Goal: Contribute content: Add original content to the website for others to see

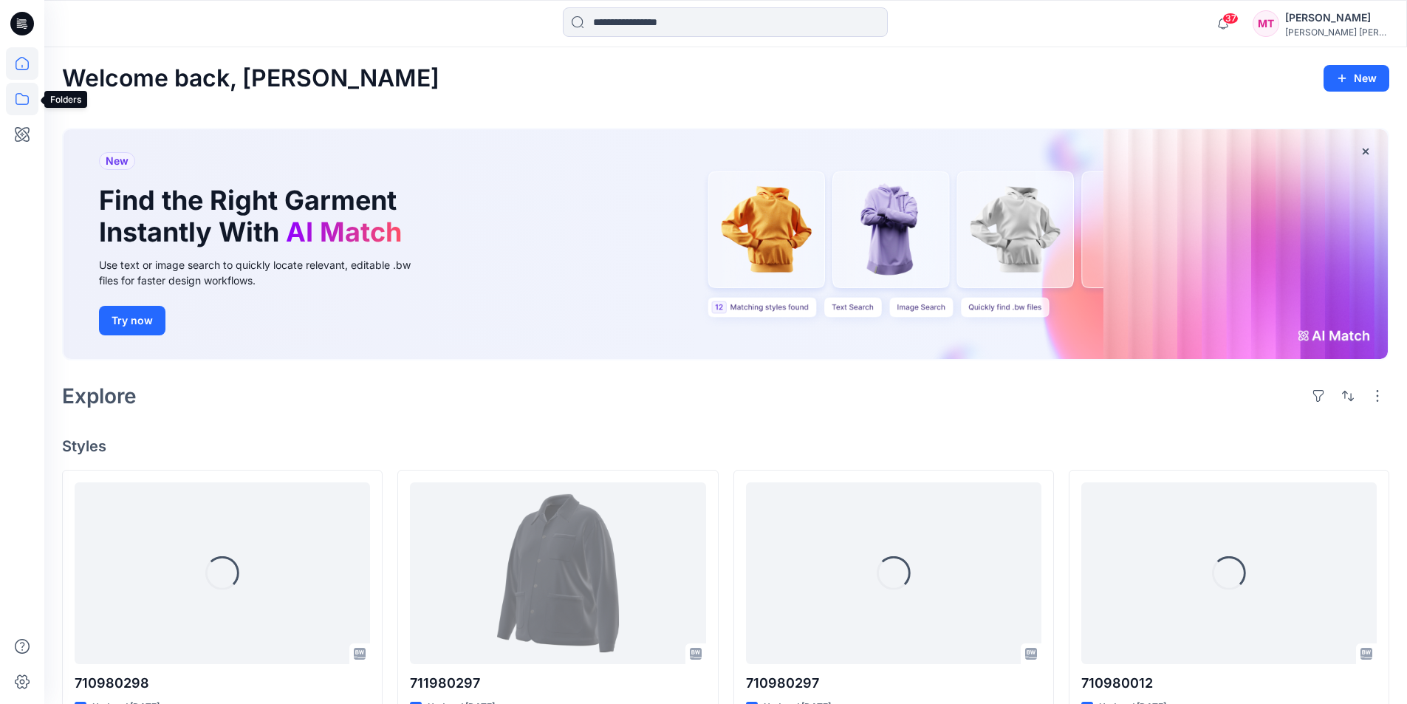
click at [21, 95] on icon at bounding box center [22, 99] width 32 height 32
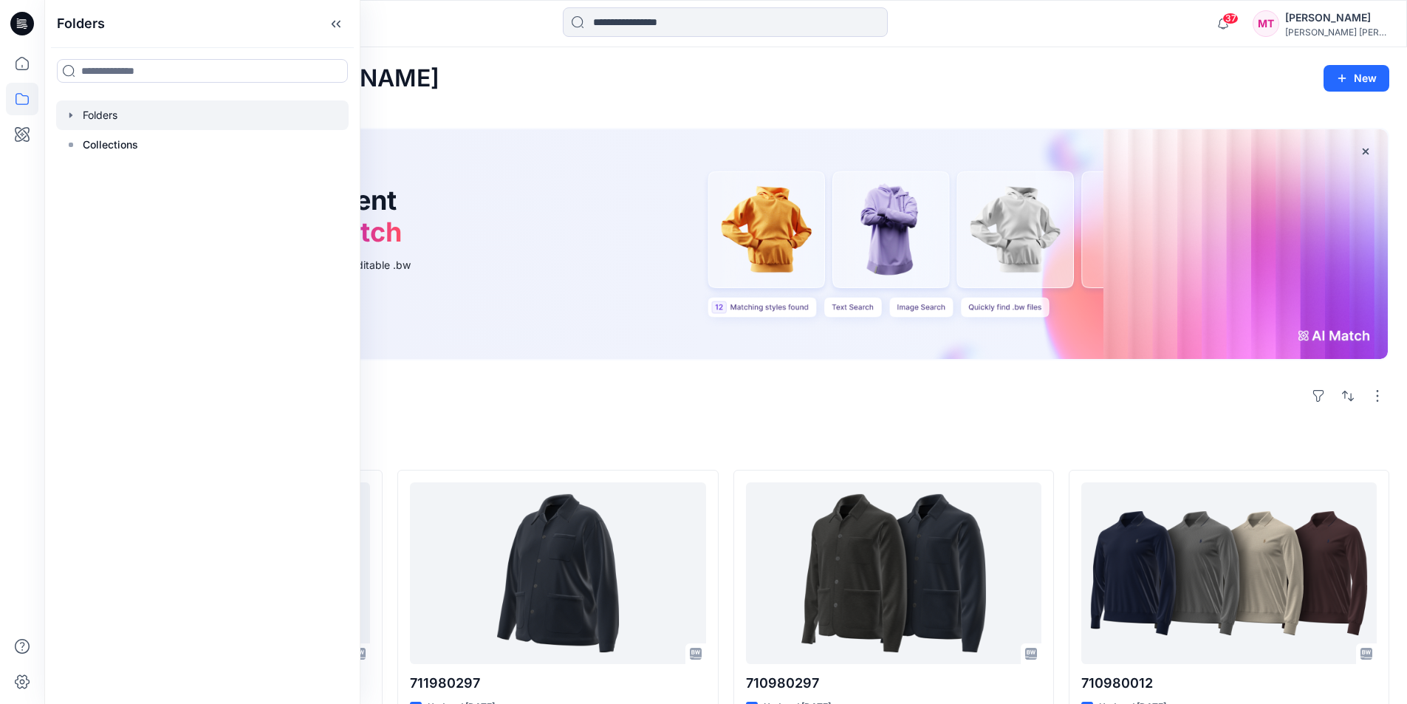
click at [71, 116] on icon "button" at bounding box center [70, 114] width 3 height 5
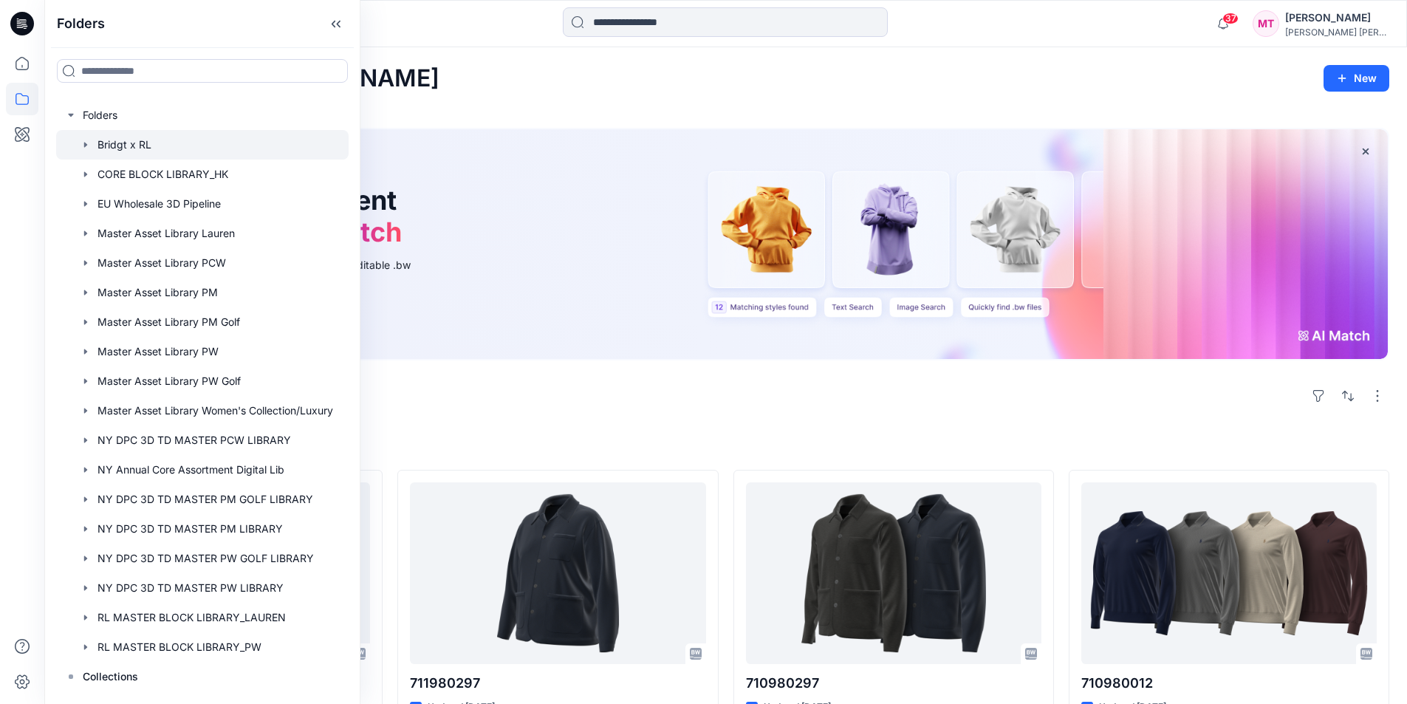
click at [89, 143] on icon "button" at bounding box center [86, 145] width 12 height 12
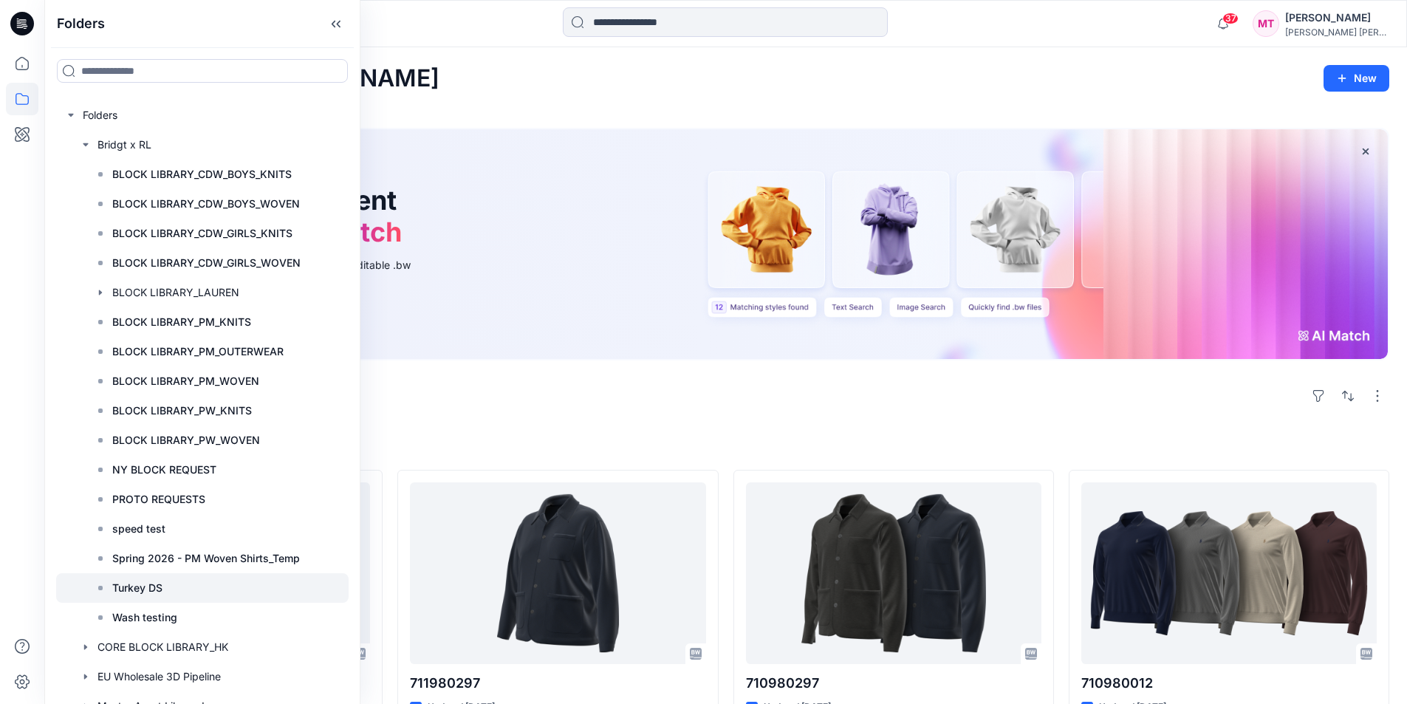
click at [201, 598] on div at bounding box center [202, 588] width 292 height 30
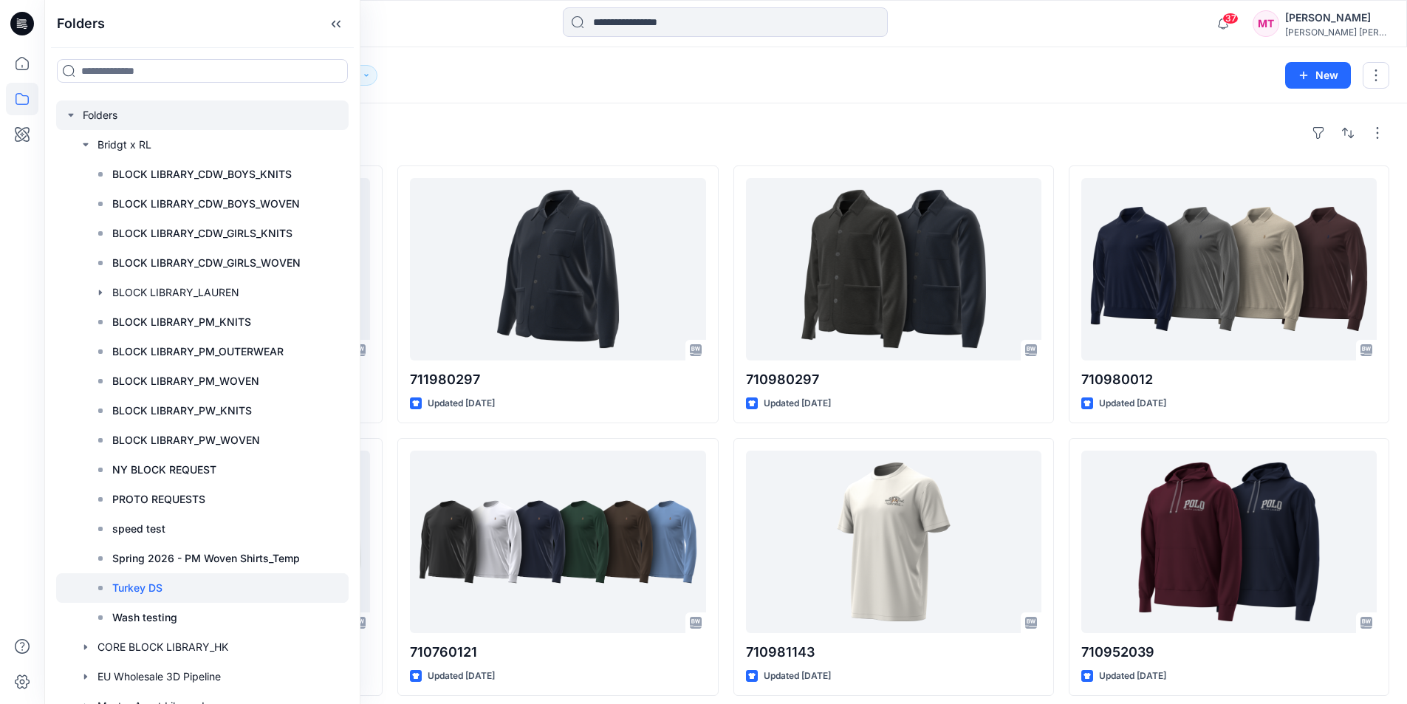
click at [67, 112] on icon "button" at bounding box center [71, 115] width 12 height 12
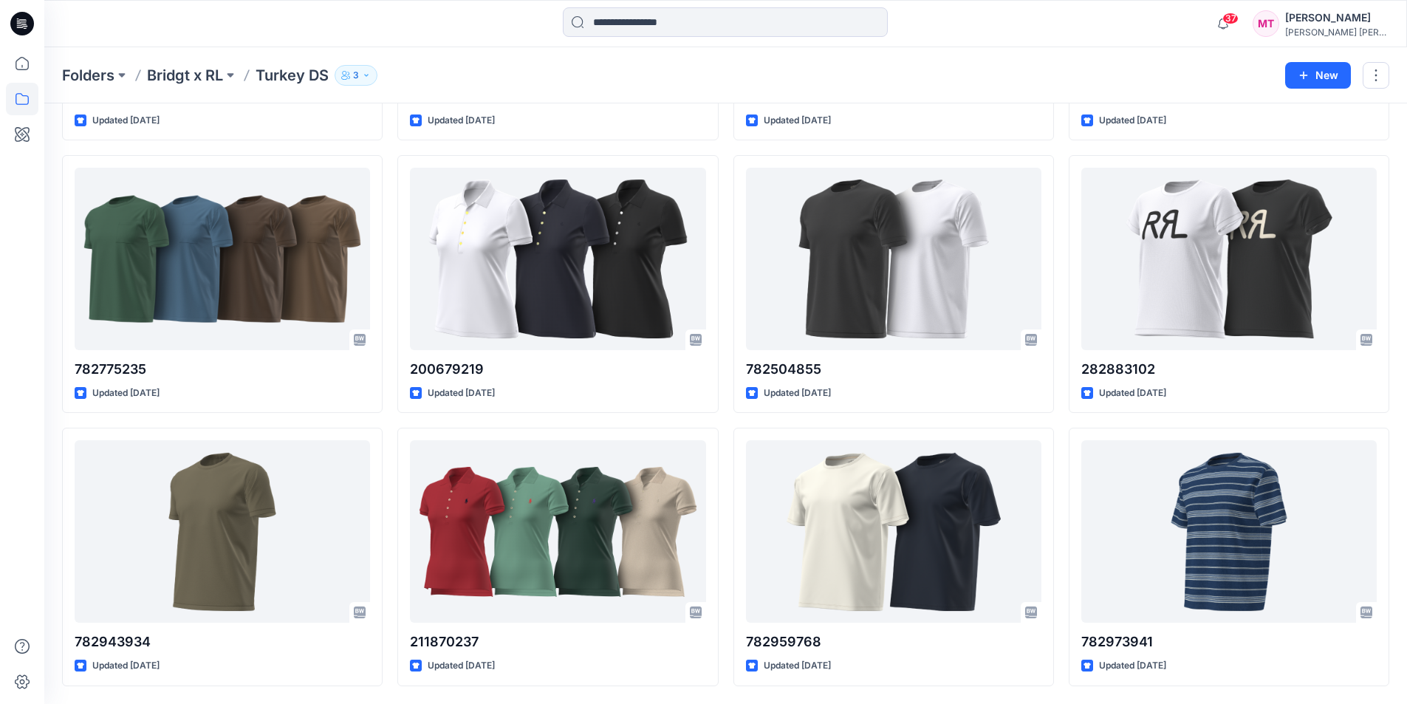
scroll to position [1391, 0]
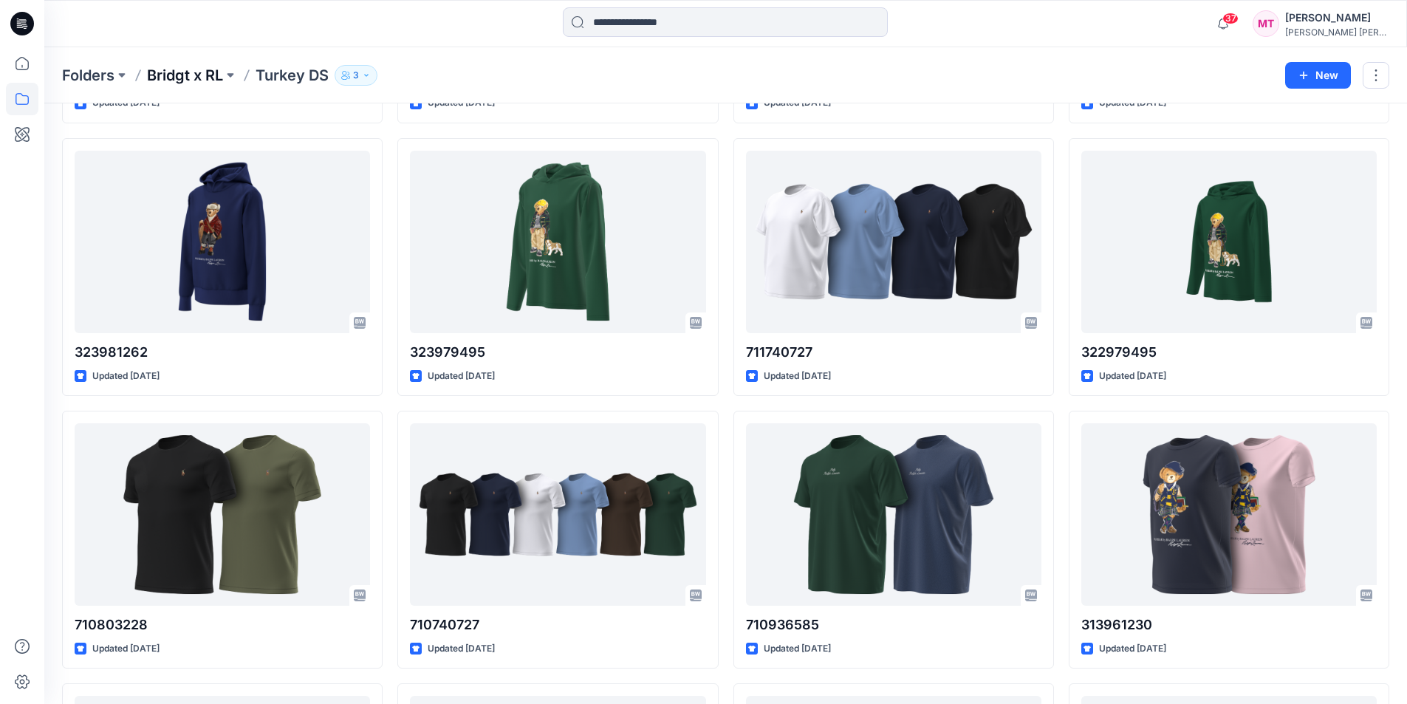
click at [205, 80] on p "Bridgt x RL" at bounding box center [185, 75] width 76 height 21
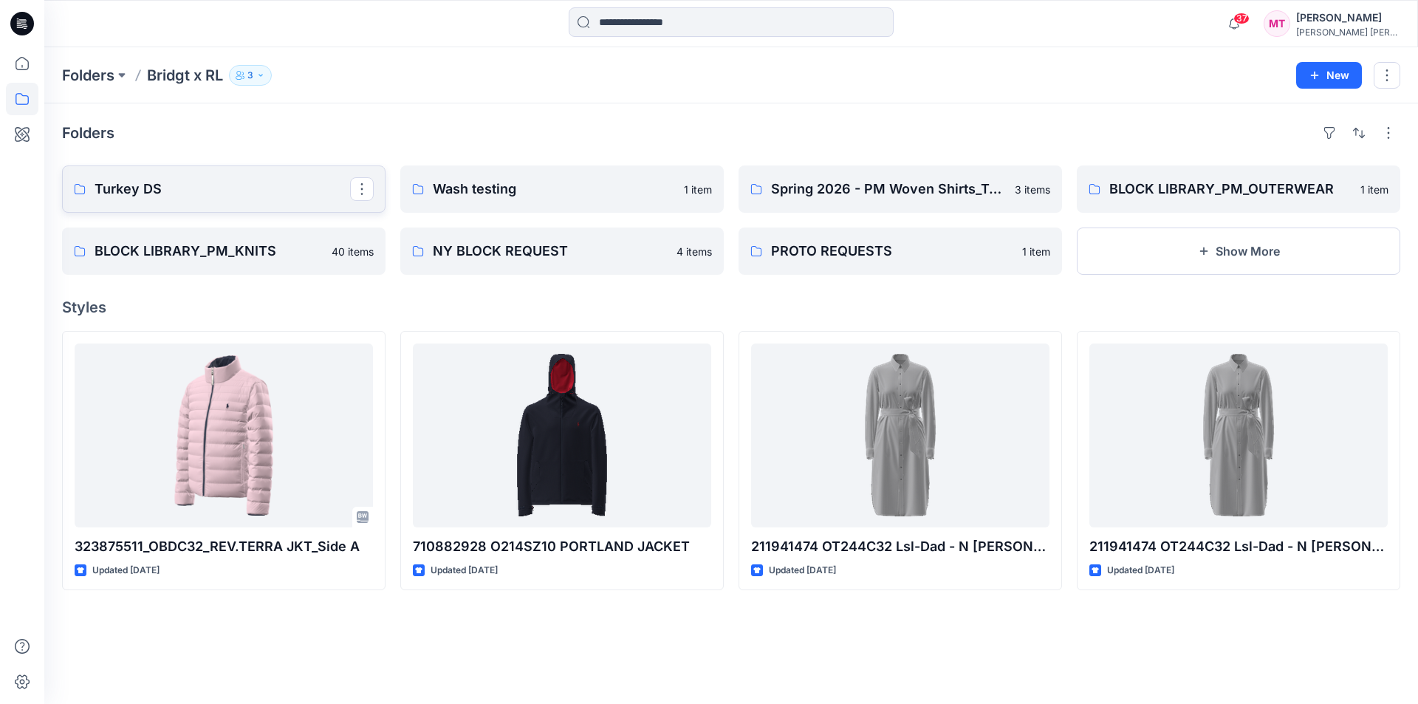
click at [199, 196] on p "Turkey DS" at bounding box center [223, 189] width 256 height 21
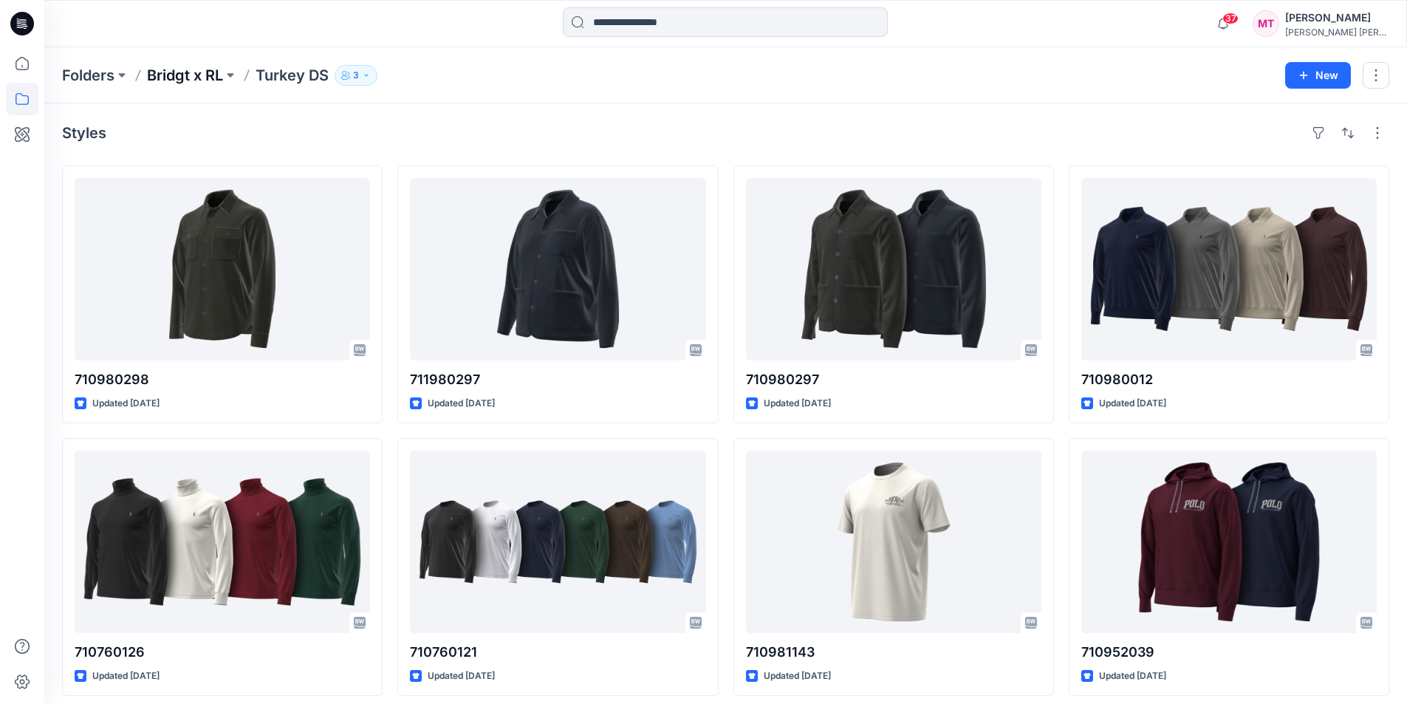
click at [181, 78] on p "Bridgt x RL" at bounding box center [185, 75] width 76 height 21
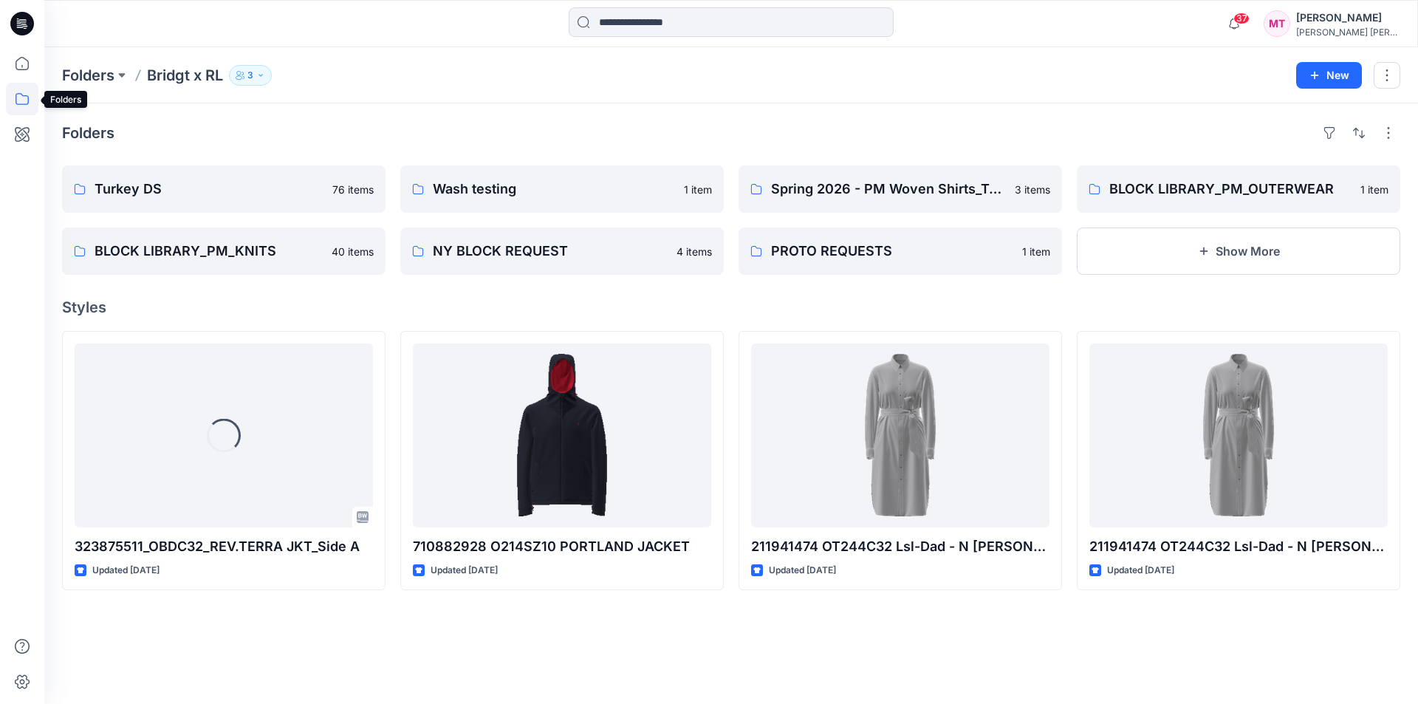
click at [18, 101] on icon at bounding box center [22, 99] width 32 height 32
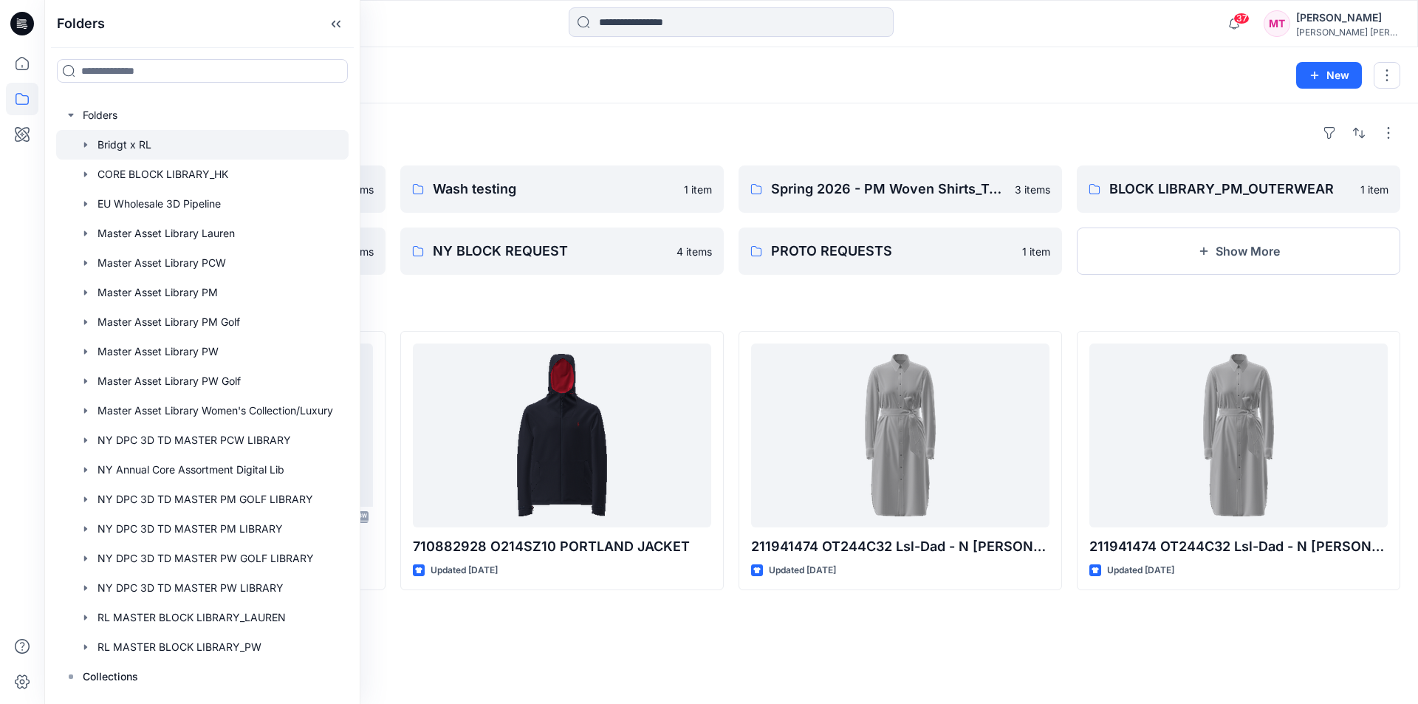
click at [86, 144] on icon "button" at bounding box center [85, 144] width 3 height 5
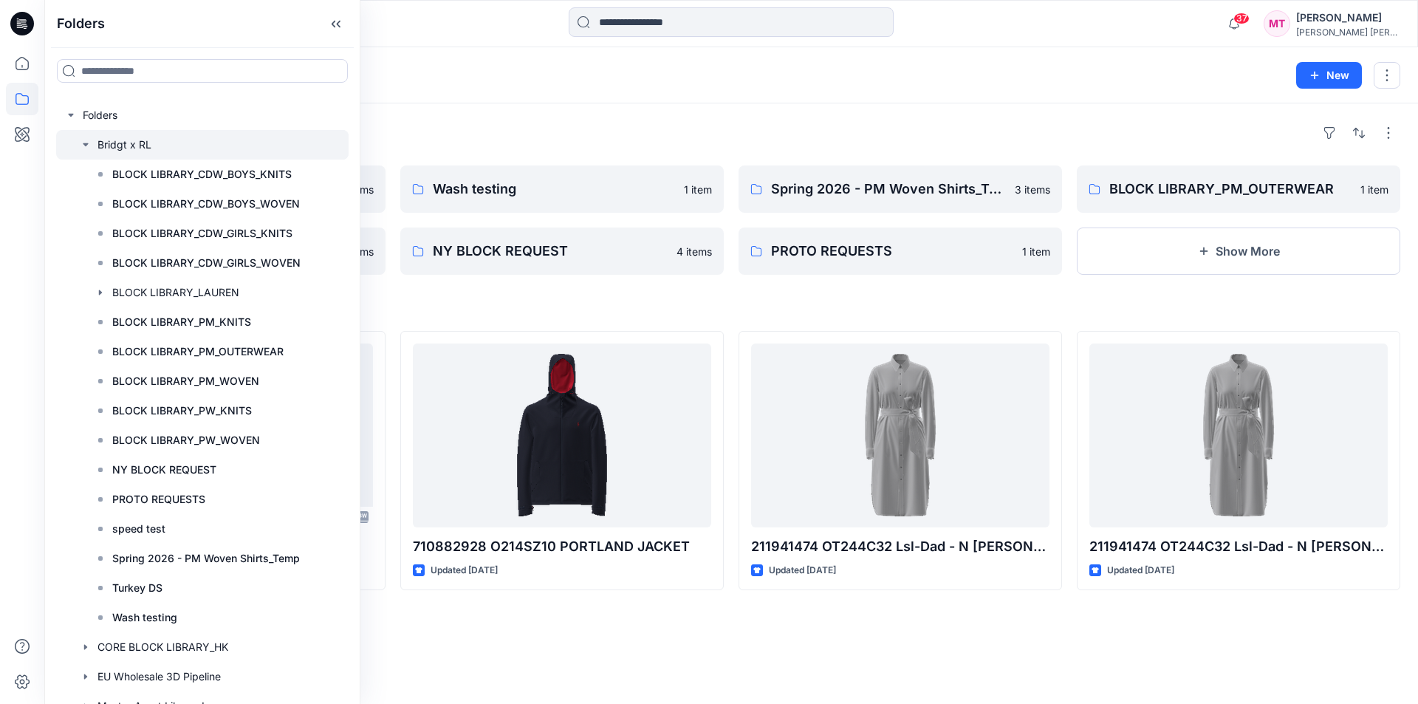
click at [117, 143] on div at bounding box center [202, 145] width 292 height 30
click at [507, 107] on div "Folders Turkey DS 76 items BLOCK LIBRARY_PM_KNITS 40 items Wash testing 1 item …" at bounding box center [731, 403] width 1374 height 600
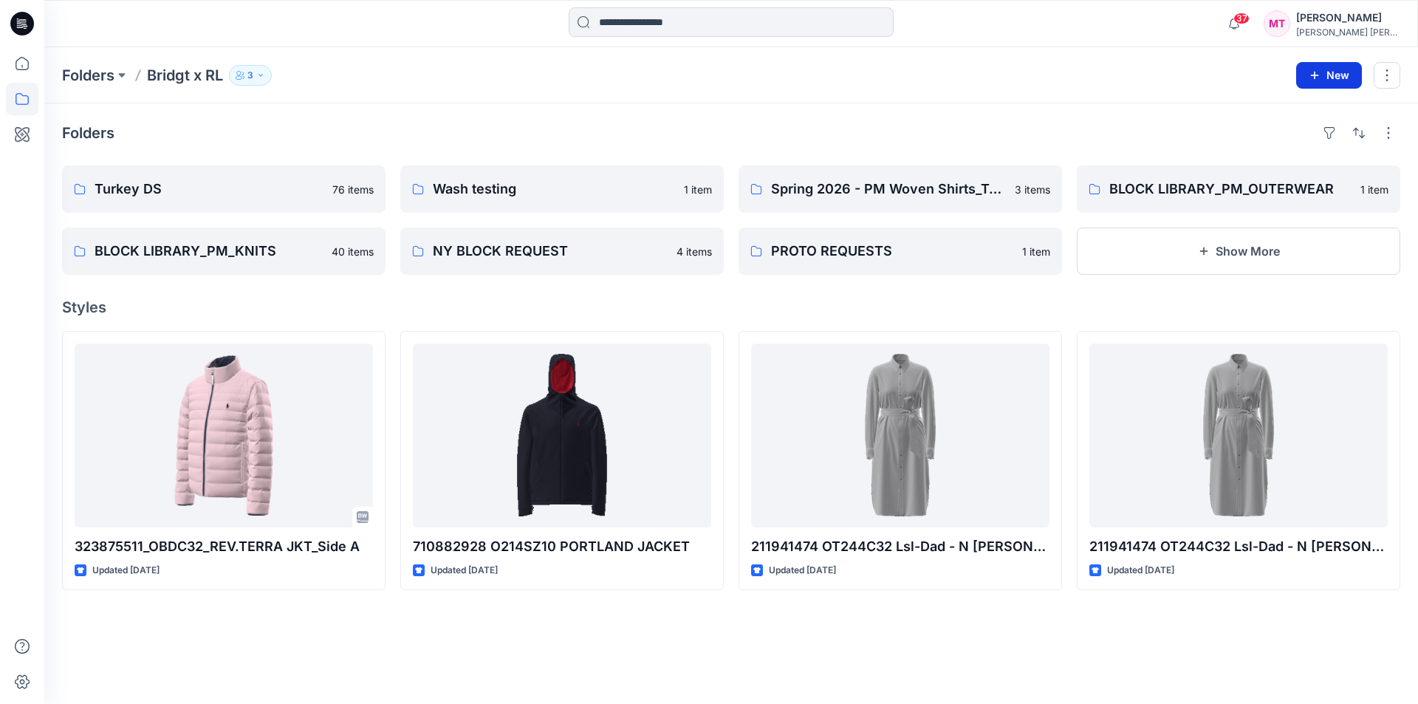
drag, startPoint x: 1325, startPoint y: 68, endPoint x: 1318, endPoint y: 72, distance: 7.6
click at [1325, 67] on button "New" at bounding box center [1329, 75] width 66 height 27
click at [1296, 140] on p "New Folder" at bounding box center [1285, 141] width 55 height 16
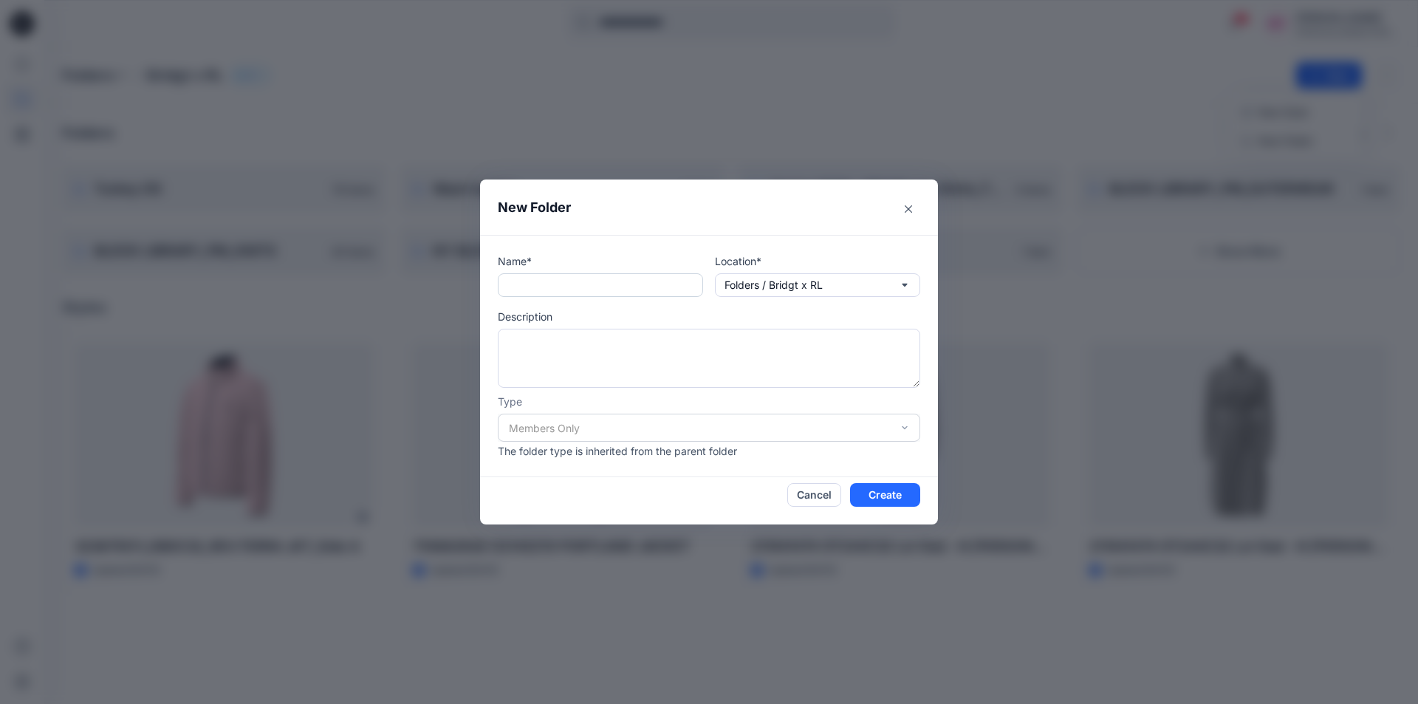
click at [571, 284] on input "text" at bounding box center [600, 285] width 205 height 24
paste input "*********"
type input "**********"
click at [898, 490] on button "Create" at bounding box center [885, 495] width 70 height 24
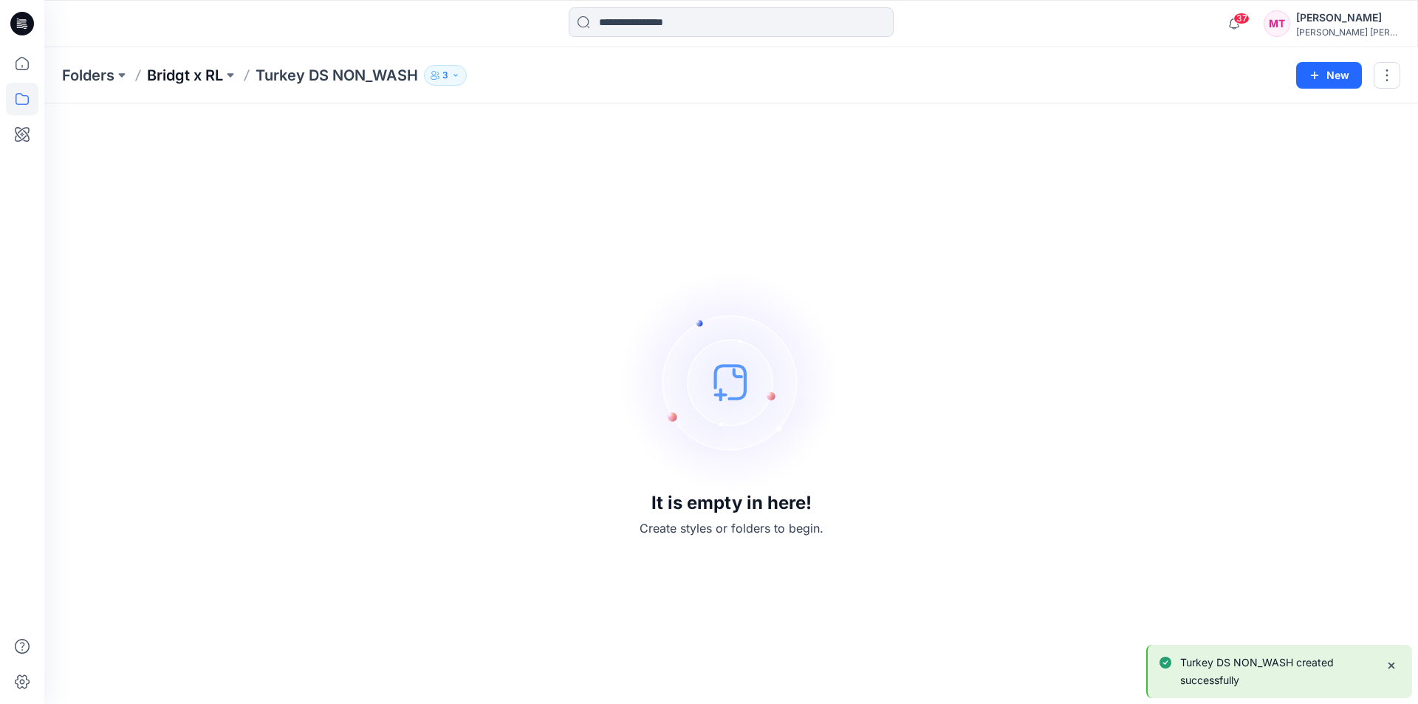
click at [212, 77] on p "Bridgt x RL" at bounding box center [185, 75] width 76 height 21
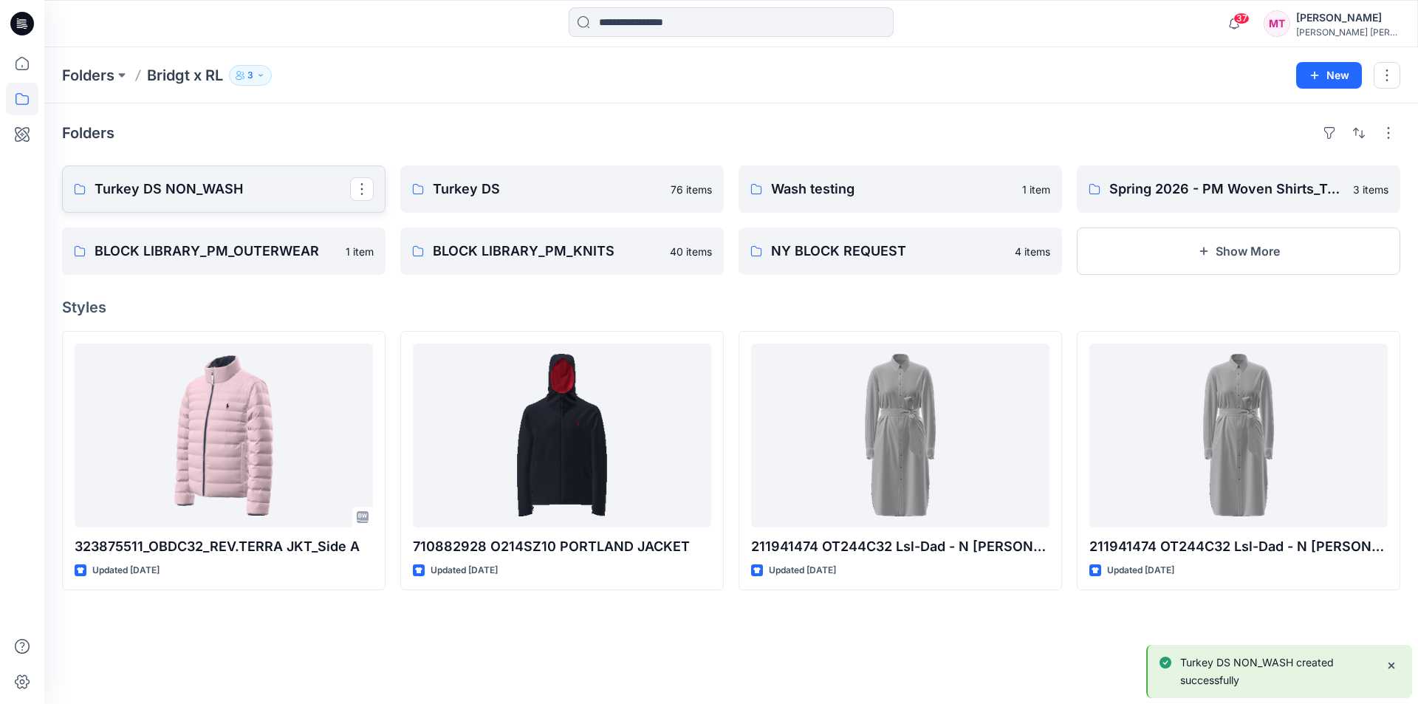
click at [215, 188] on p "Turkey DS NON_WASH" at bounding box center [223, 189] width 256 height 21
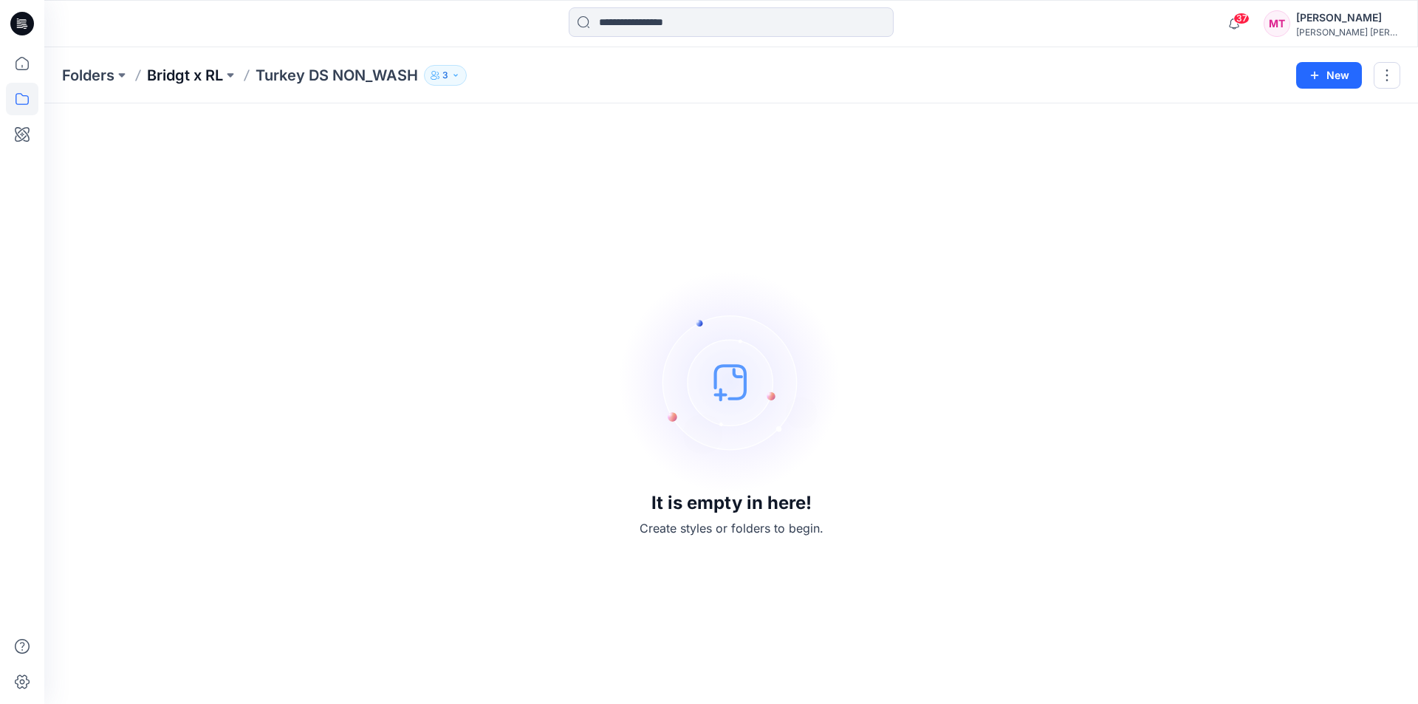
click at [210, 78] on p "Bridgt x RL" at bounding box center [185, 75] width 76 height 21
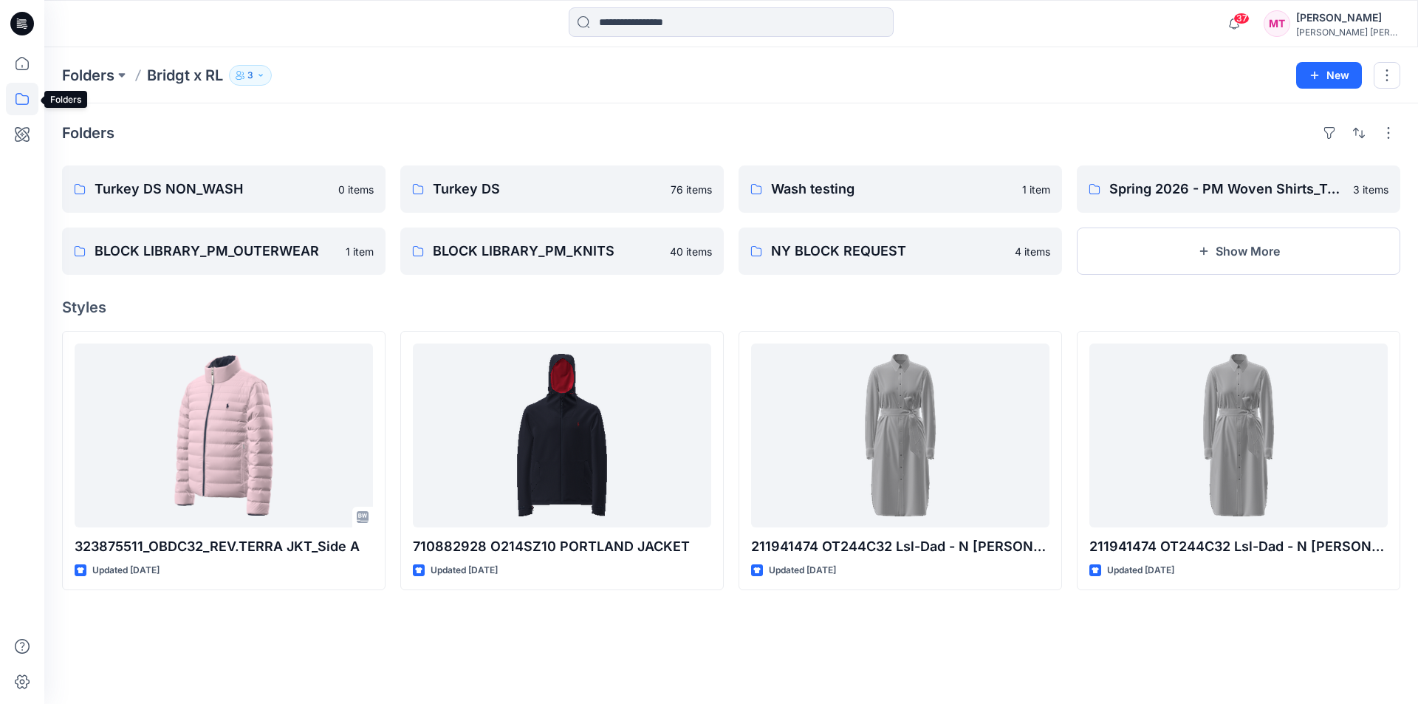
click at [27, 97] on icon at bounding box center [22, 99] width 32 height 32
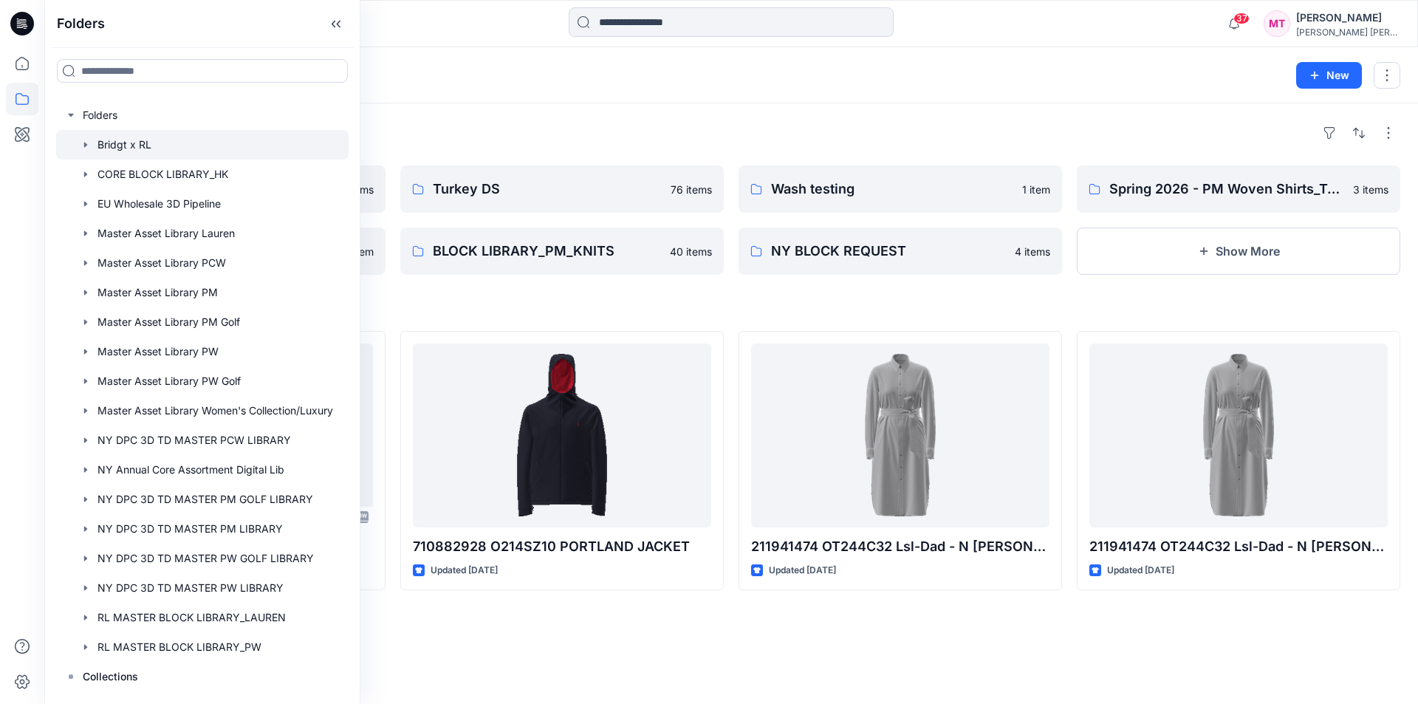
click at [83, 138] on div at bounding box center [202, 145] width 292 height 30
click at [83, 141] on icon "button" at bounding box center [86, 145] width 12 height 12
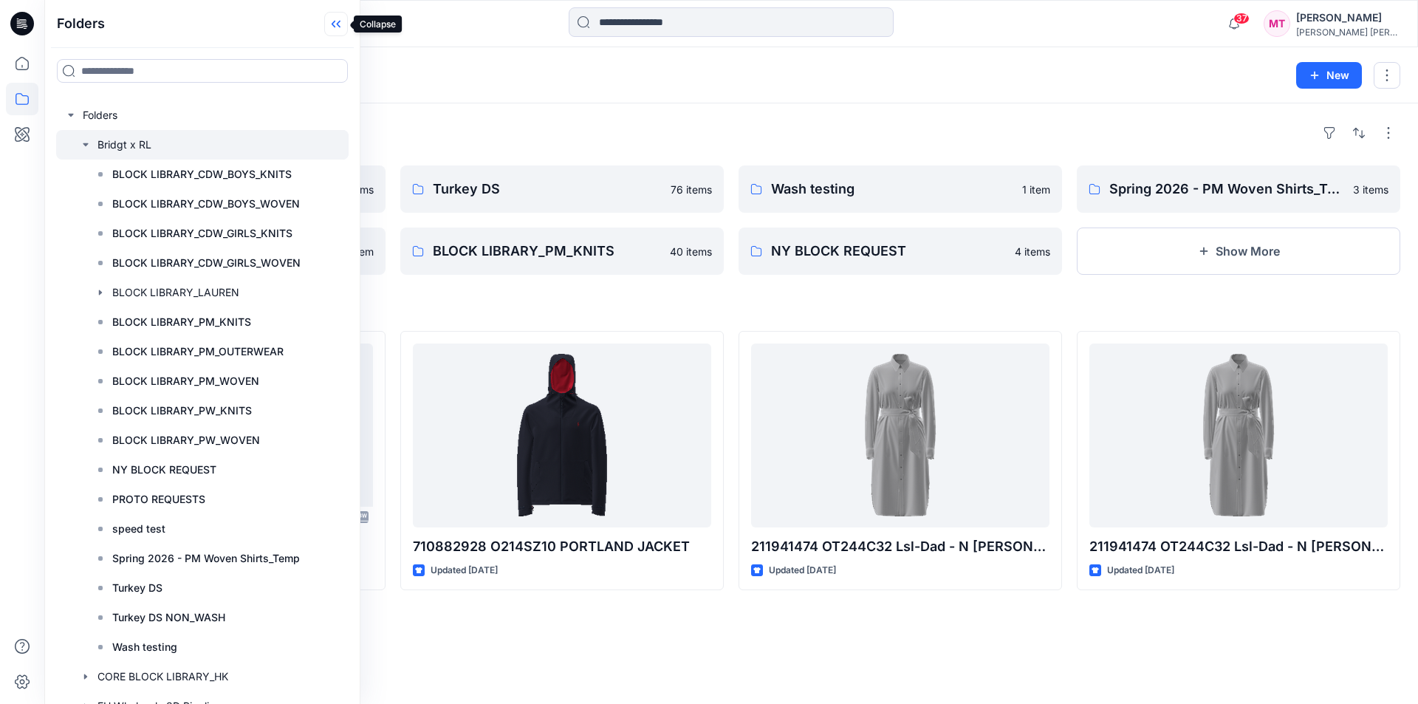
click at [333, 12] on icon at bounding box center [336, 24] width 24 height 24
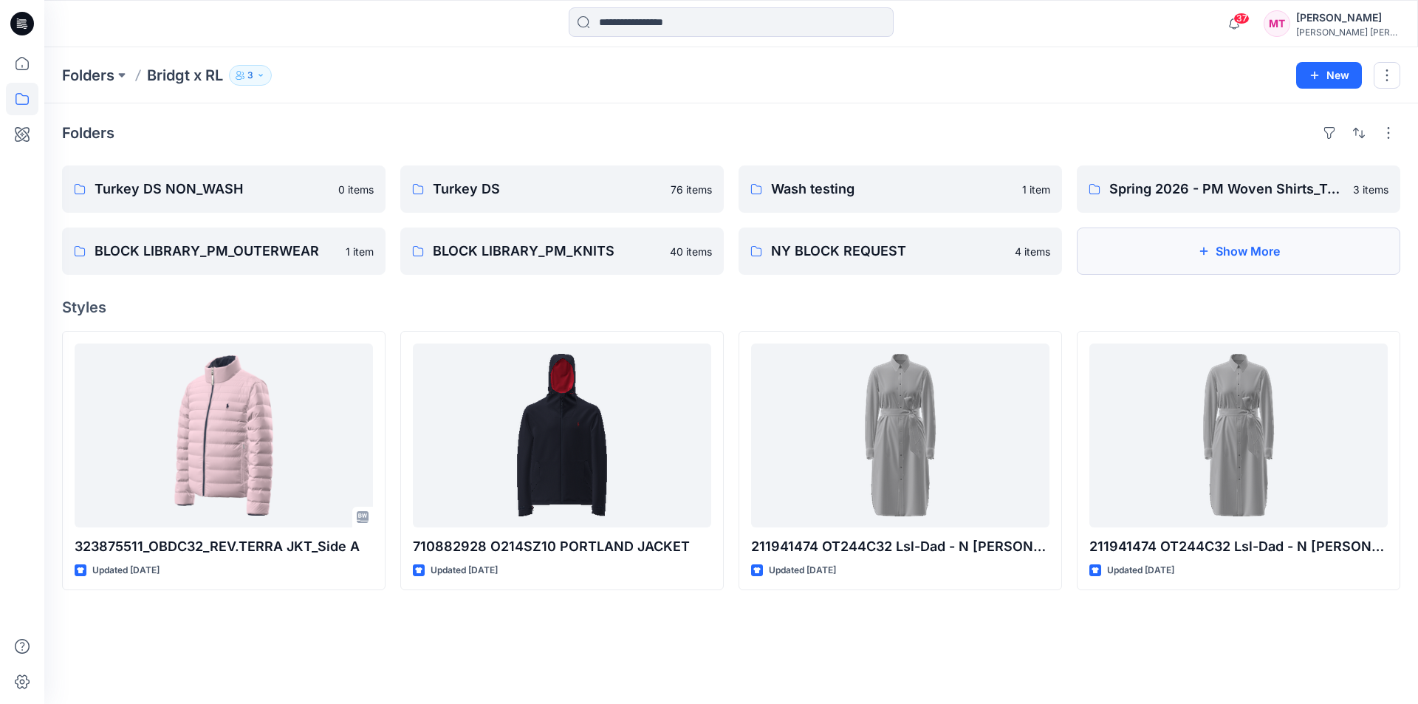
click at [1220, 242] on button "Show More" at bounding box center [1238, 250] width 323 height 47
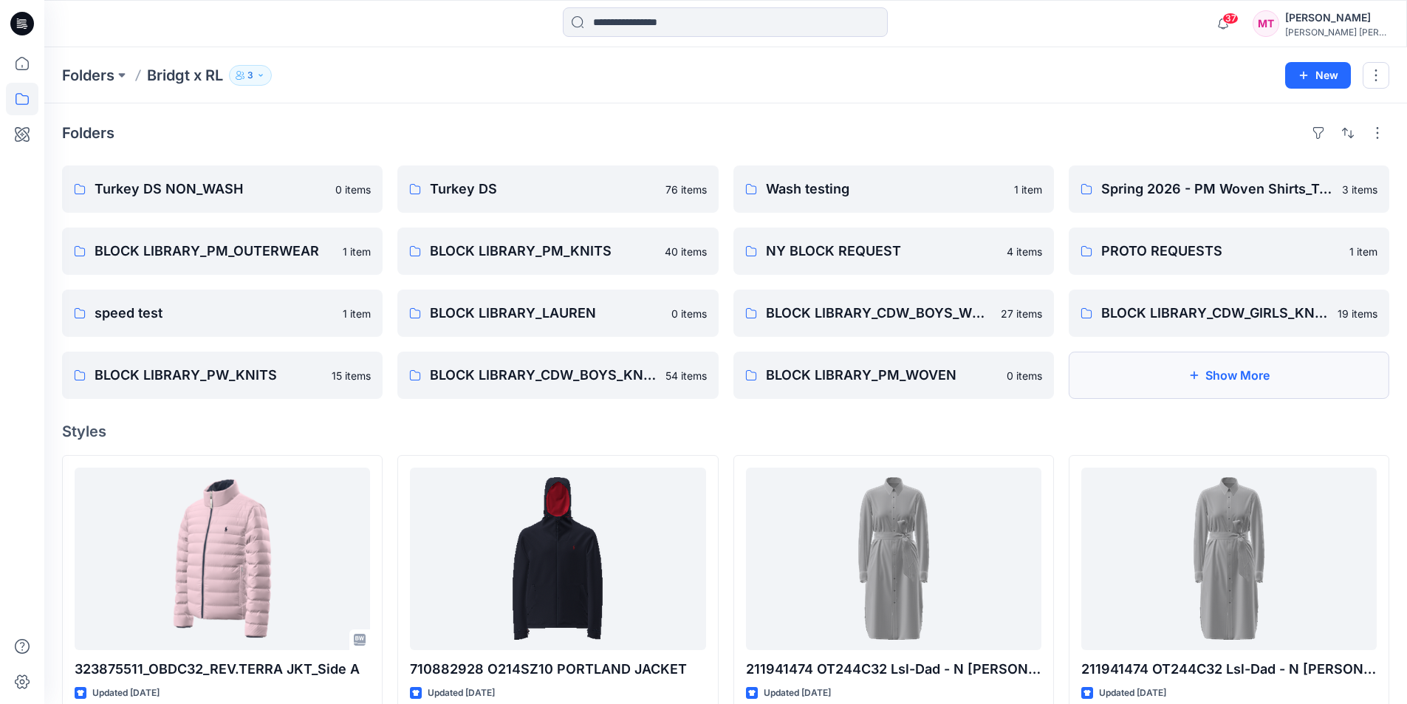
click at [1185, 370] on button "Show More" at bounding box center [1229, 375] width 321 height 47
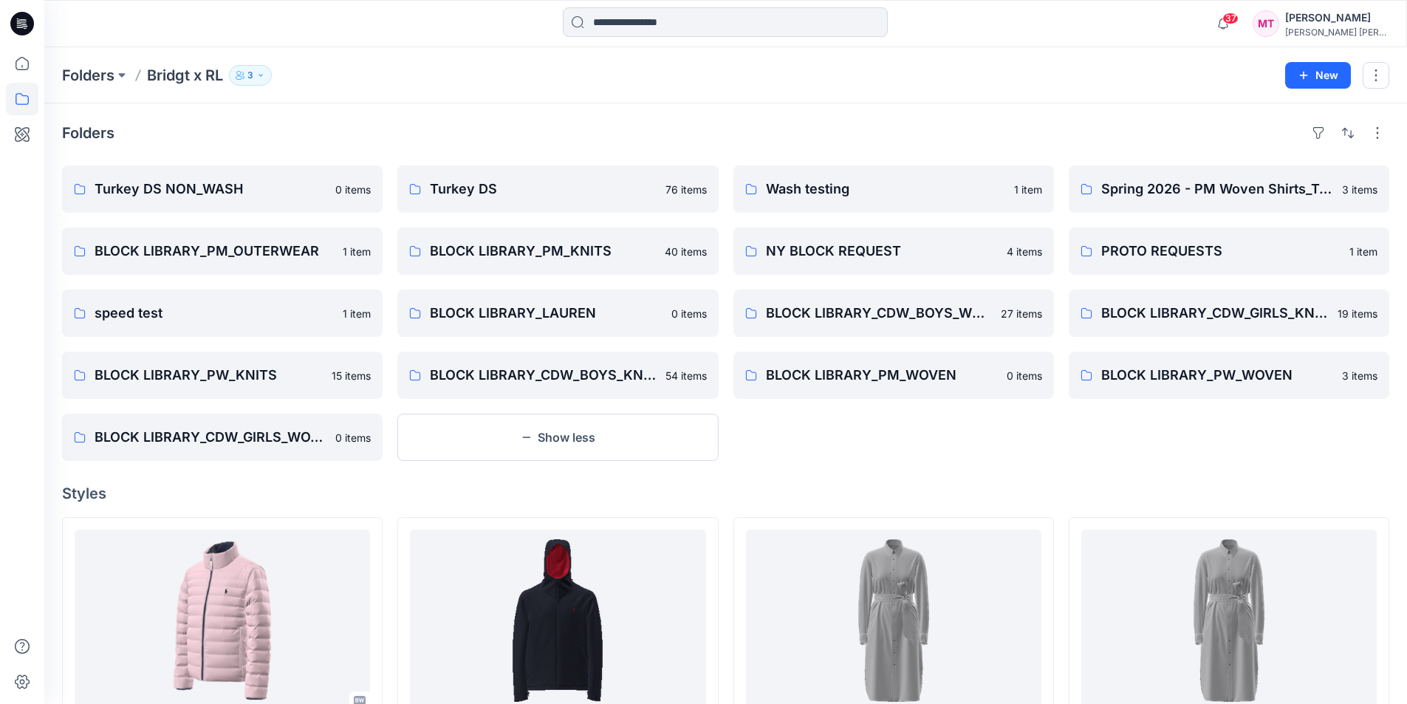
click at [525, 68] on div "Folders Bridgt x RL 3" at bounding box center [668, 75] width 1212 height 21
click at [572, 191] on p "Turkey DS" at bounding box center [556, 189] width 253 height 21
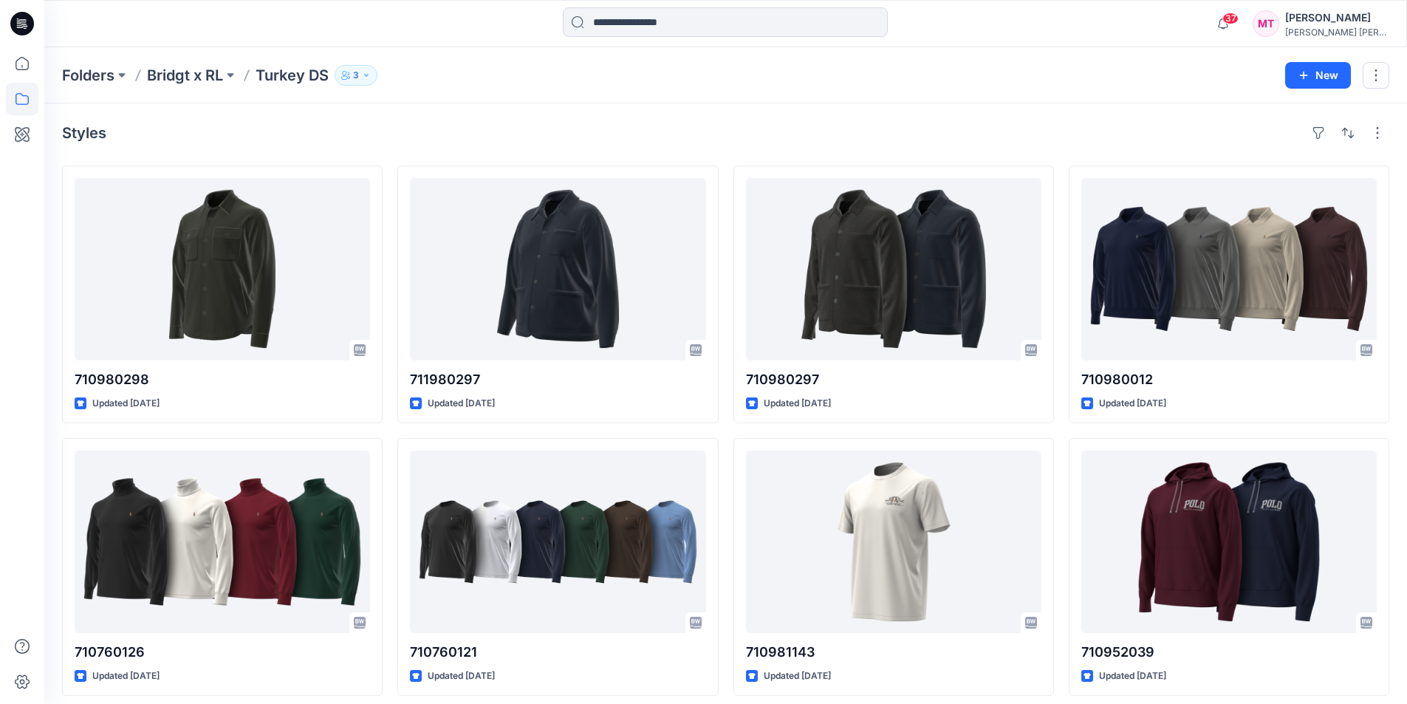
scroll to position [3027, 0]
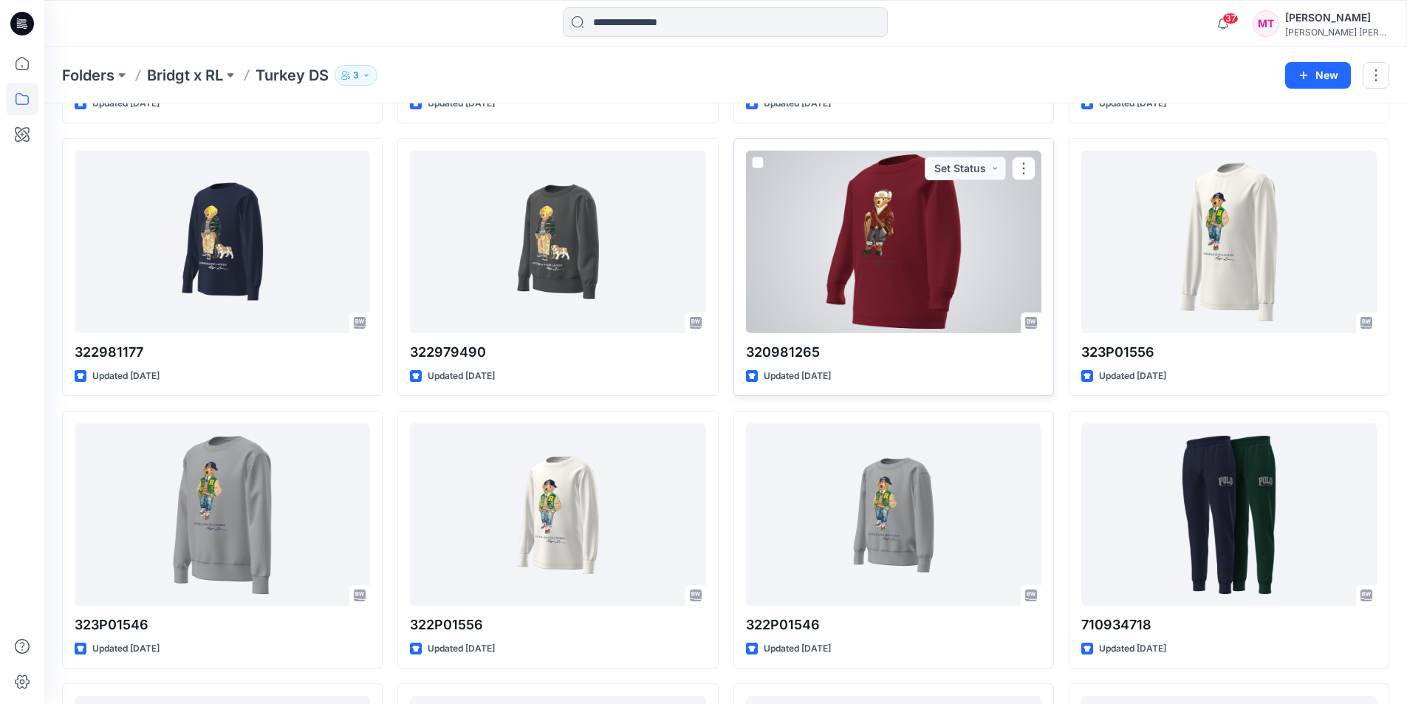
click at [898, 274] on div at bounding box center [893, 242] width 295 height 182
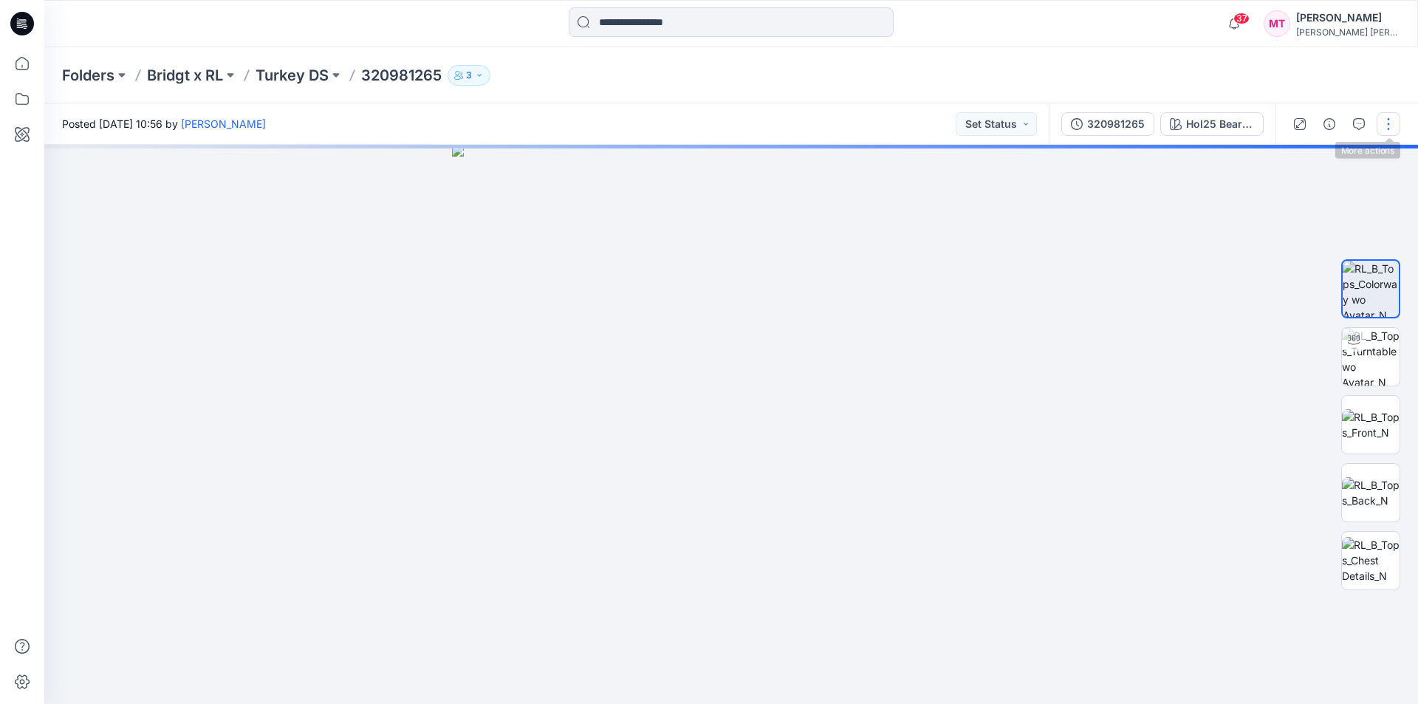
click at [1389, 114] on button "button" at bounding box center [1389, 124] width 24 height 24
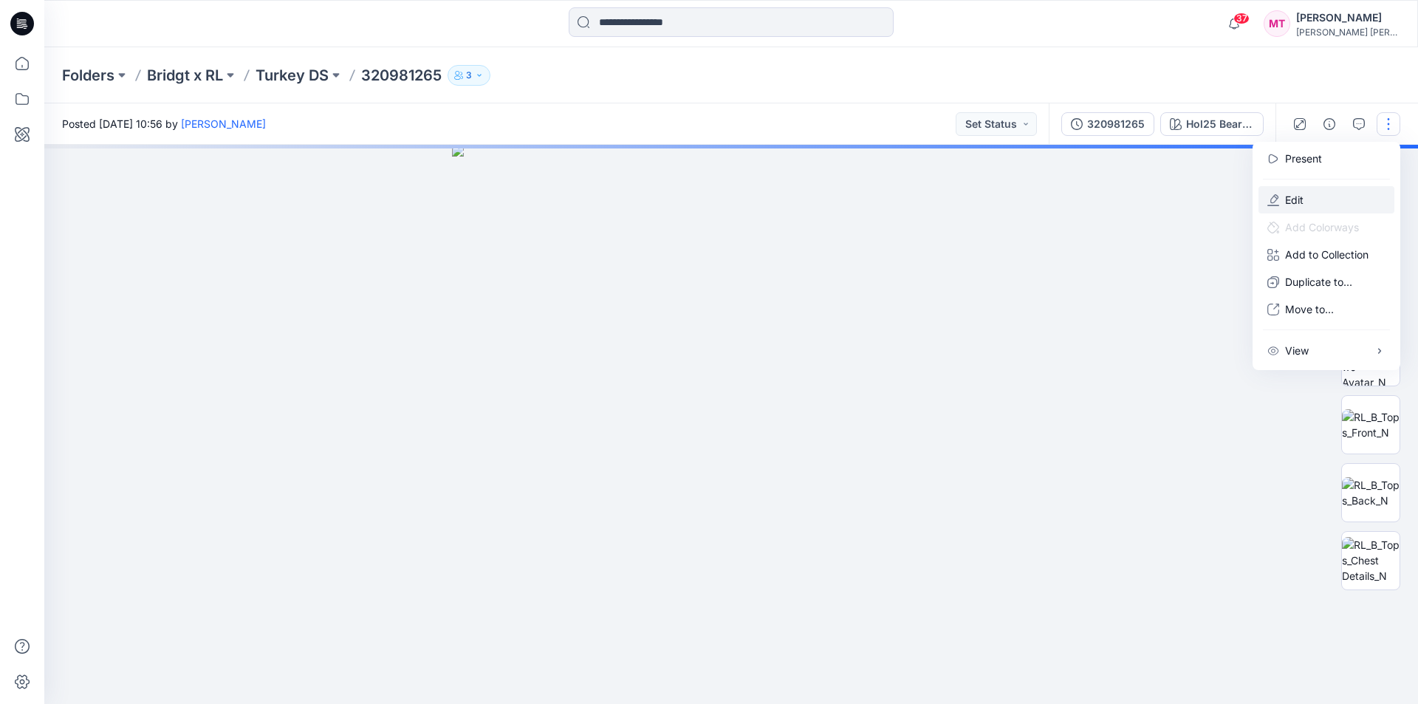
click at [1292, 196] on p "Edit" at bounding box center [1294, 200] width 18 height 16
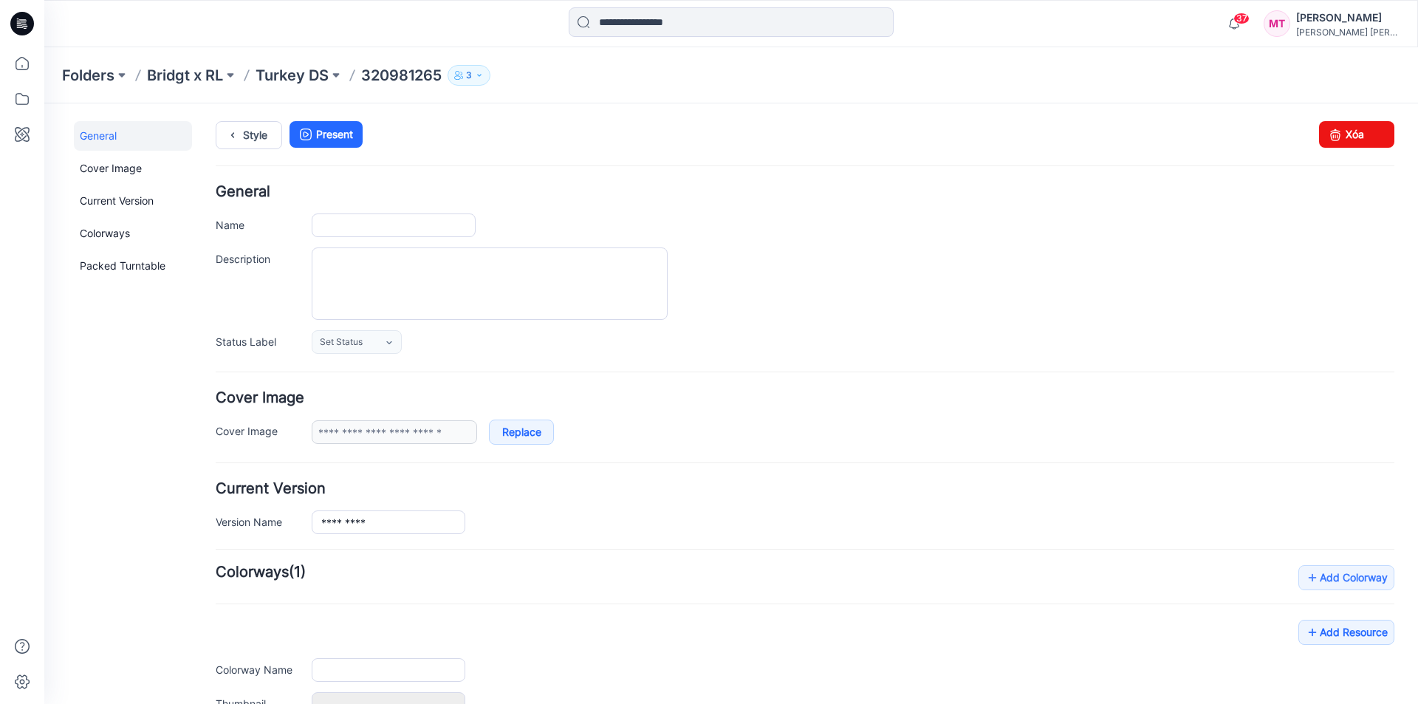
type input "*********"
type input "**********"
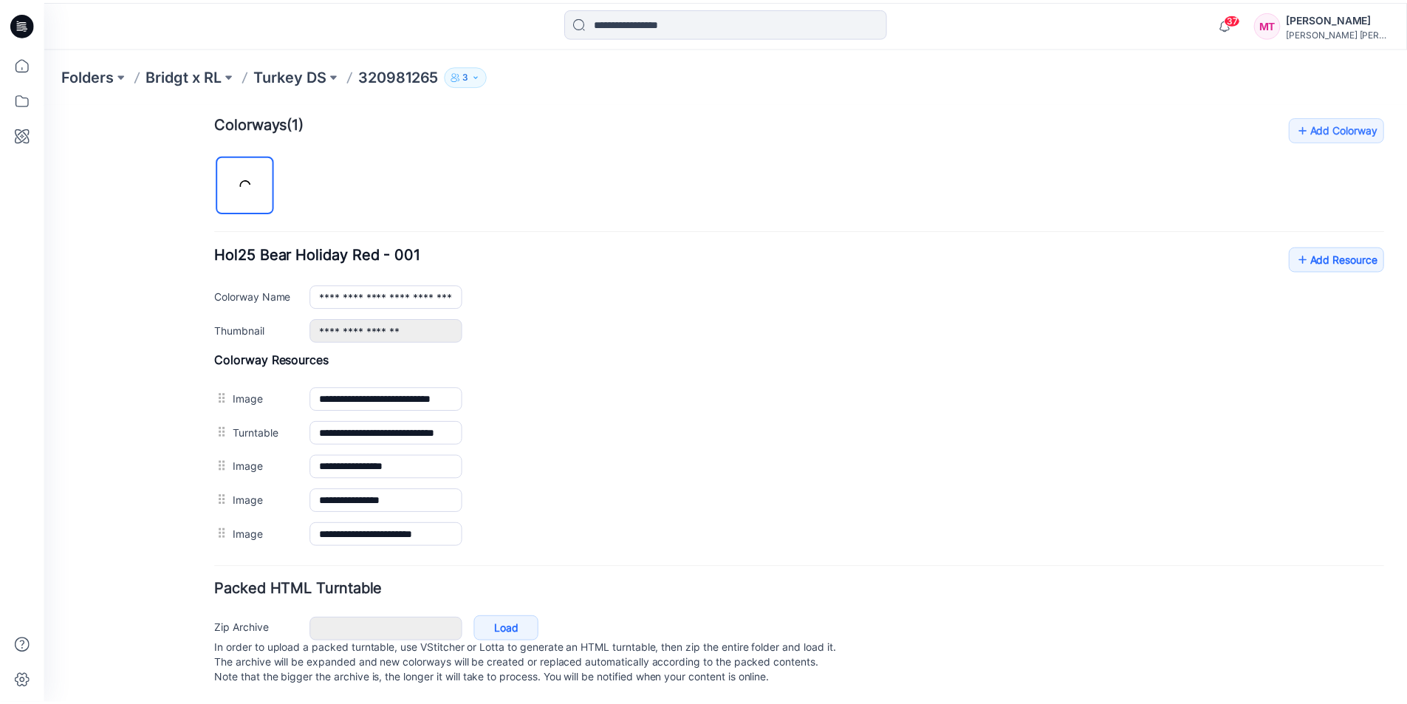
scroll to position [466, 0]
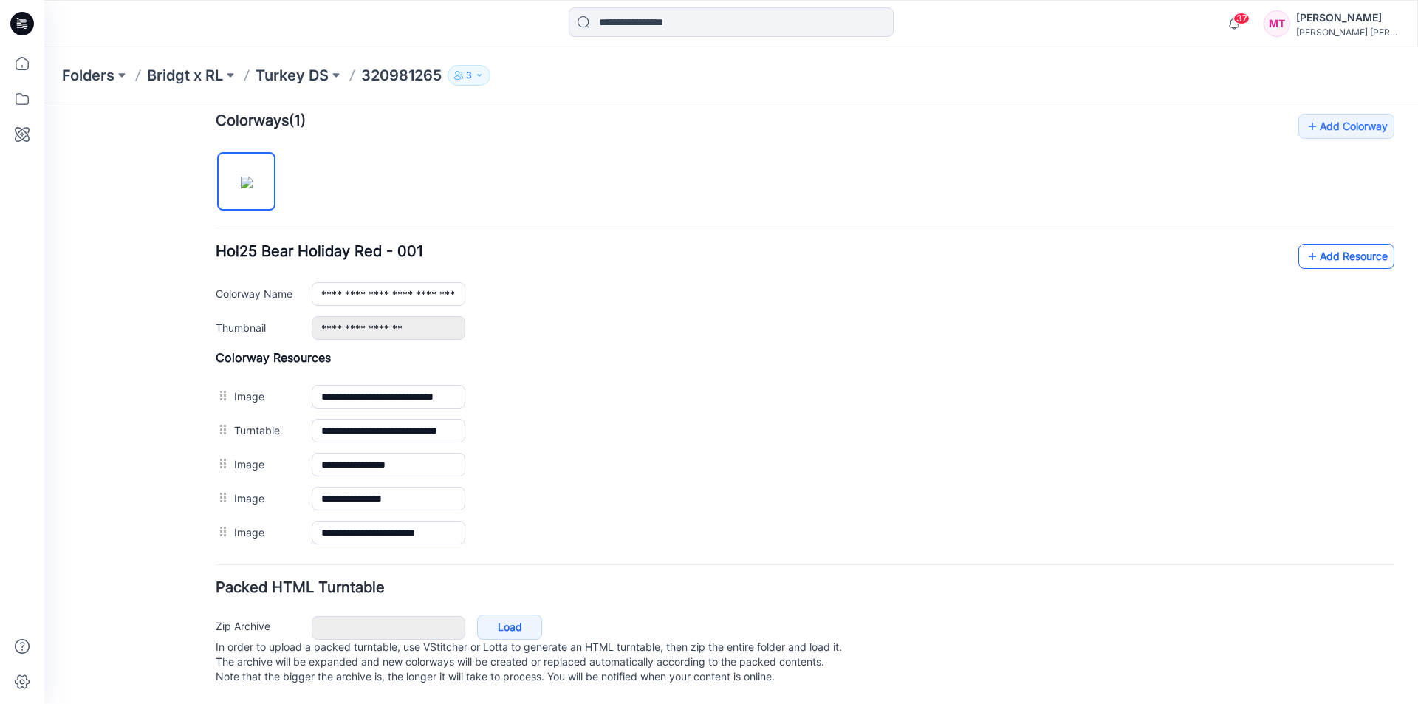
click at [1340, 244] on link "Add Resource" at bounding box center [1346, 256] width 96 height 25
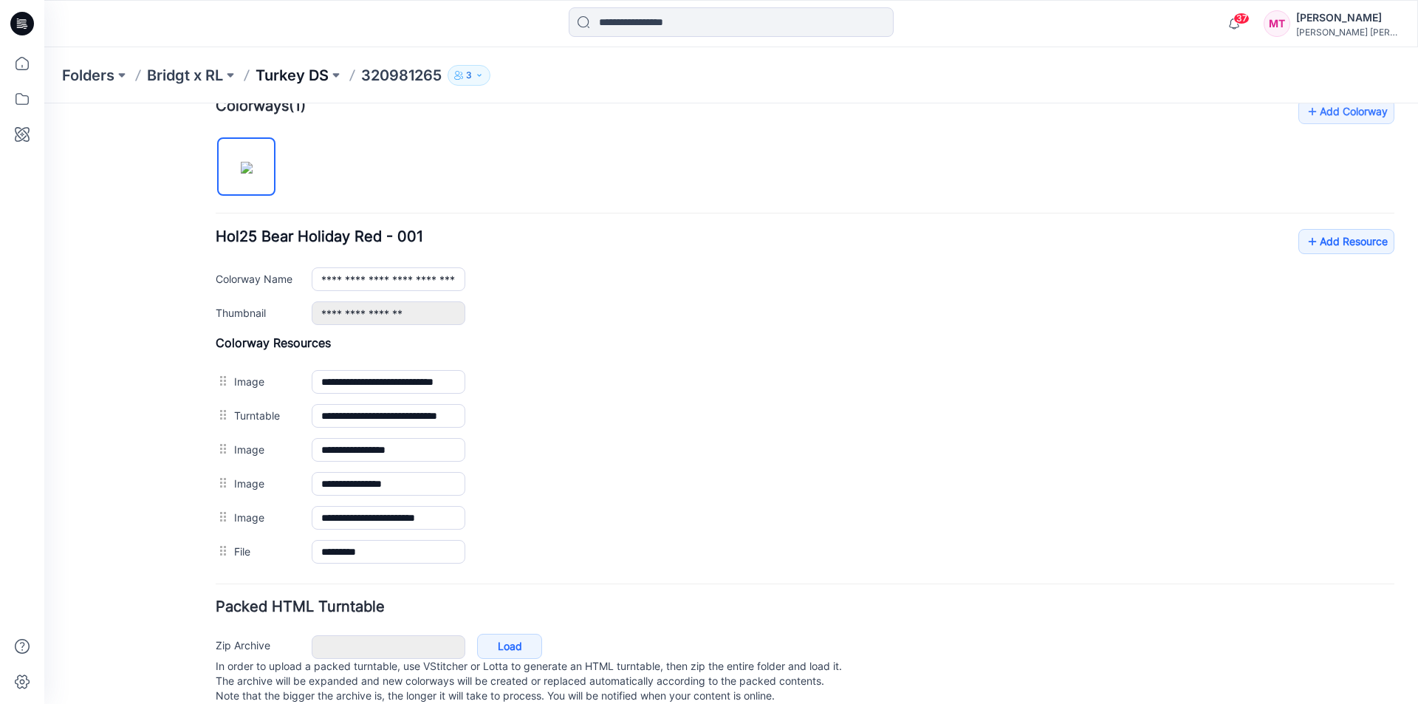
click at [320, 74] on p "Turkey DS" at bounding box center [292, 75] width 73 height 21
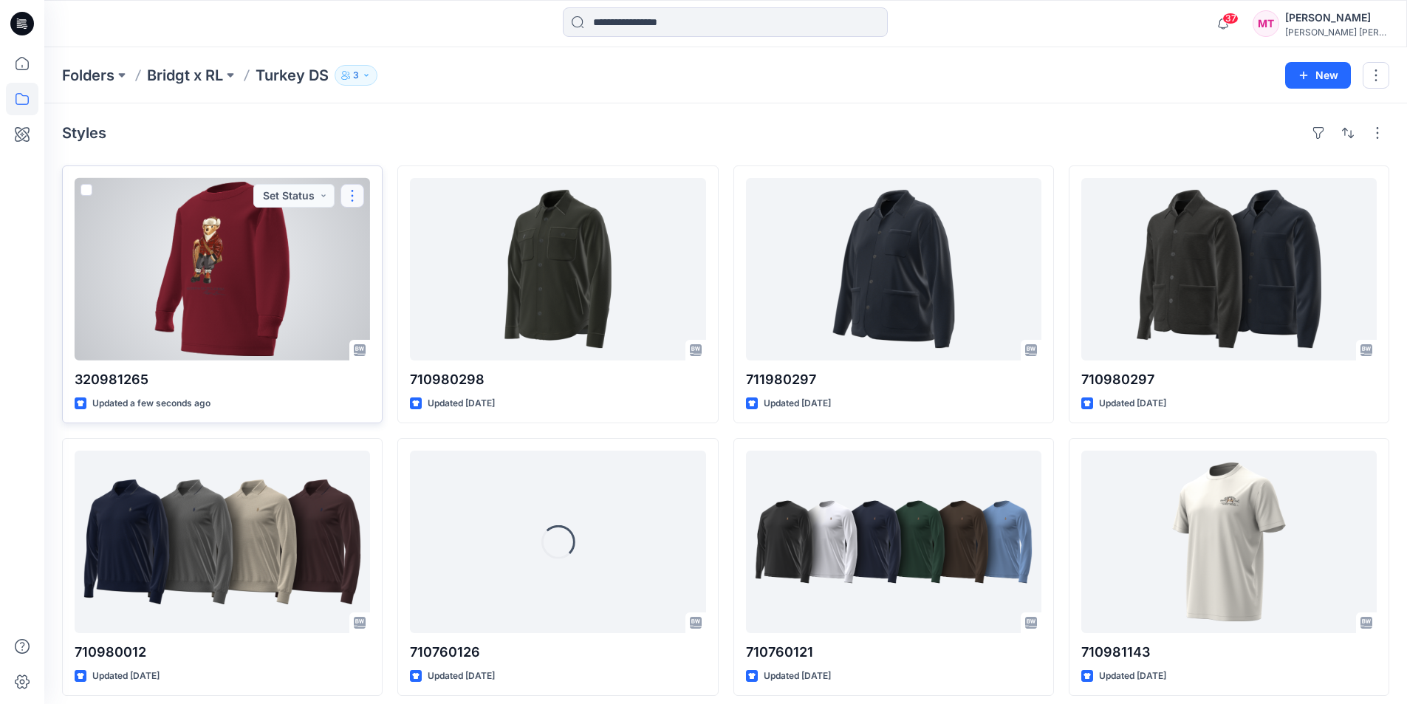
click at [356, 192] on button "button" at bounding box center [352, 196] width 24 height 24
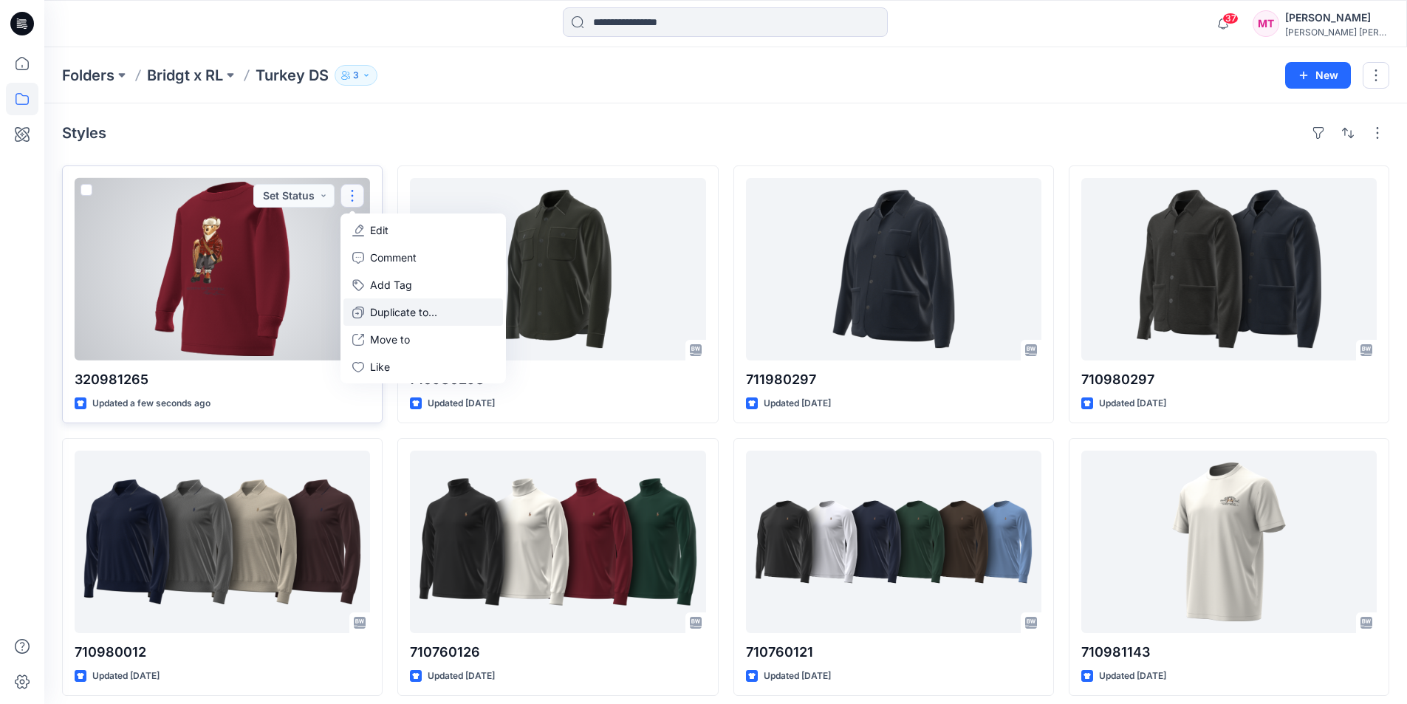
click at [417, 312] on p "Duplicate to..." at bounding box center [403, 312] width 67 height 16
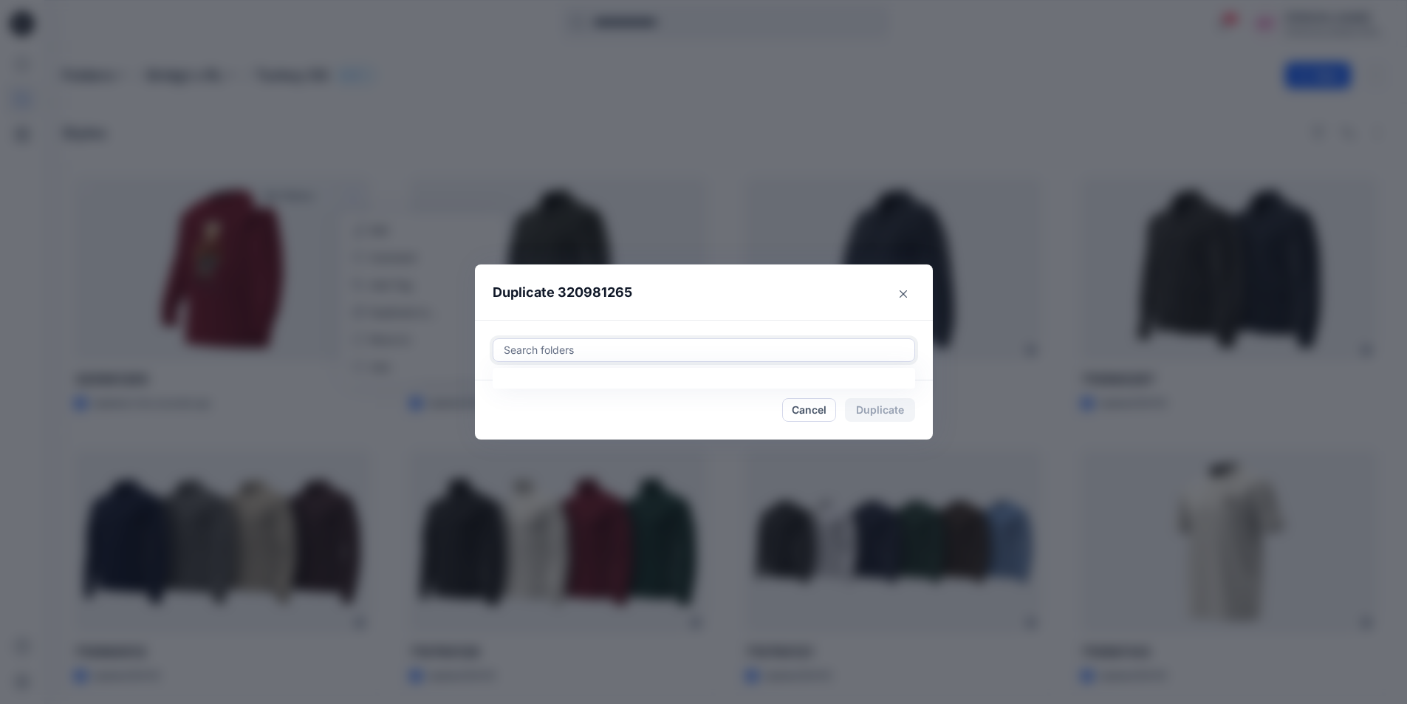
click at [695, 351] on div at bounding box center [703, 350] width 403 height 18
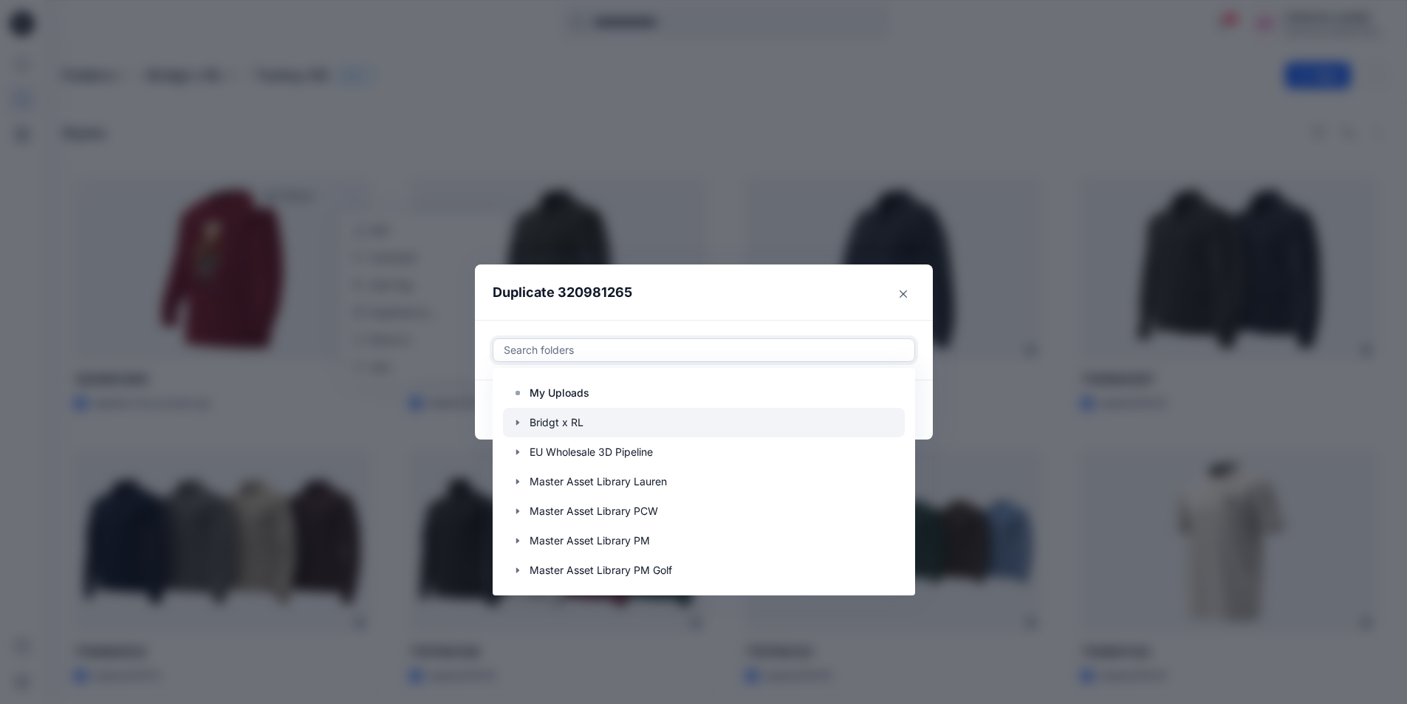
click at [522, 419] on icon "button" at bounding box center [518, 423] width 12 height 12
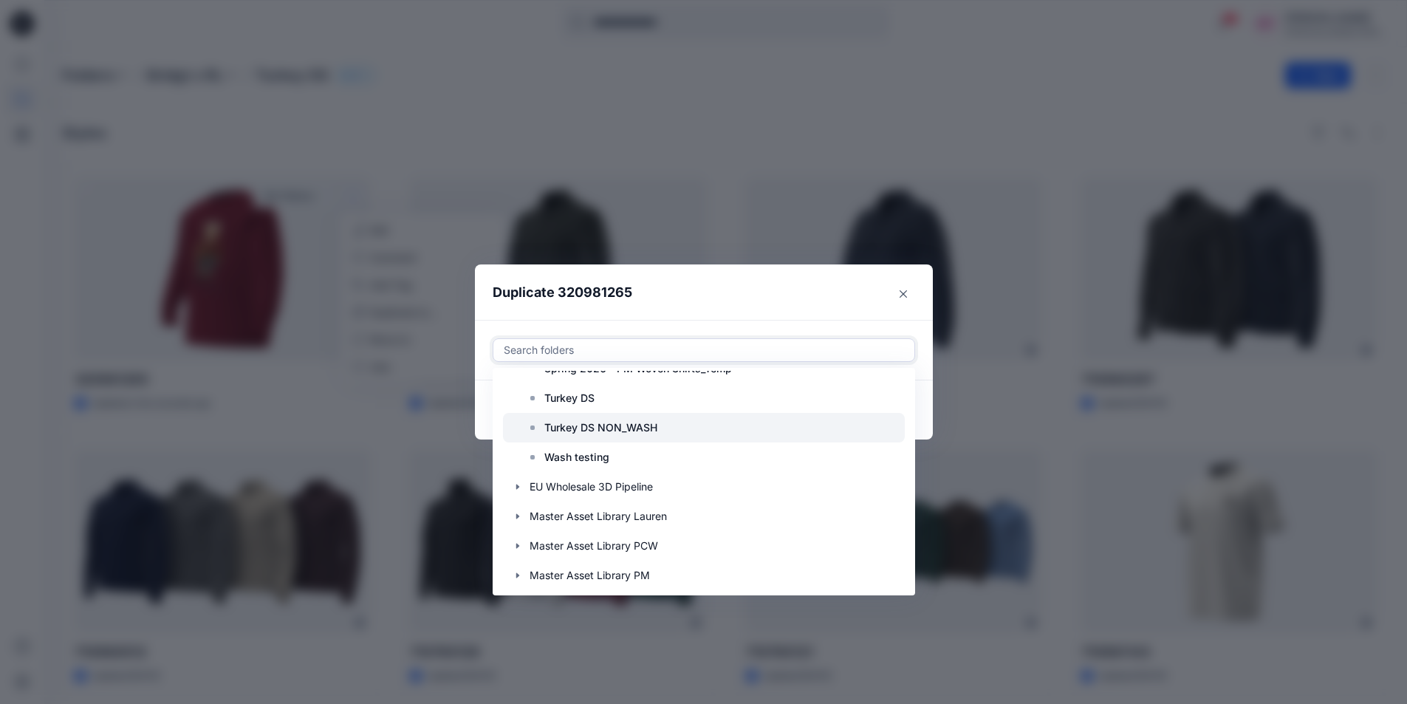
scroll to position [443, 0]
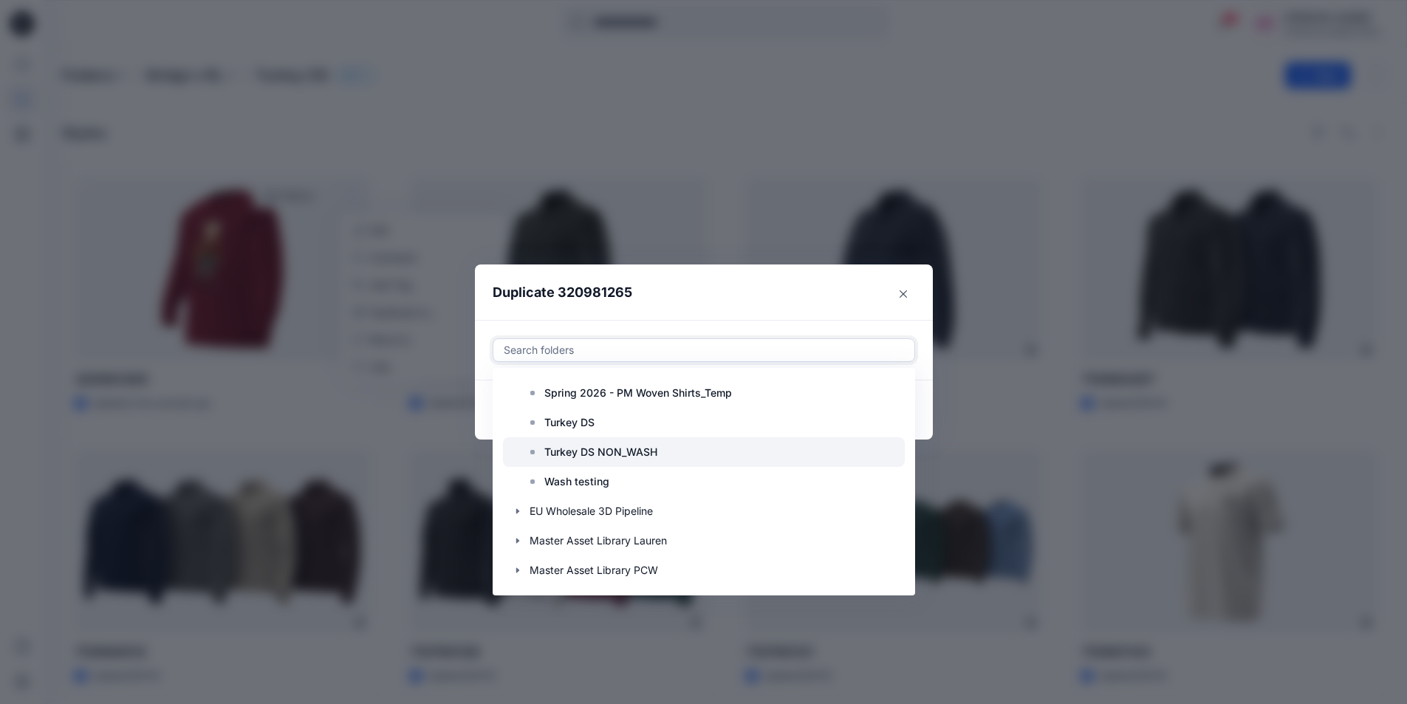
click at [641, 443] on p "Turkey DS NON_WASH" at bounding box center [600, 452] width 113 height 18
click at [831, 300] on header "Duplicate 320981265" at bounding box center [689, 292] width 428 height 56
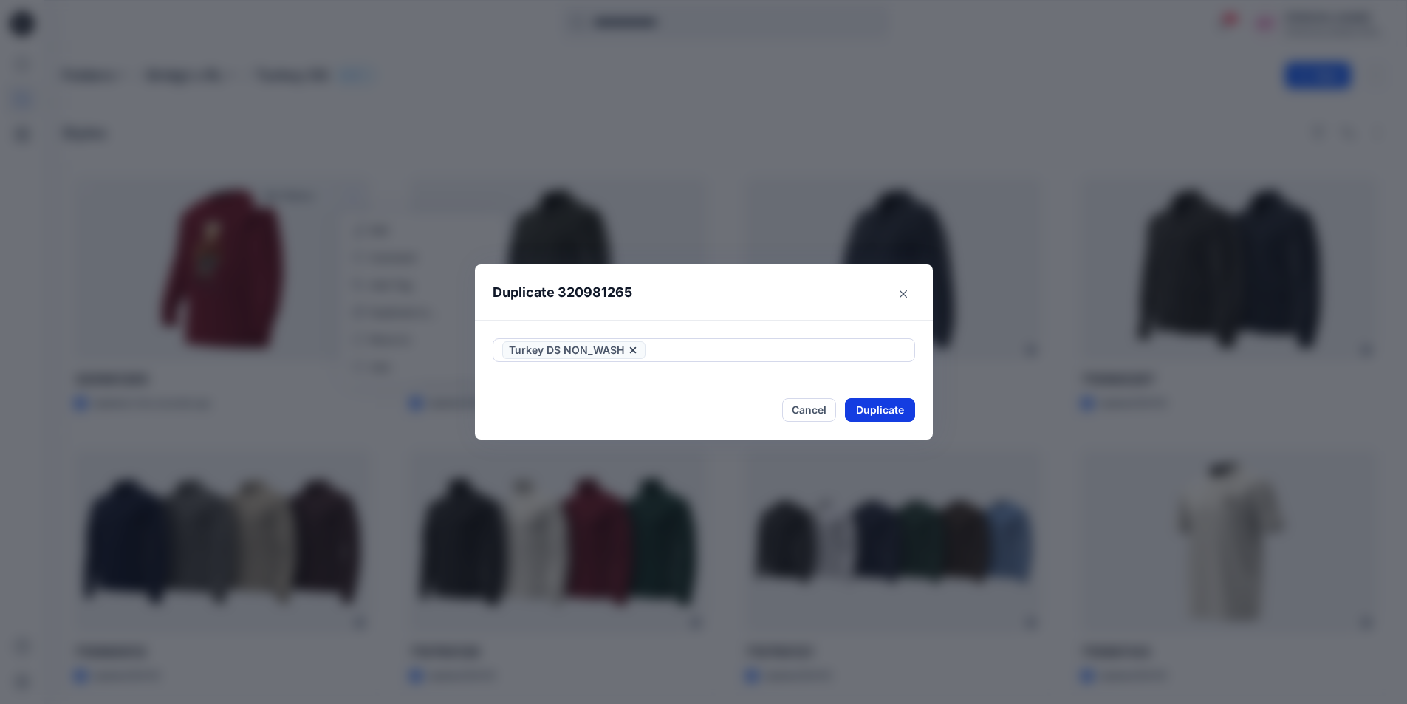
click at [877, 405] on button "Duplicate" at bounding box center [880, 410] width 70 height 24
click at [877, 405] on button "Close" at bounding box center [891, 411] width 48 height 24
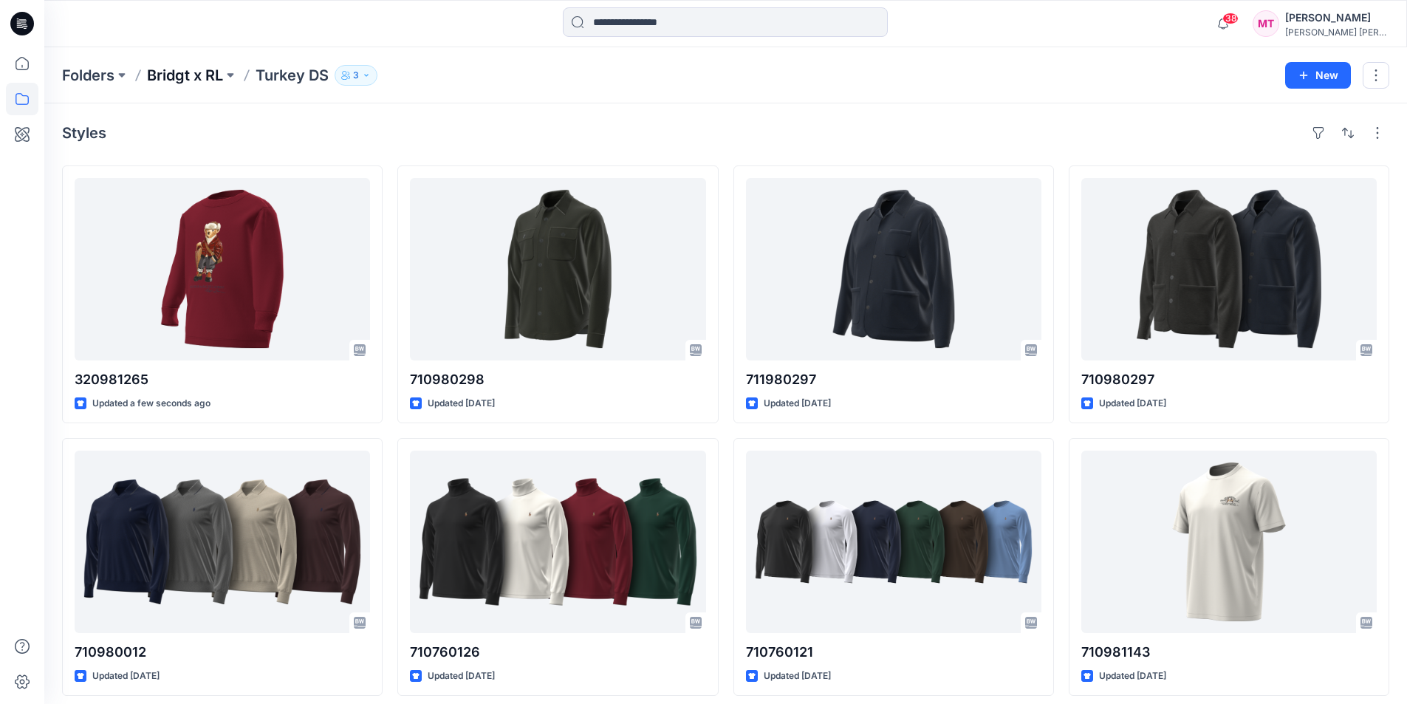
click at [205, 74] on p "Bridgt x RL" at bounding box center [185, 75] width 76 height 21
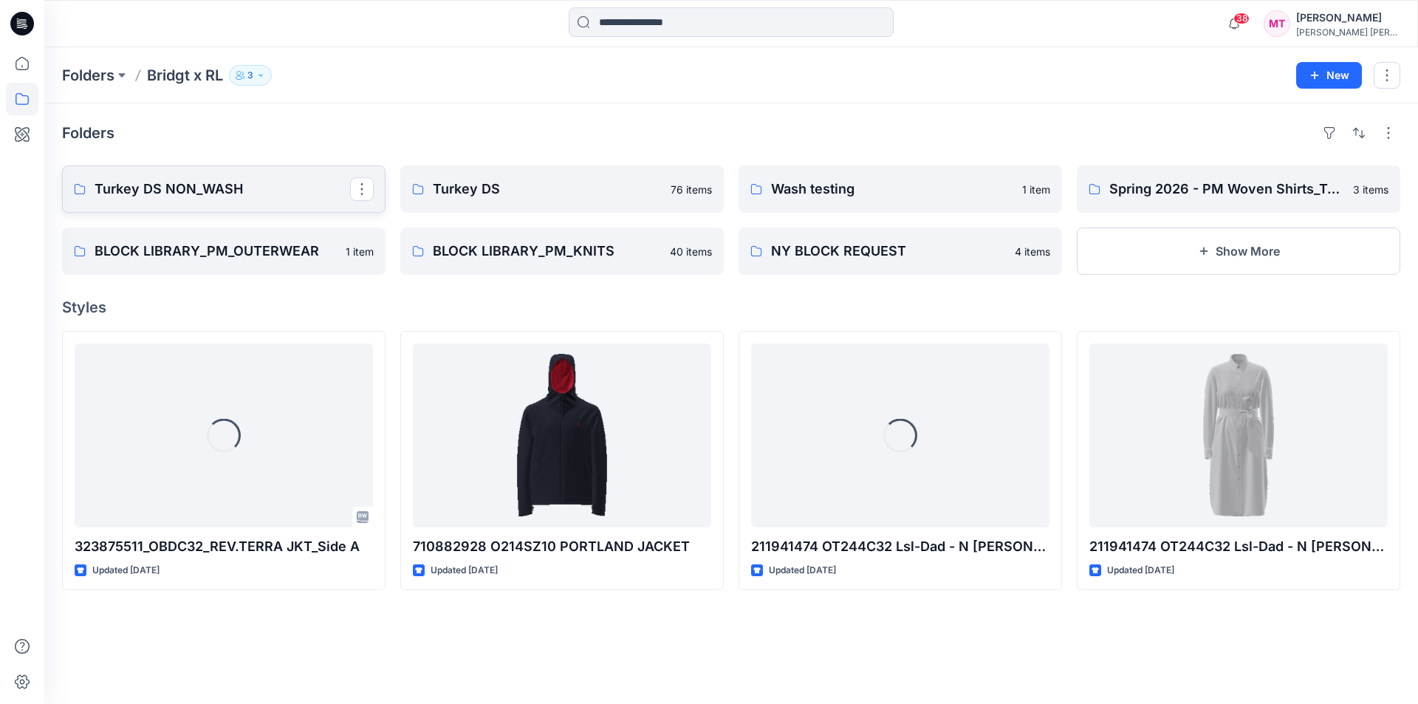
click at [258, 191] on p "Turkey DS NON_WASH" at bounding box center [223, 189] width 256 height 21
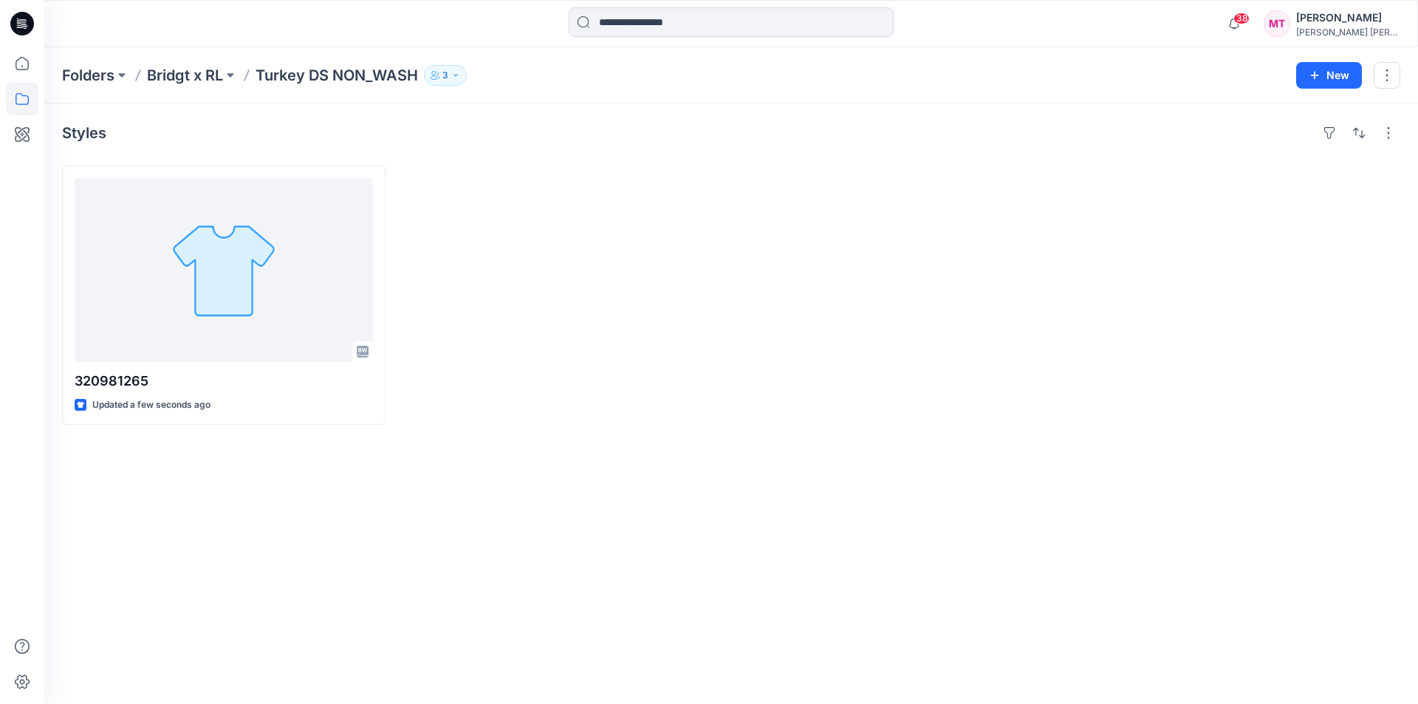
click at [452, 75] on button "3" at bounding box center [445, 75] width 43 height 21
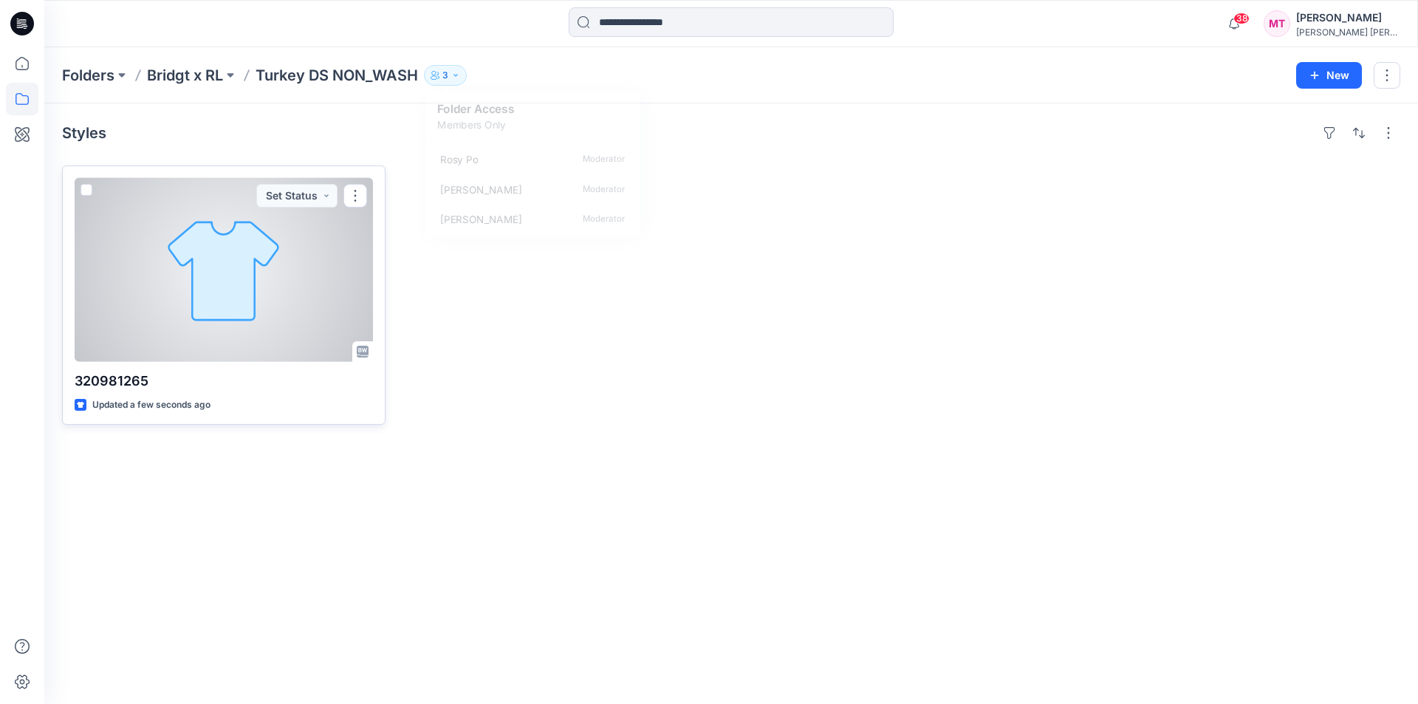
click at [270, 323] on div at bounding box center [224, 270] width 298 height 184
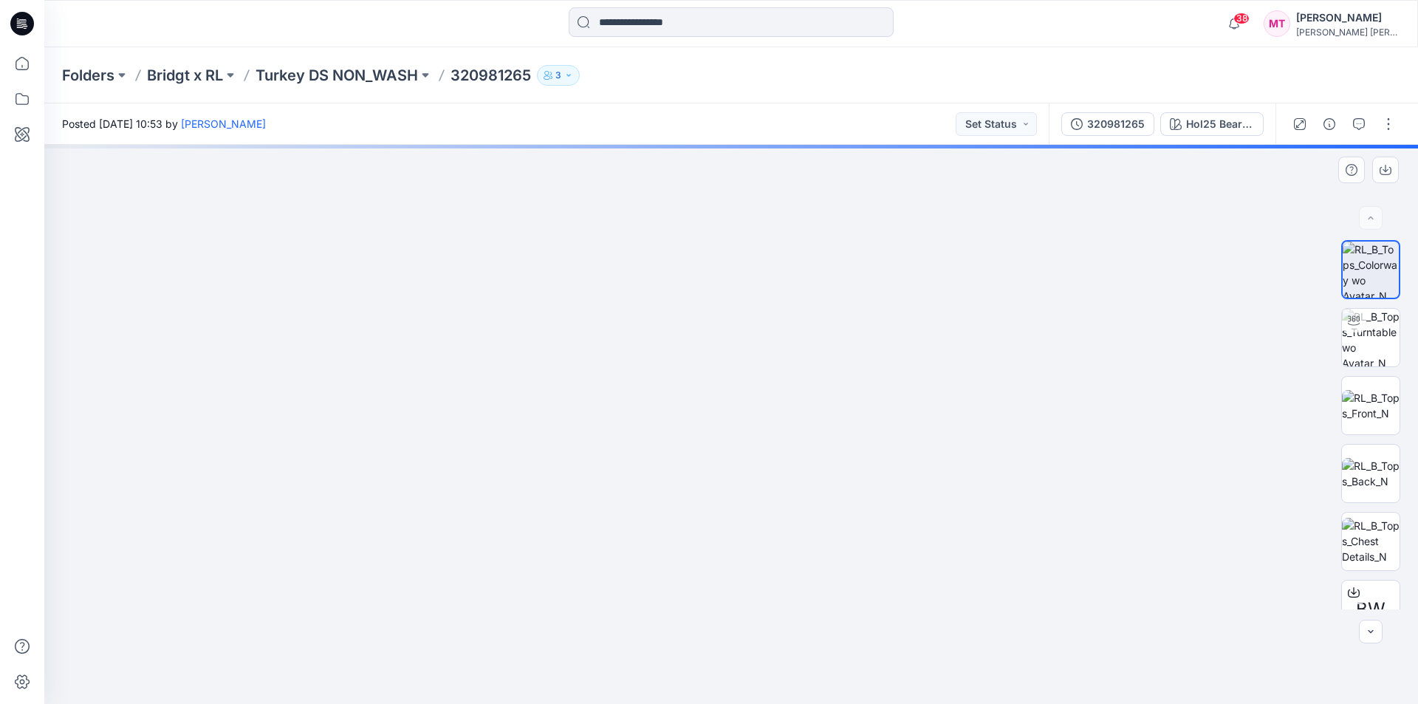
drag, startPoint x: 742, startPoint y: 373, endPoint x: 768, endPoint y: 547, distance: 176.3
click at [768, 547] on img at bounding box center [729, 36] width 2215 height 1335
drag, startPoint x: 758, startPoint y: 438, endPoint x: 758, endPoint y: 473, distance: 35.5
click at [757, 484] on img at bounding box center [759, 158] width 2215 height 1091
click at [382, 74] on p "Turkey DS NON_WASH" at bounding box center [337, 75] width 162 height 21
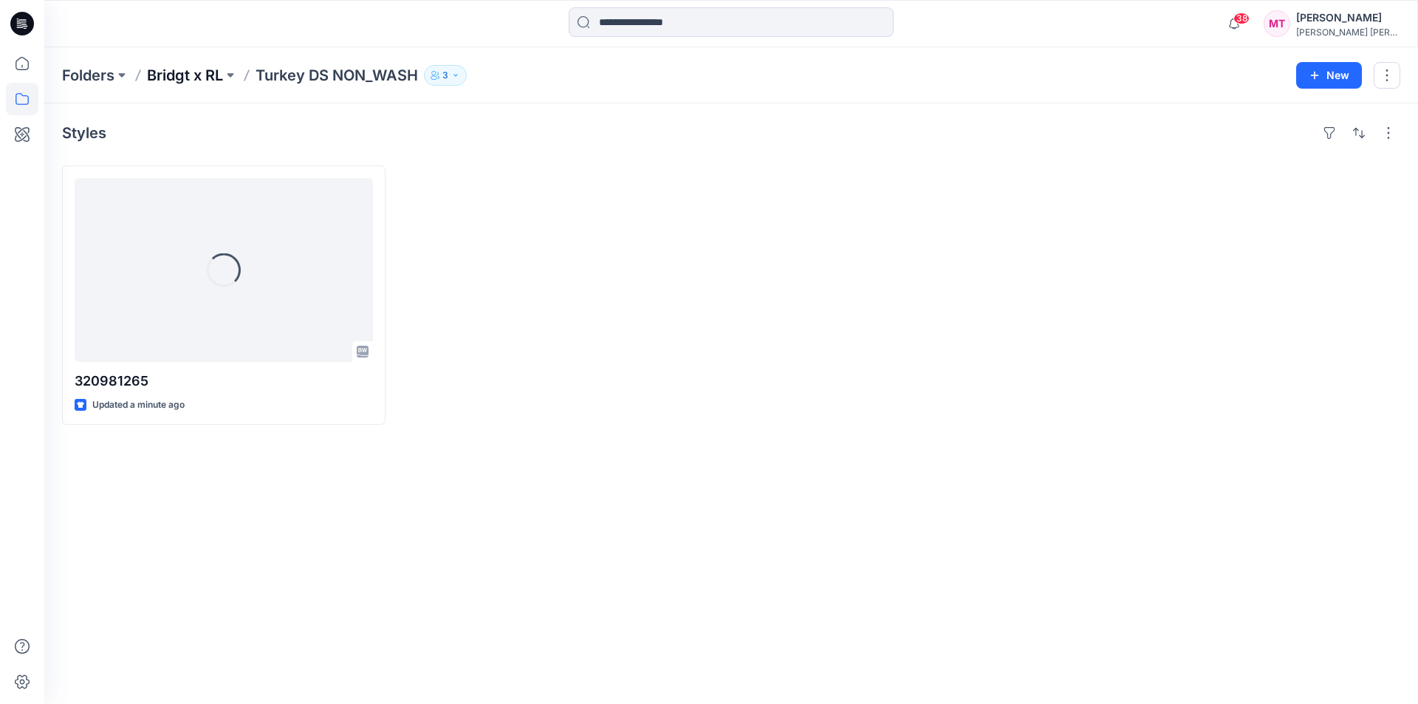
click at [205, 75] on p "Bridgt x RL" at bounding box center [185, 75] width 76 height 21
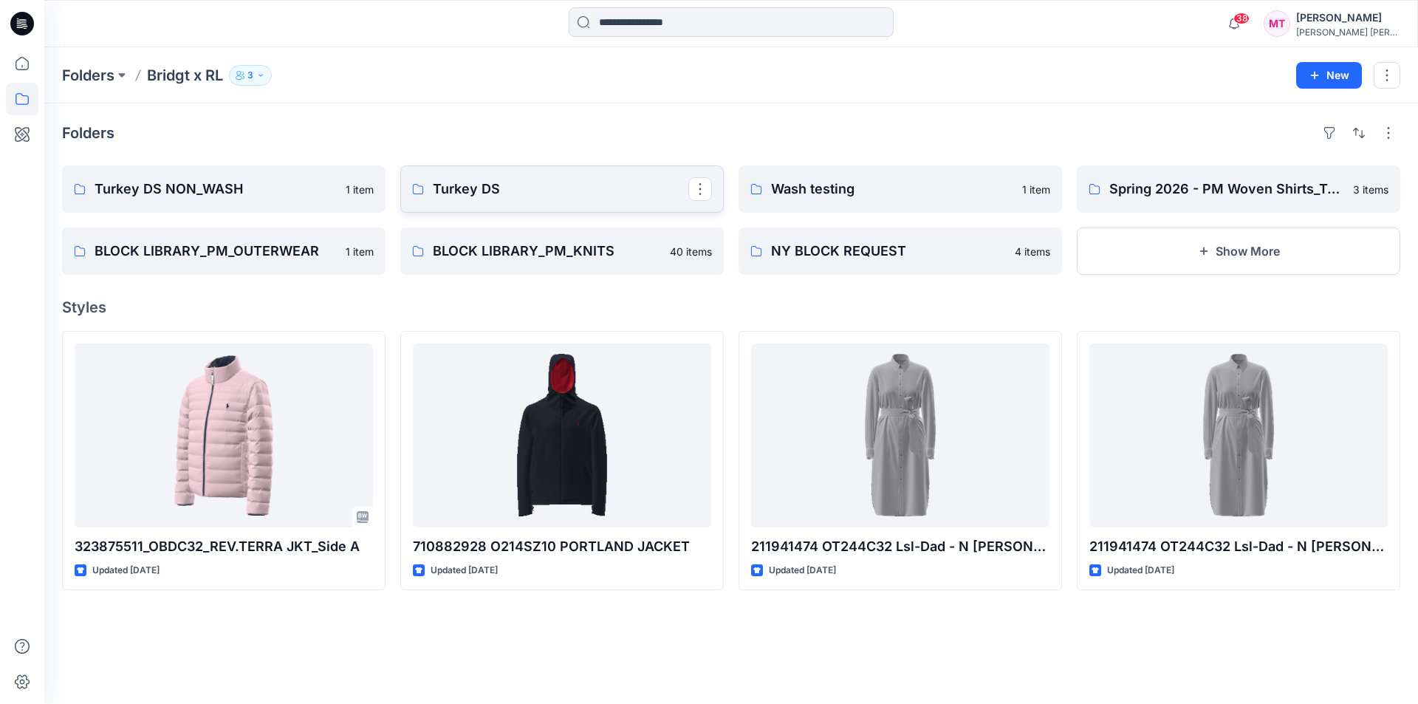
click at [530, 195] on p "Turkey DS" at bounding box center [561, 189] width 256 height 21
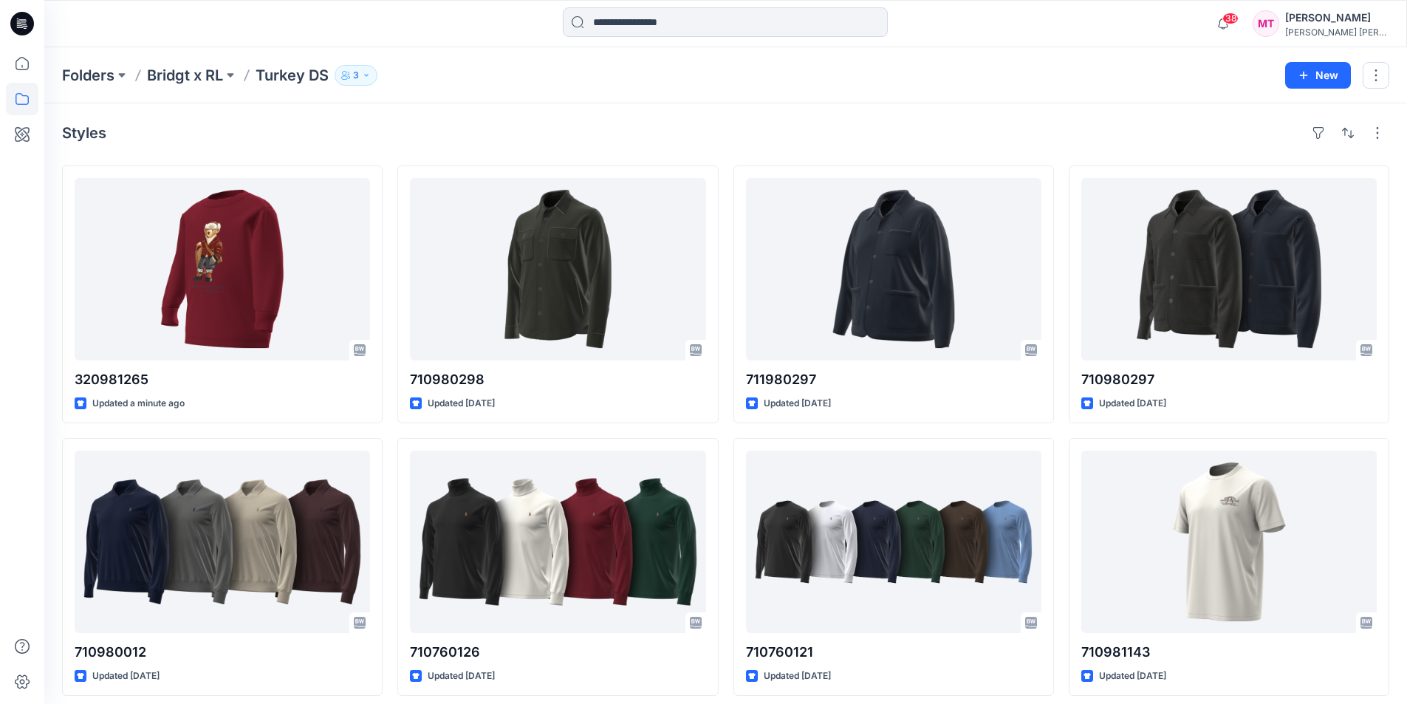
click at [1064, 43] on div "38 Notifications Your style 710980298 is ready 41 hours ago Your style 71198029…" at bounding box center [725, 23] width 1363 height 47
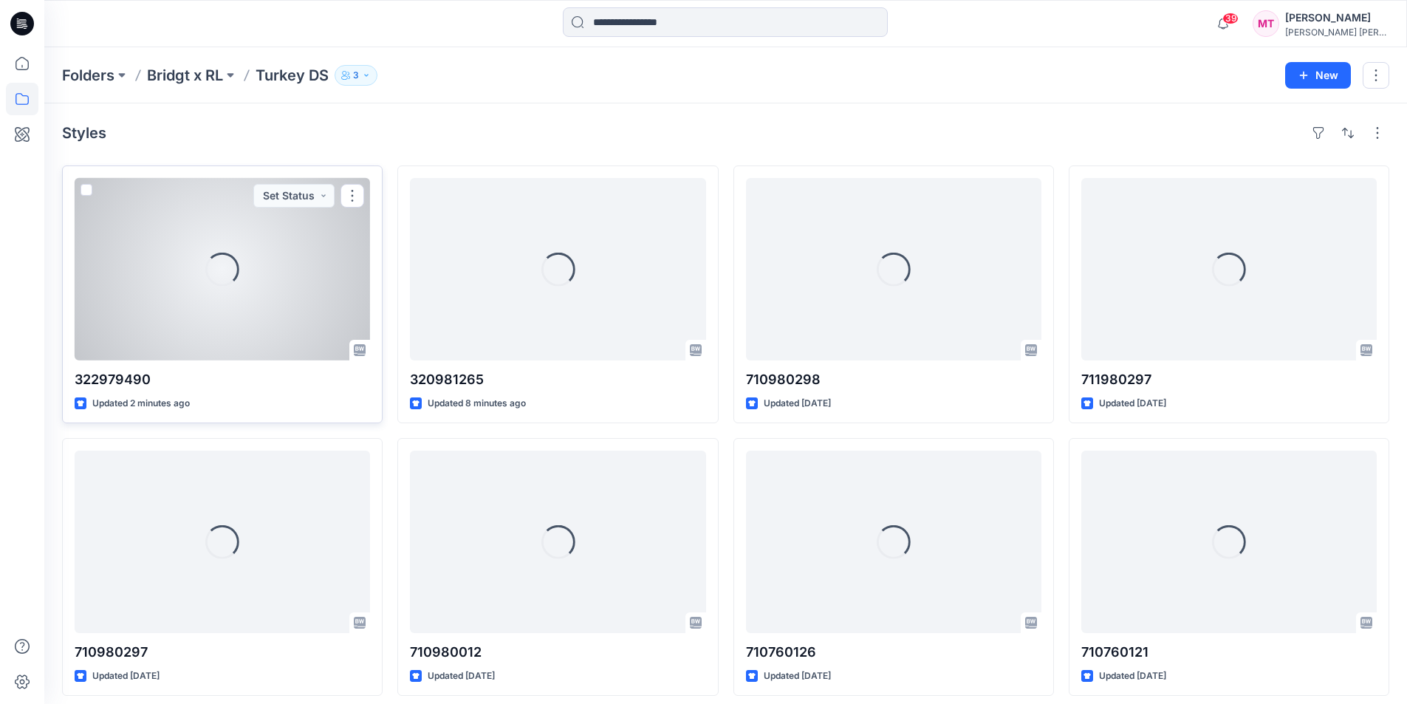
click at [258, 300] on div "Loading..." at bounding box center [222, 269] width 295 height 182
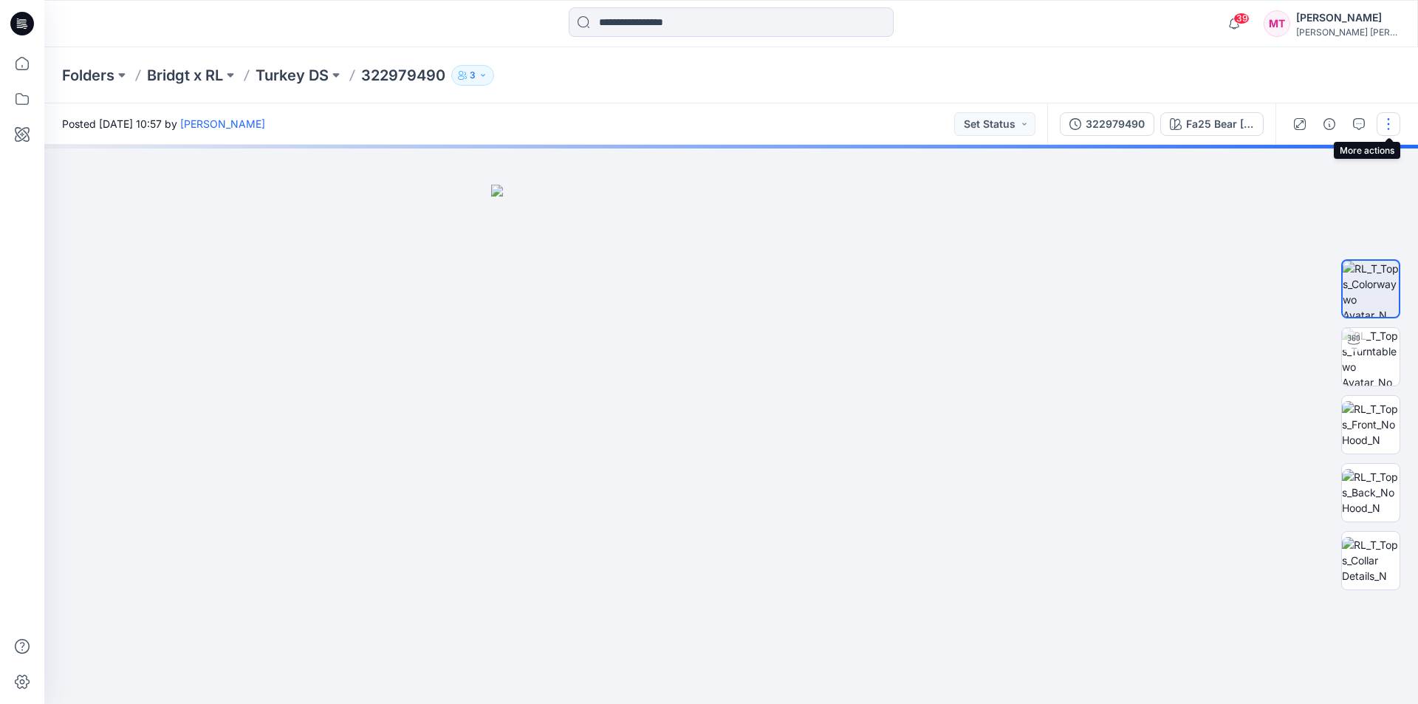
click at [1395, 120] on button "button" at bounding box center [1389, 124] width 24 height 24
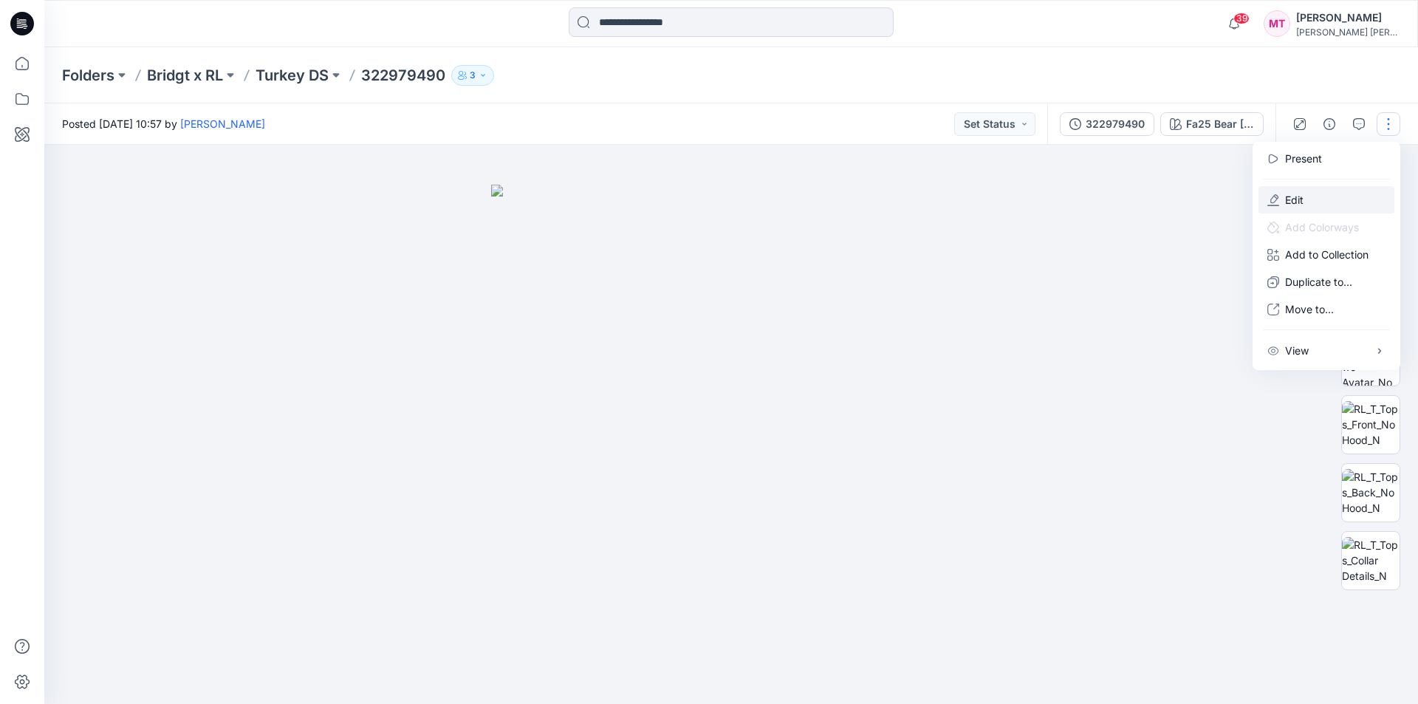
click at [1302, 202] on p "Edit" at bounding box center [1294, 200] width 18 height 16
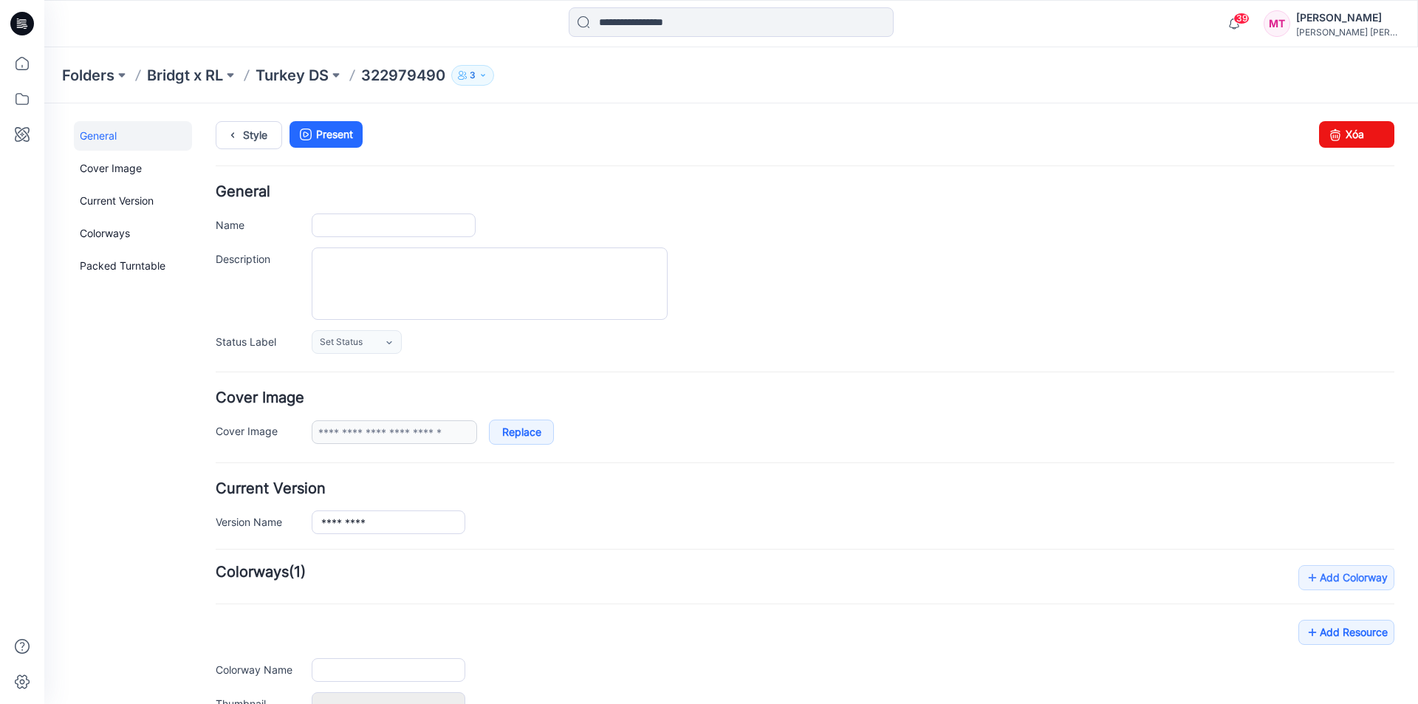
type input "*********"
type input "**********"
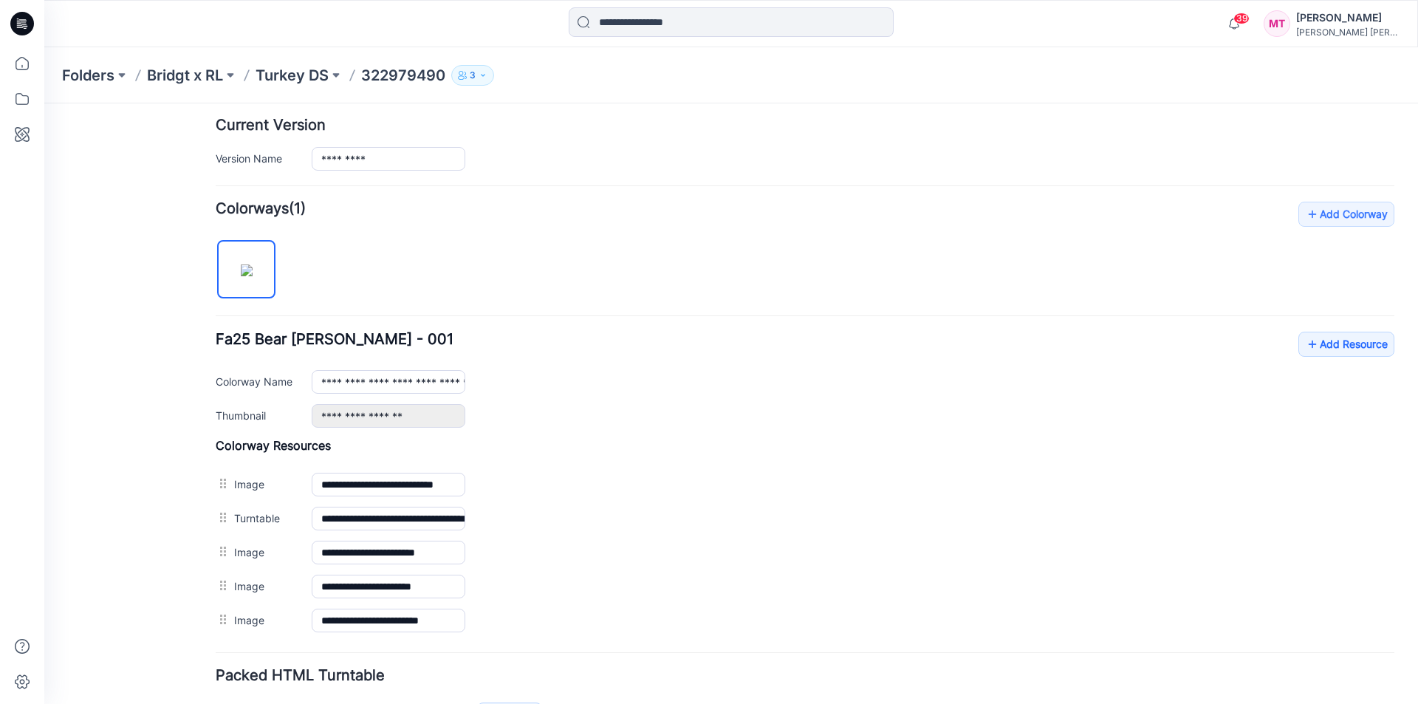
scroll to position [466, 0]
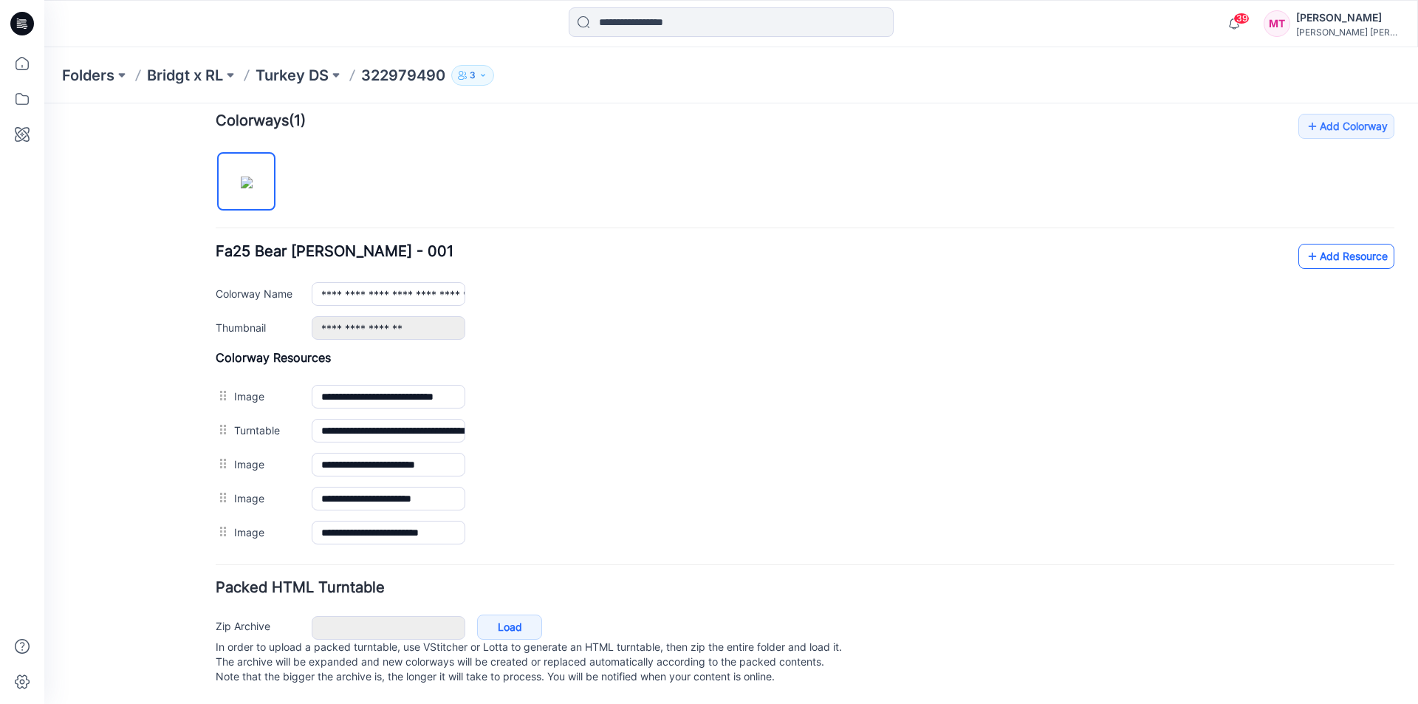
click at [1318, 244] on link "Add Resource" at bounding box center [1346, 256] width 96 height 25
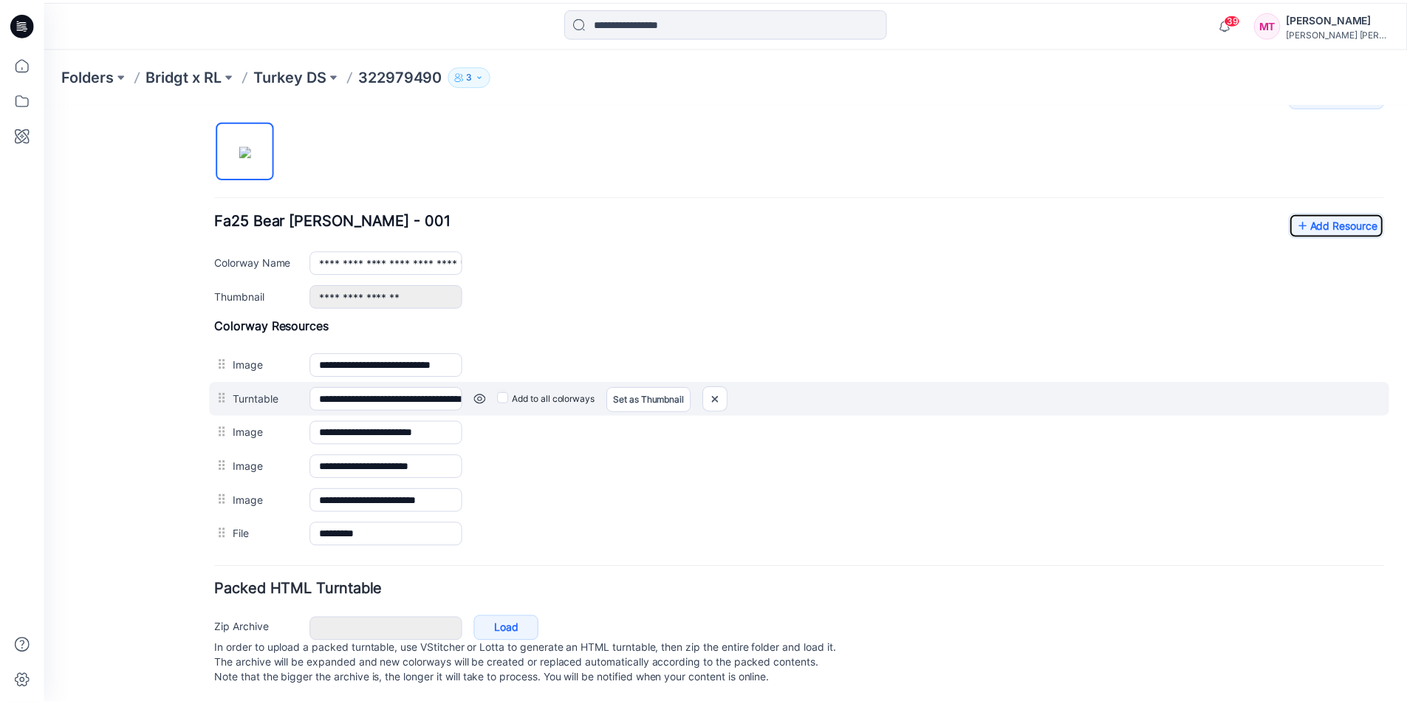
scroll to position [500, 0]
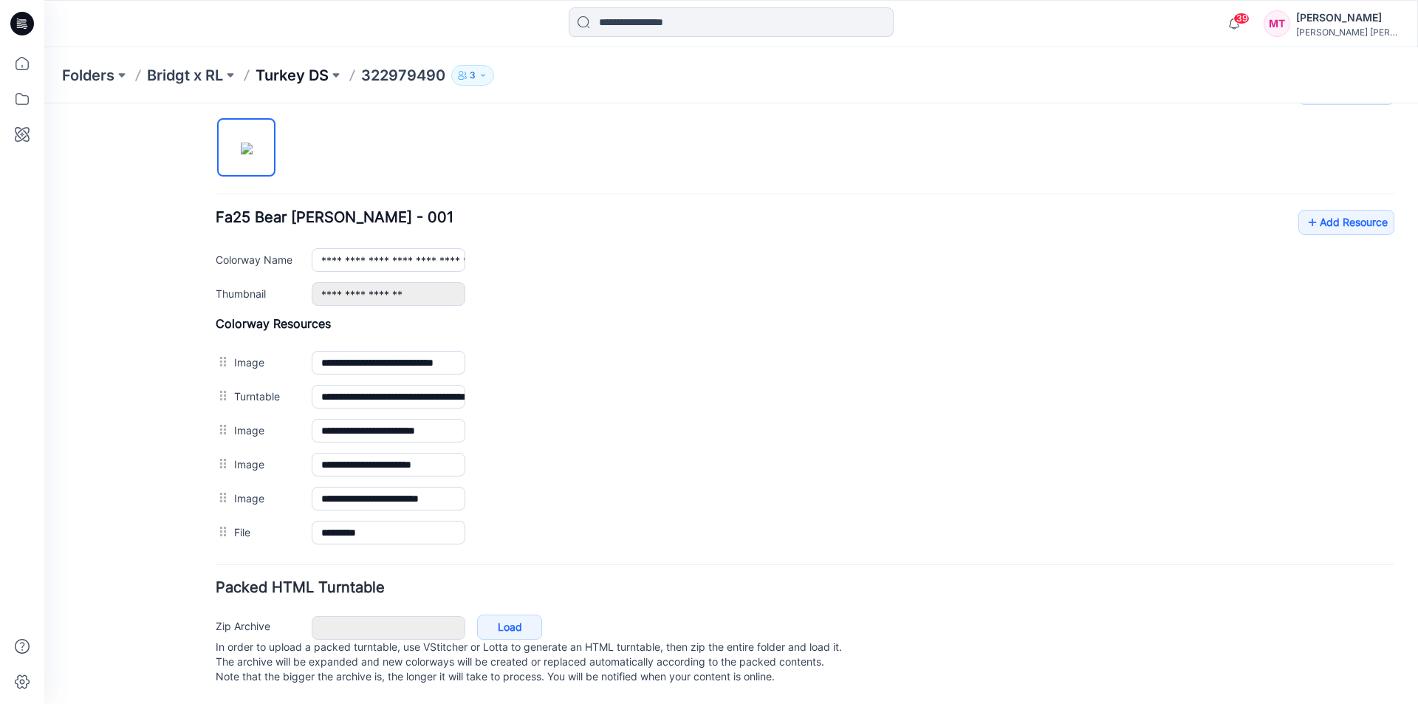
click at [317, 74] on p "Turkey DS" at bounding box center [292, 75] width 73 height 21
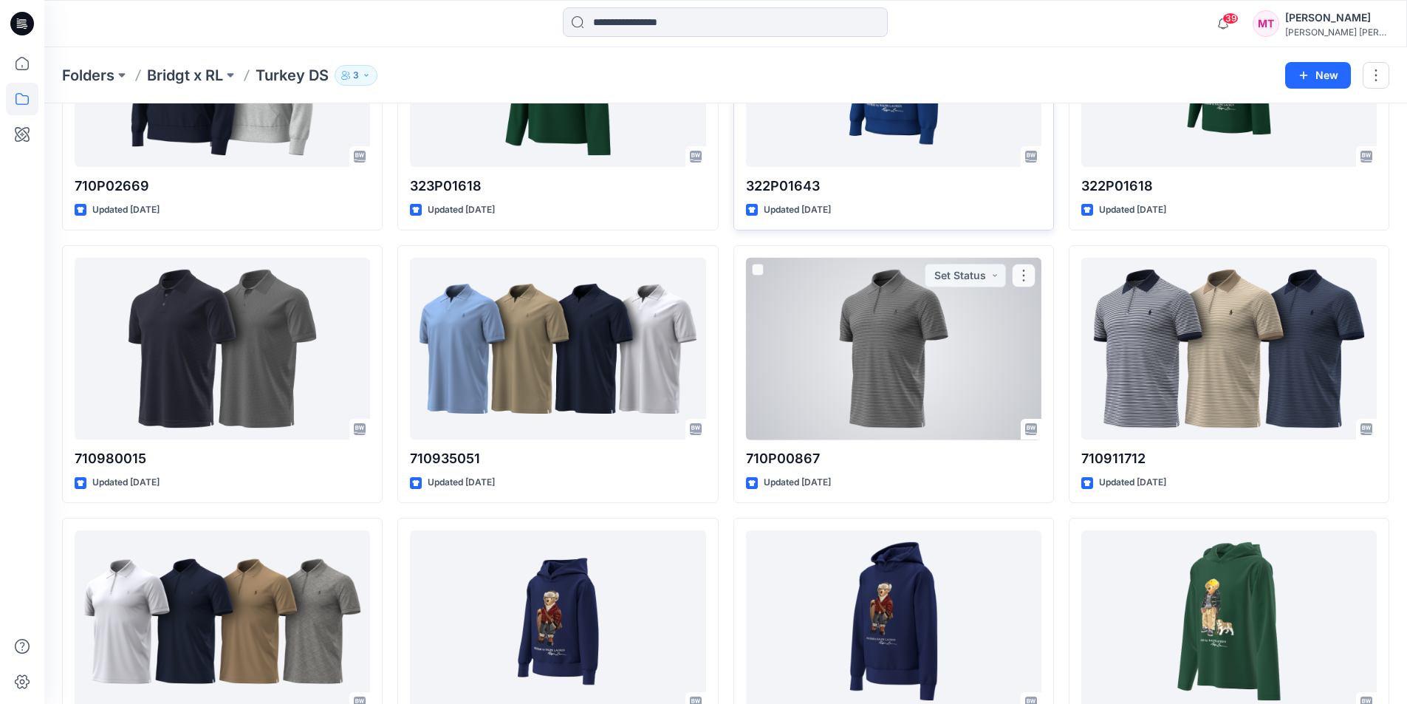
scroll to position [1075, 0]
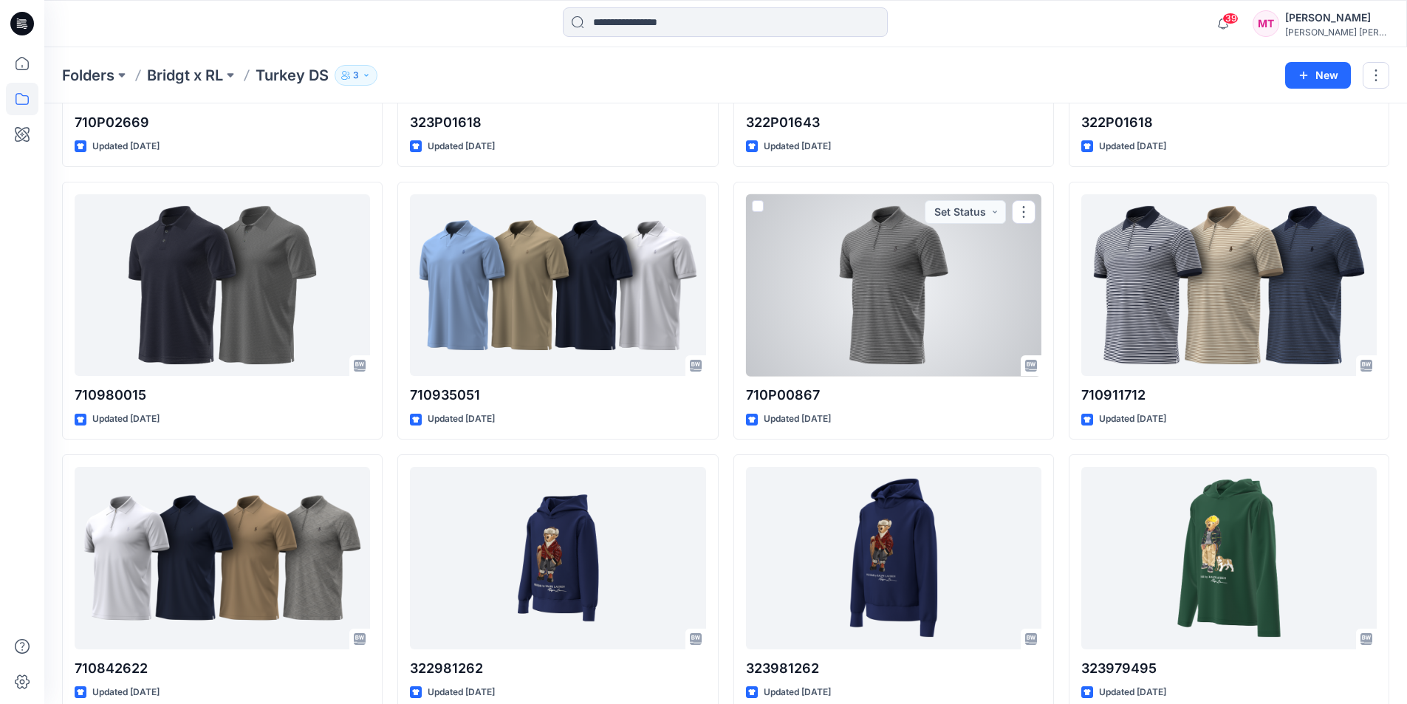
click at [934, 328] on div at bounding box center [893, 285] width 295 height 182
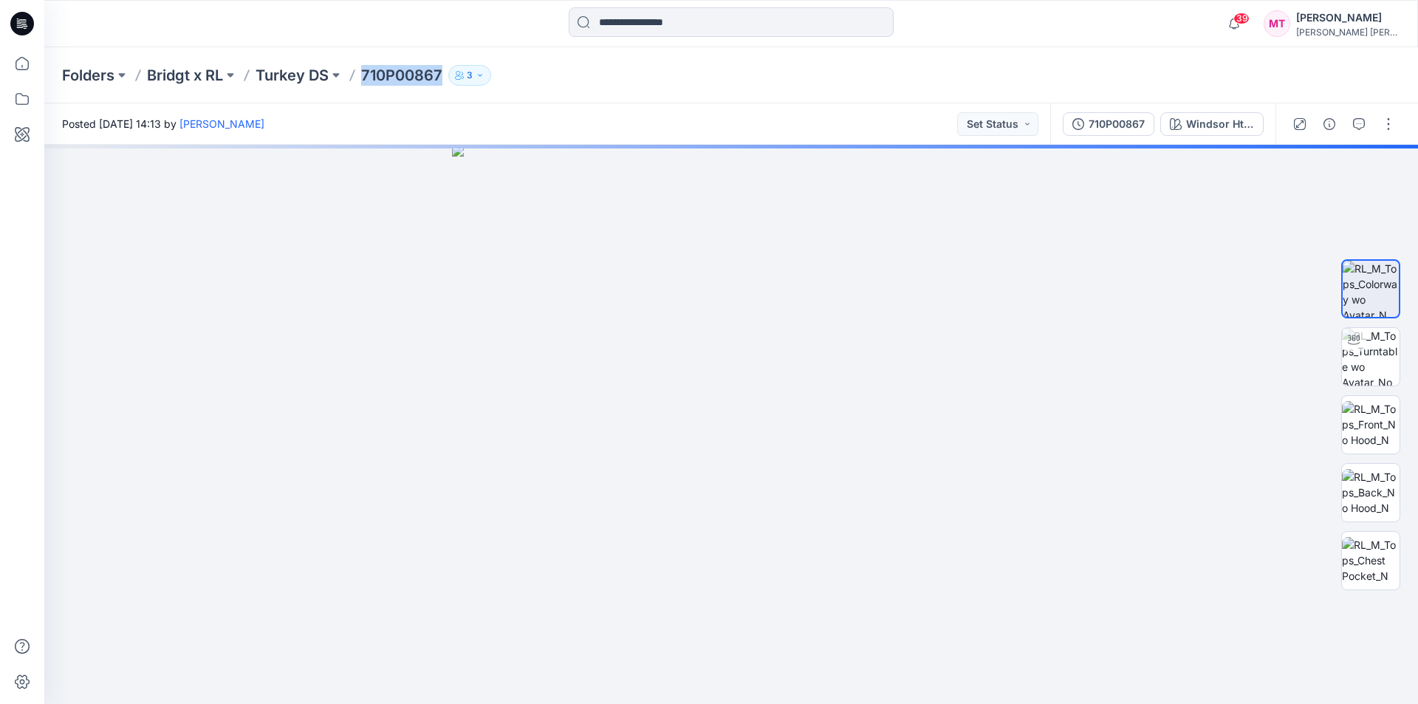
drag, startPoint x: 366, startPoint y: 71, endPoint x: 442, endPoint y: 81, distance: 76.8
click at [442, 81] on p "710P00867" at bounding box center [401, 75] width 81 height 21
copy p "710P00867"
click at [307, 80] on p "Turkey DS" at bounding box center [292, 75] width 73 height 21
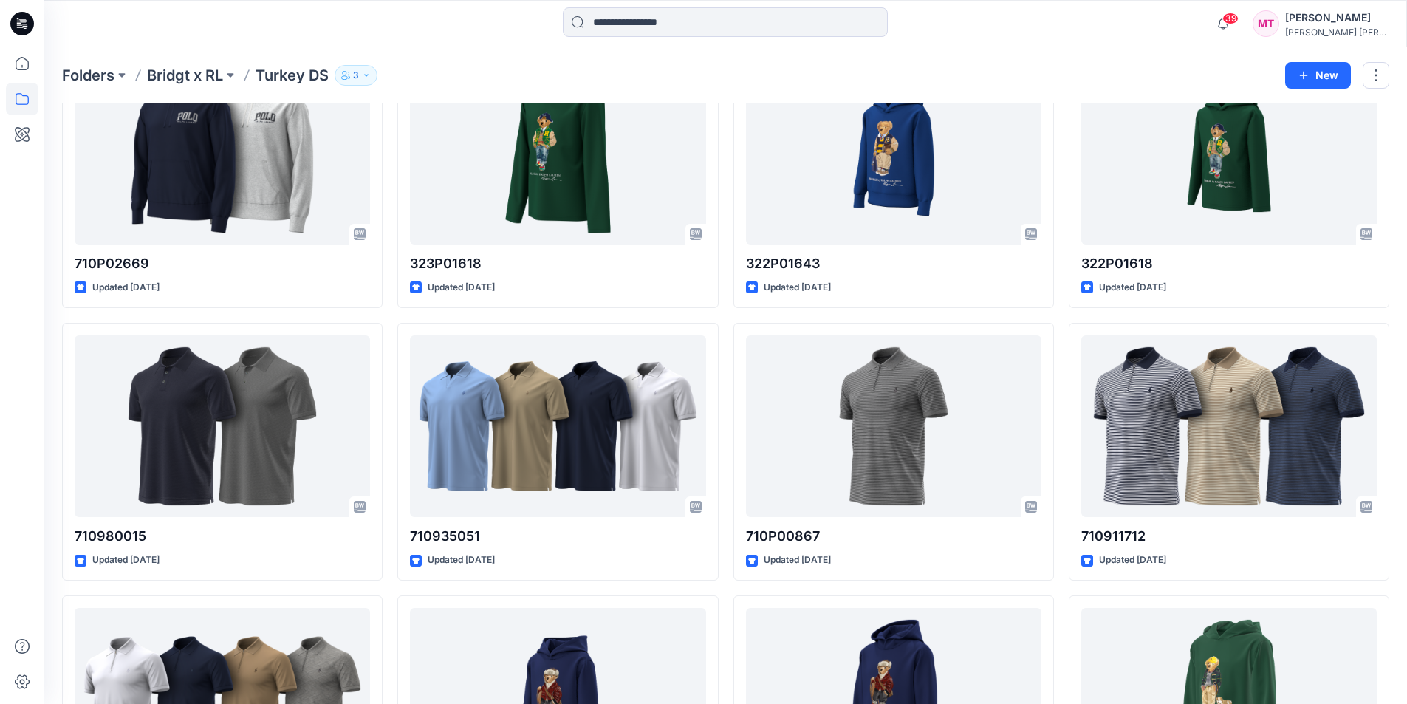
scroll to position [932, 0]
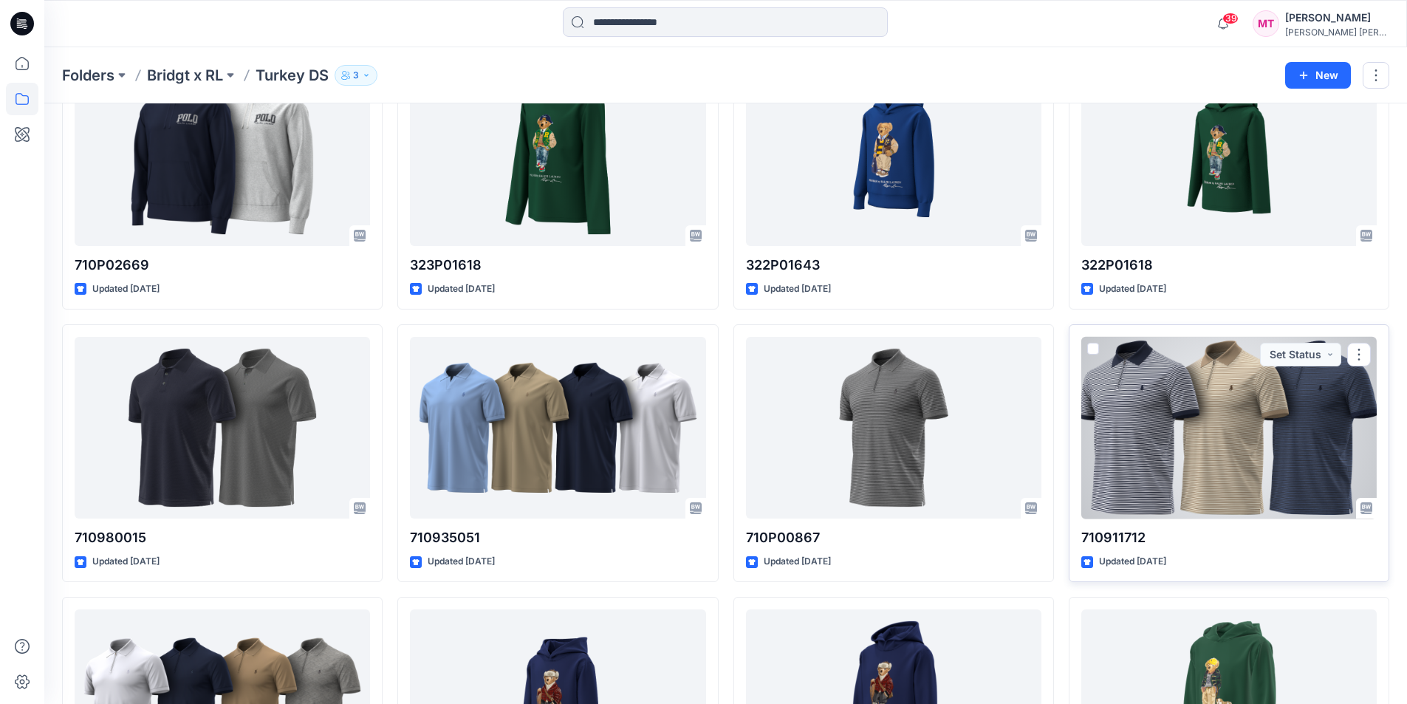
click at [1266, 436] on div at bounding box center [1228, 428] width 295 height 182
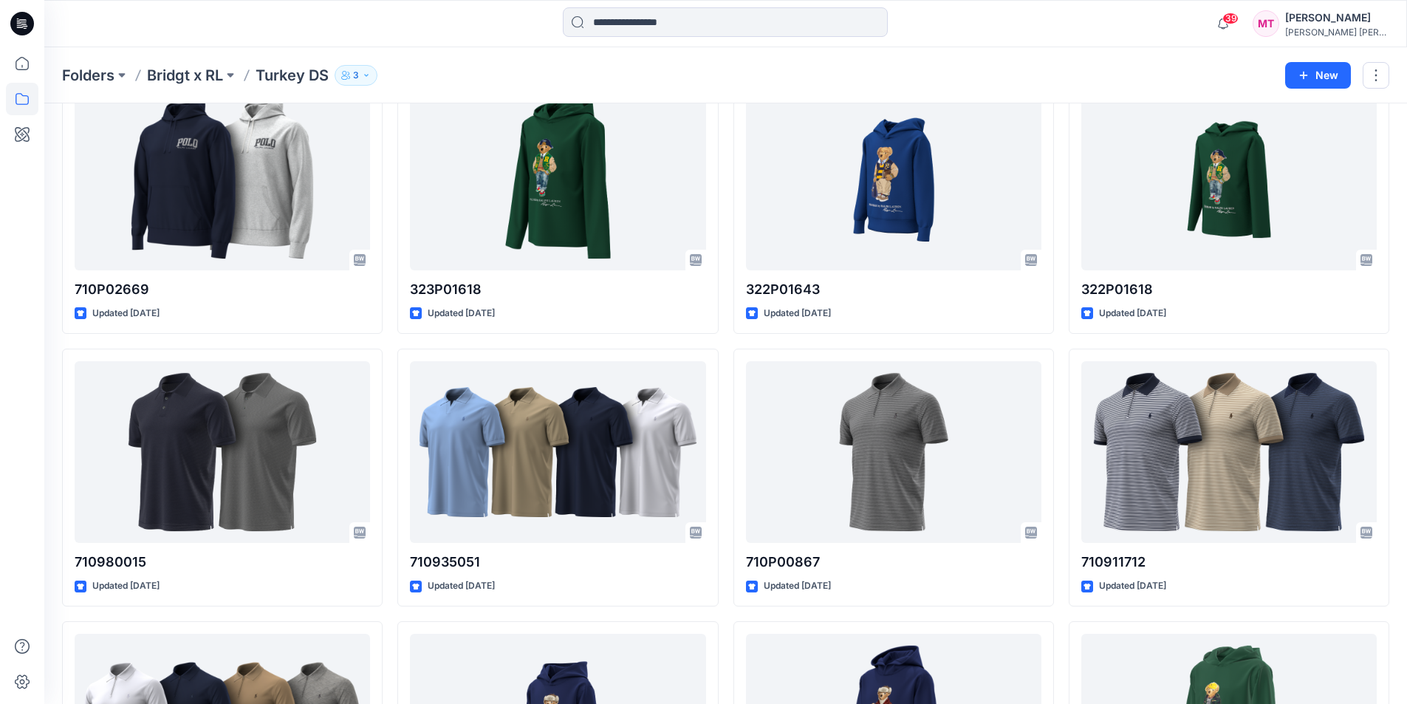
scroll to position [960, 0]
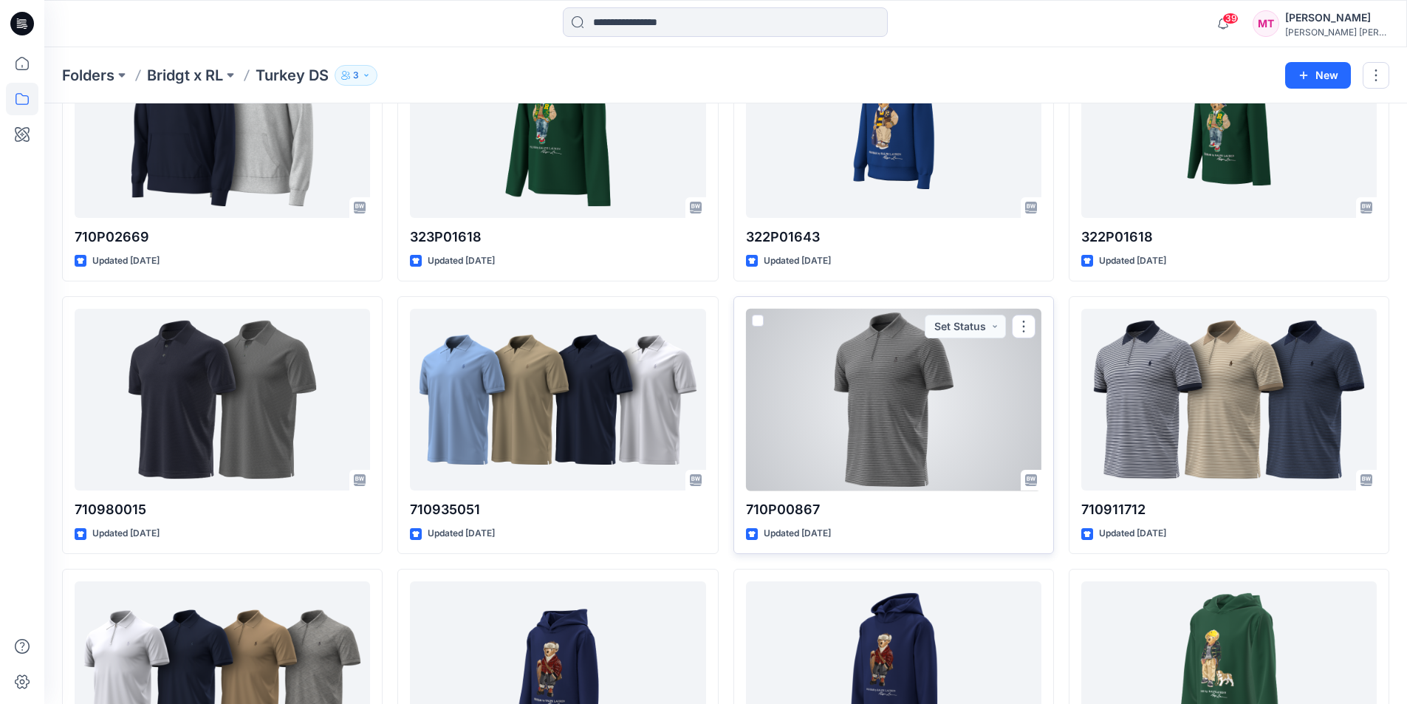
click at [926, 402] on div at bounding box center [893, 400] width 295 height 182
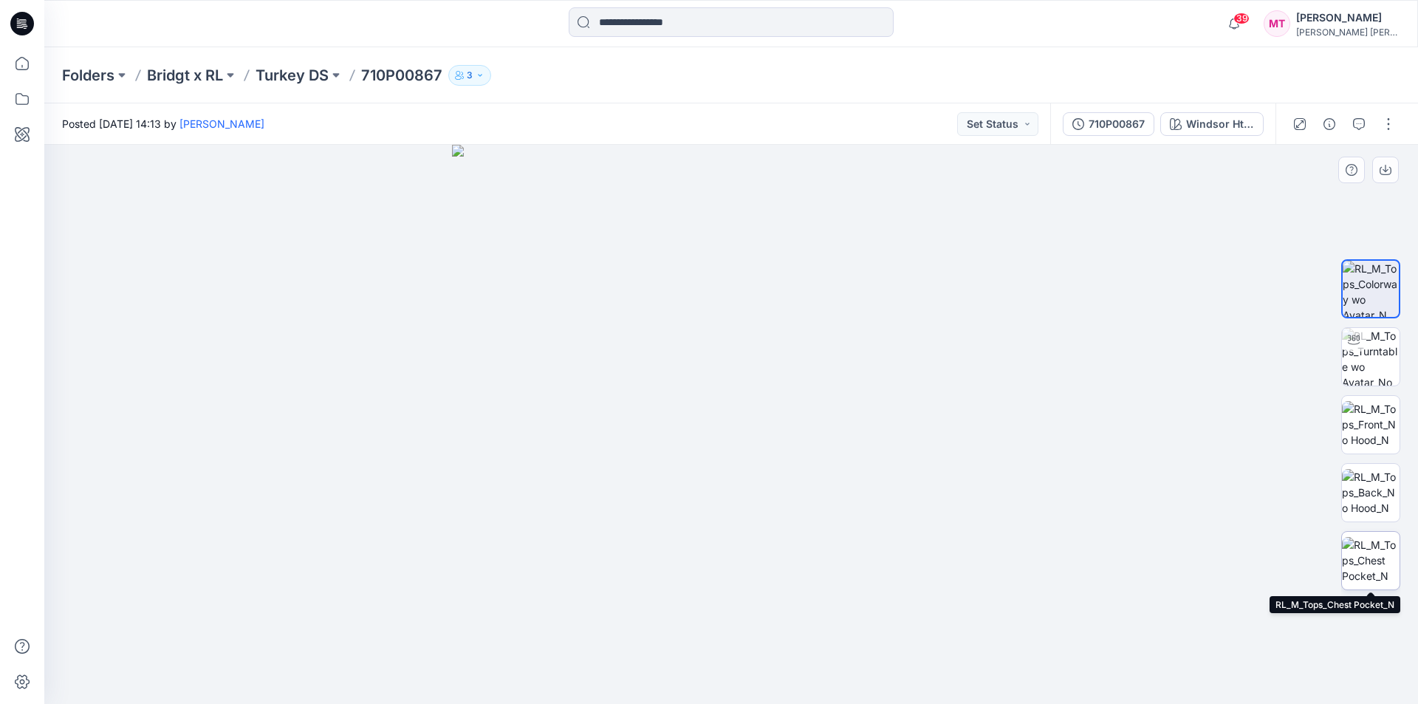
click at [1370, 575] on img at bounding box center [1371, 560] width 58 height 47
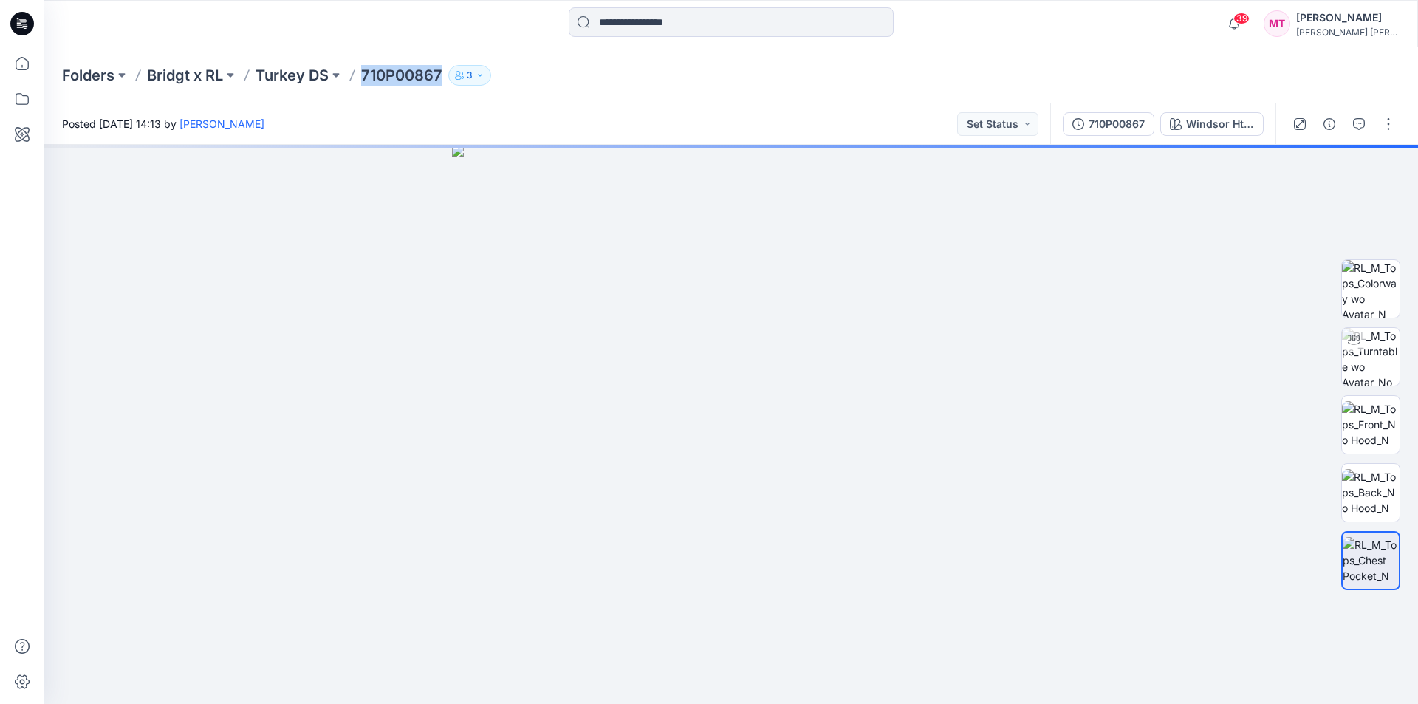
drag, startPoint x: 361, startPoint y: 69, endPoint x: 440, endPoint y: 79, distance: 79.6
click at [440, 79] on div "Folders Bridgt x RL Turkey DS 710P00867 3" at bounding box center [673, 75] width 1223 height 21
copy p "710P00867"
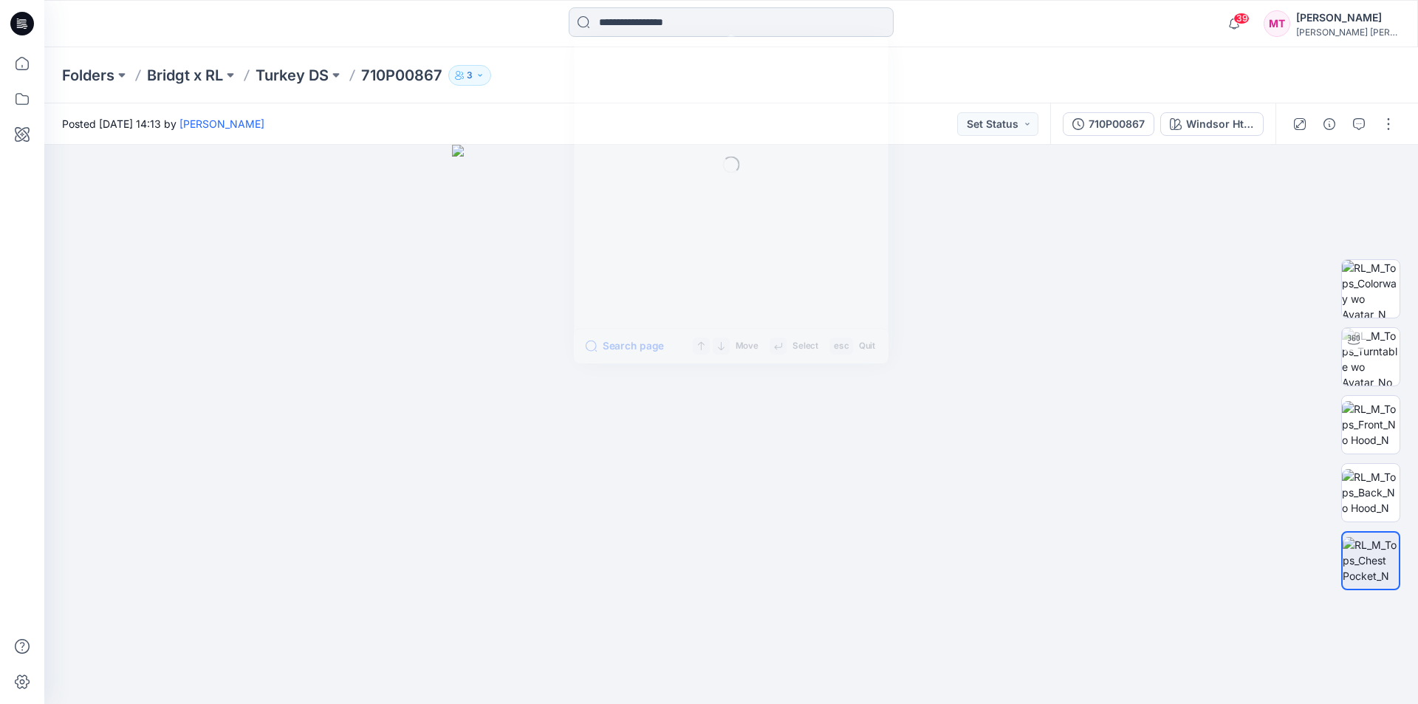
click at [633, 25] on input at bounding box center [731, 22] width 325 height 30
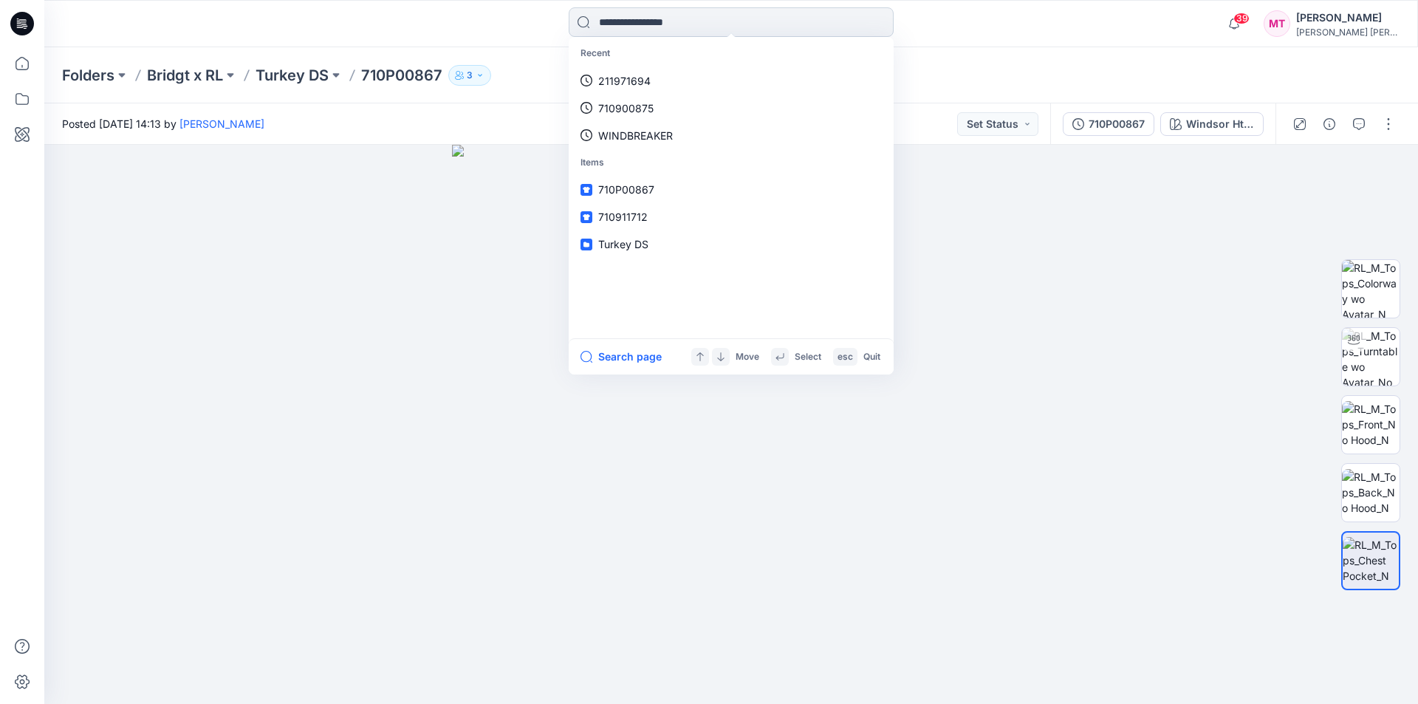
click at [633, 23] on input at bounding box center [731, 22] width 325 height 30
paste input "*********"
type input "*********"
click at [631, 78] on mark "710911712" at bounding box center [625, 80] width 54 height 17
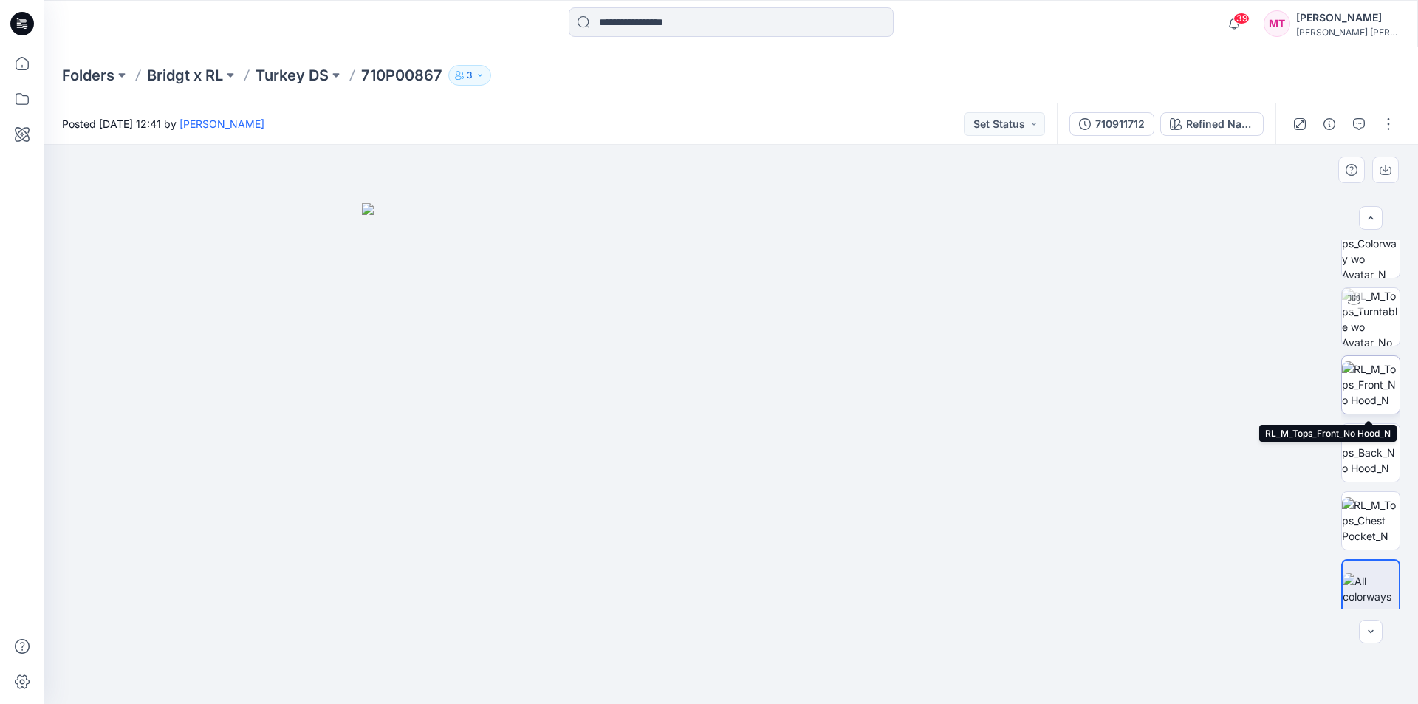
scroll to position [30, 0]
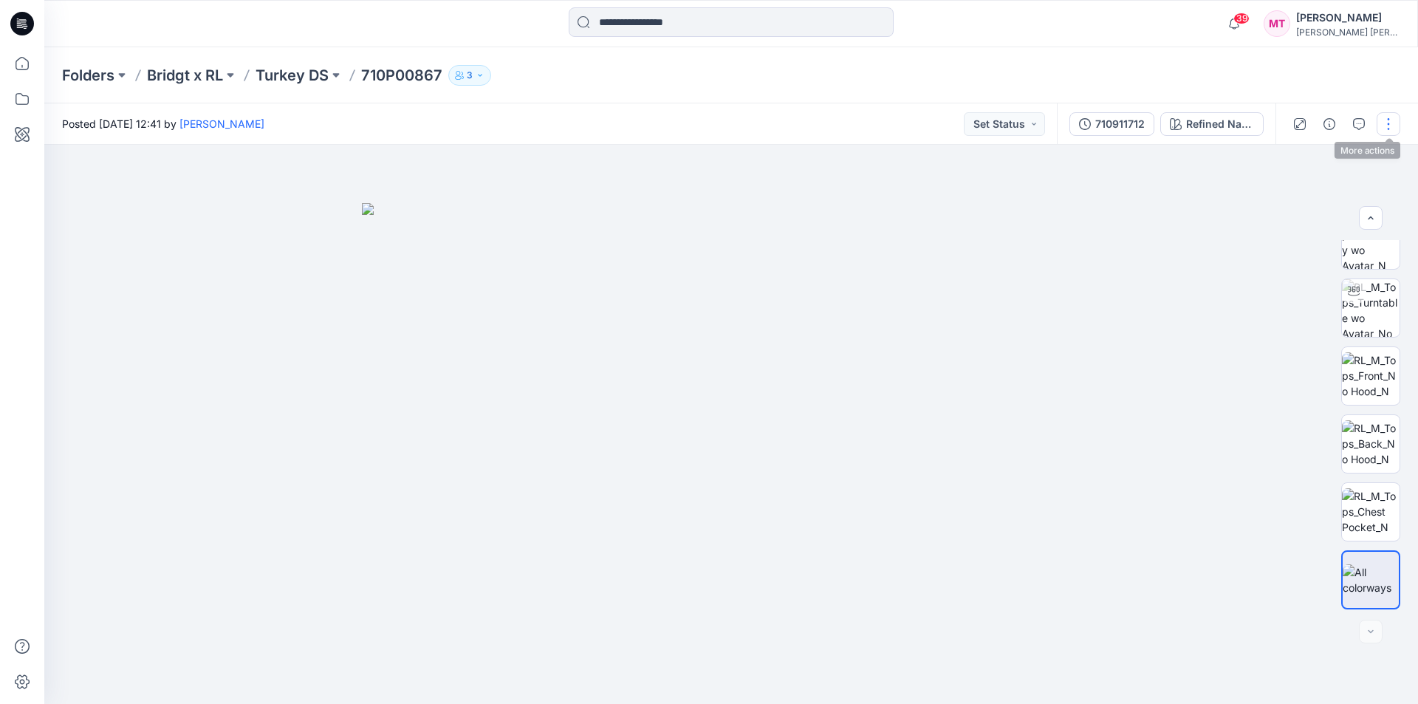
click at [1395, 125] on button "button" at bounding box center [1389, 124] width 24 height 24
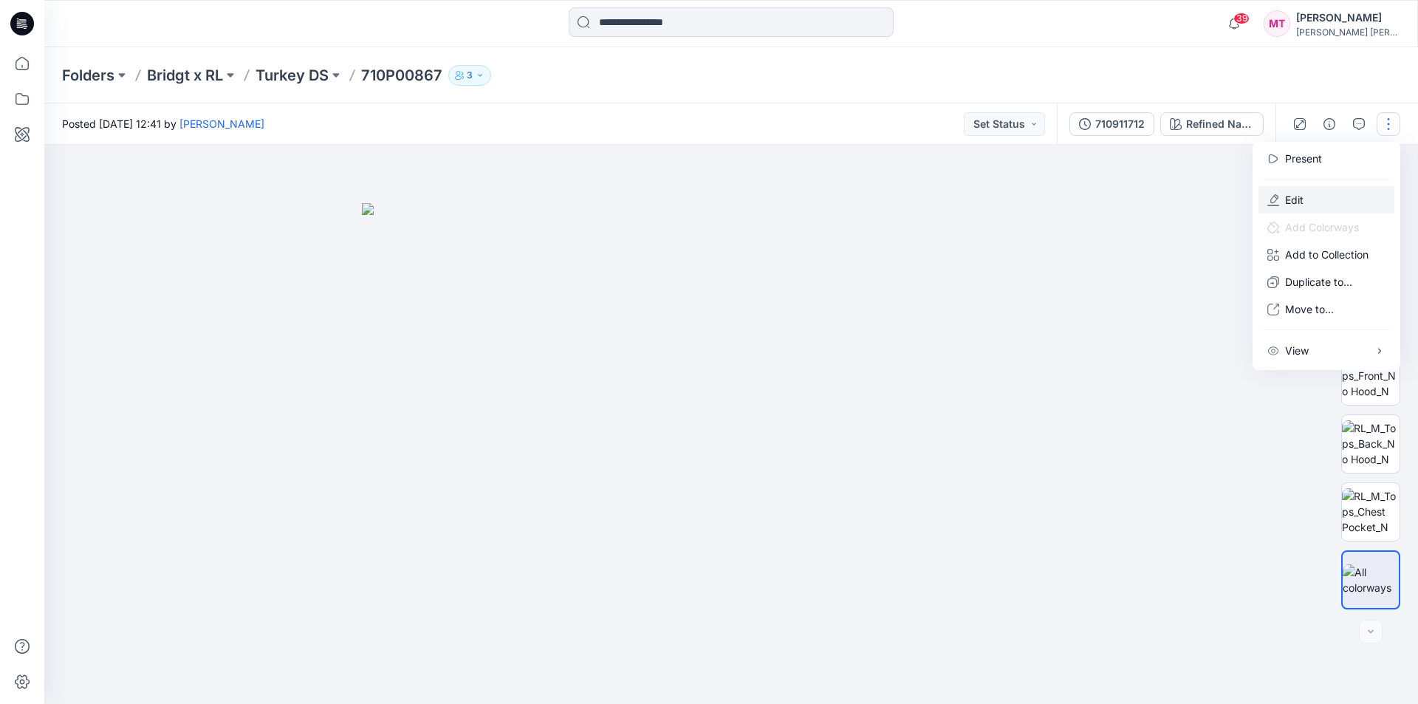
click at [1312, 193] on button "Edit" at bounding box center [1326, 199] width 136 height 27
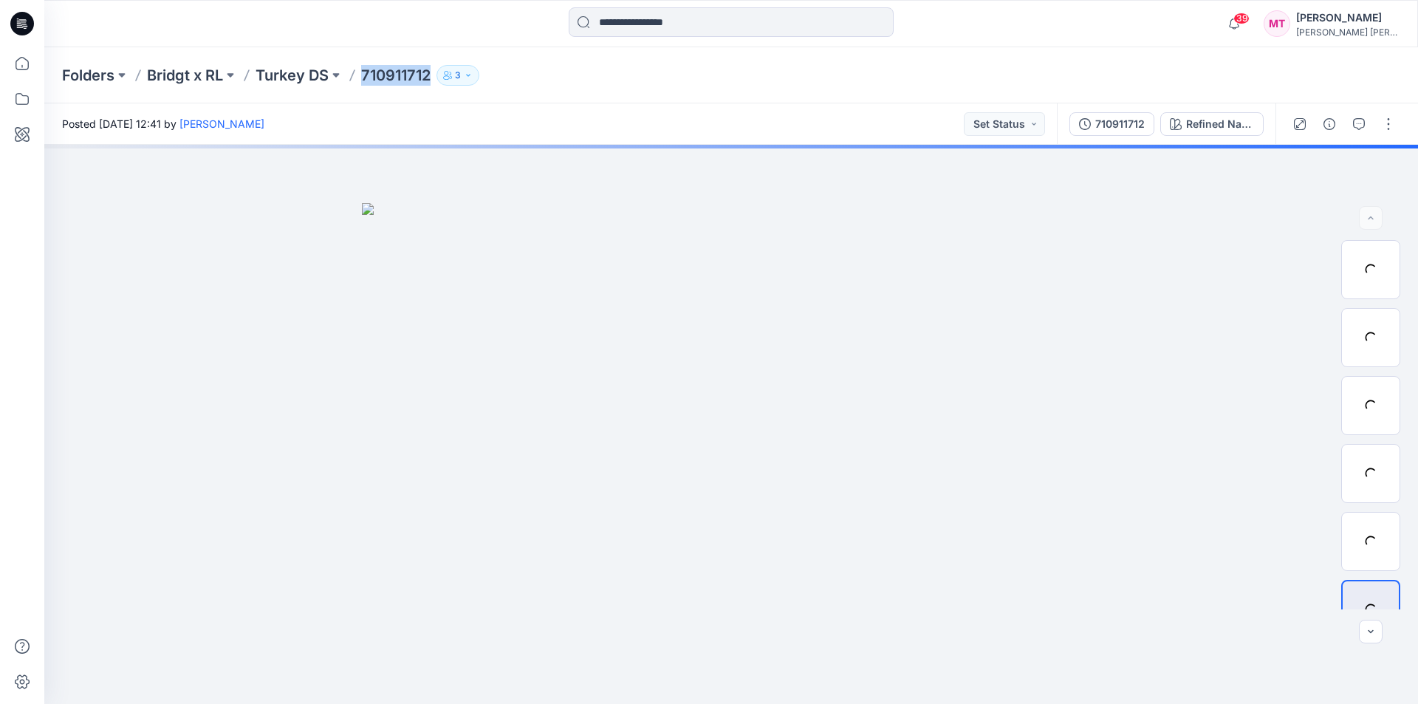
drag, startPoint x: 361, startPoint y: 72, endPoint x: 431, endPoint y: 79, distance: 69.7
click at [431, 79] on div "Folders Bridgt x RL Turkey DS 710911712 3" at bounding box center [673, 75] width 1223 height 21
copy p "710911712"
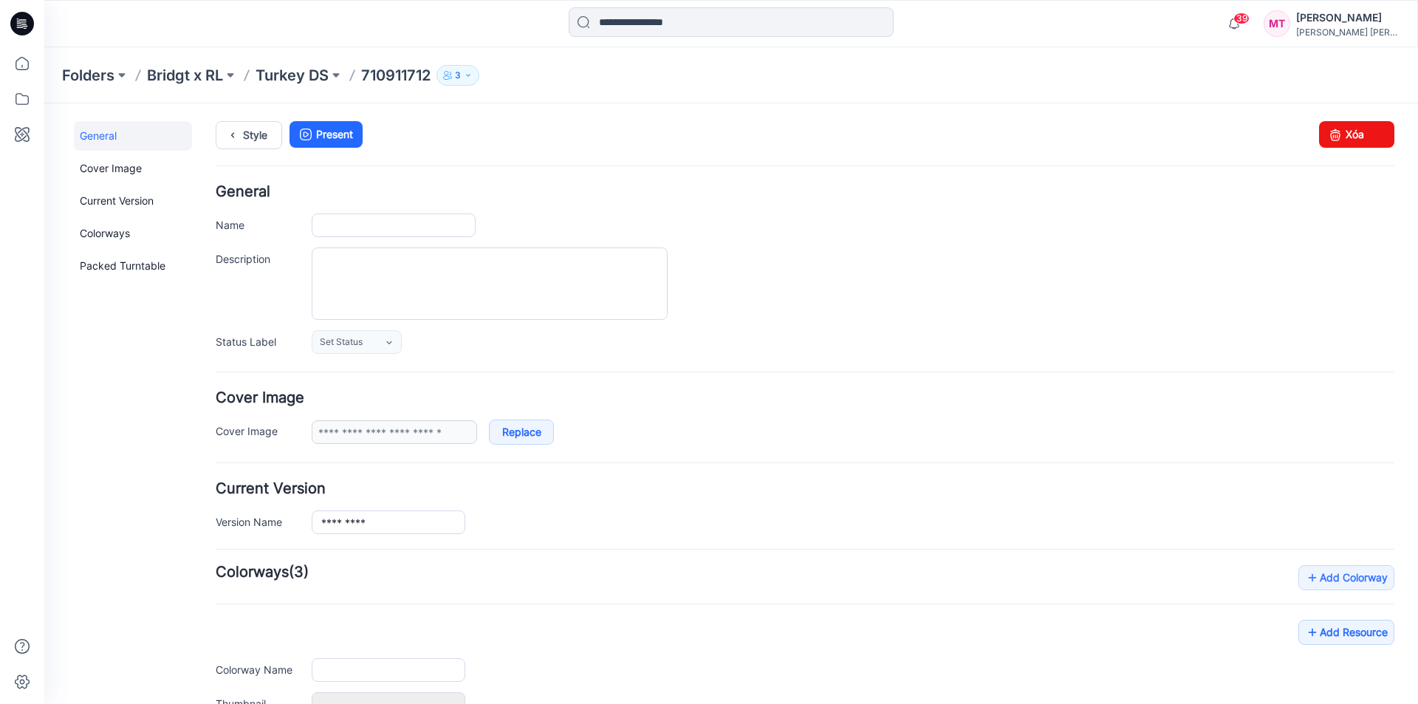
type input "*********"
type input "**********"
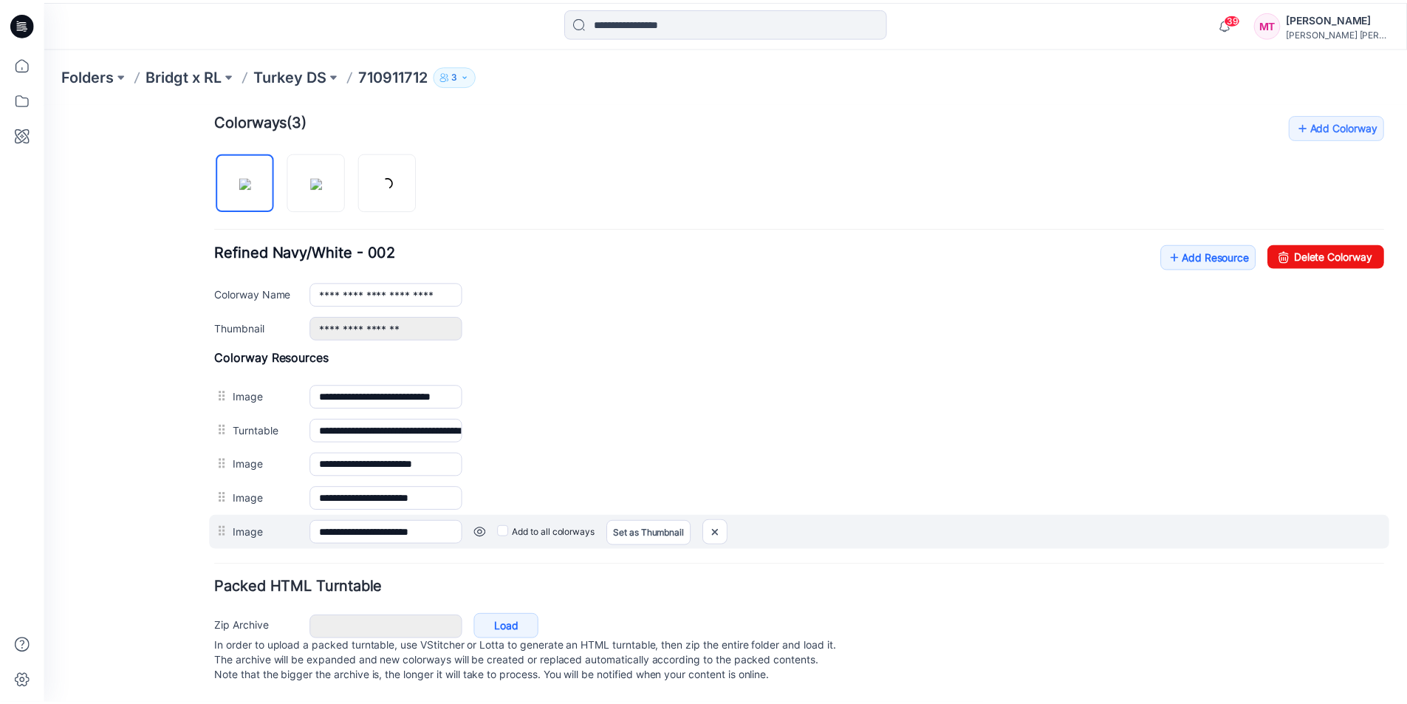
scroll to position [466, 0]
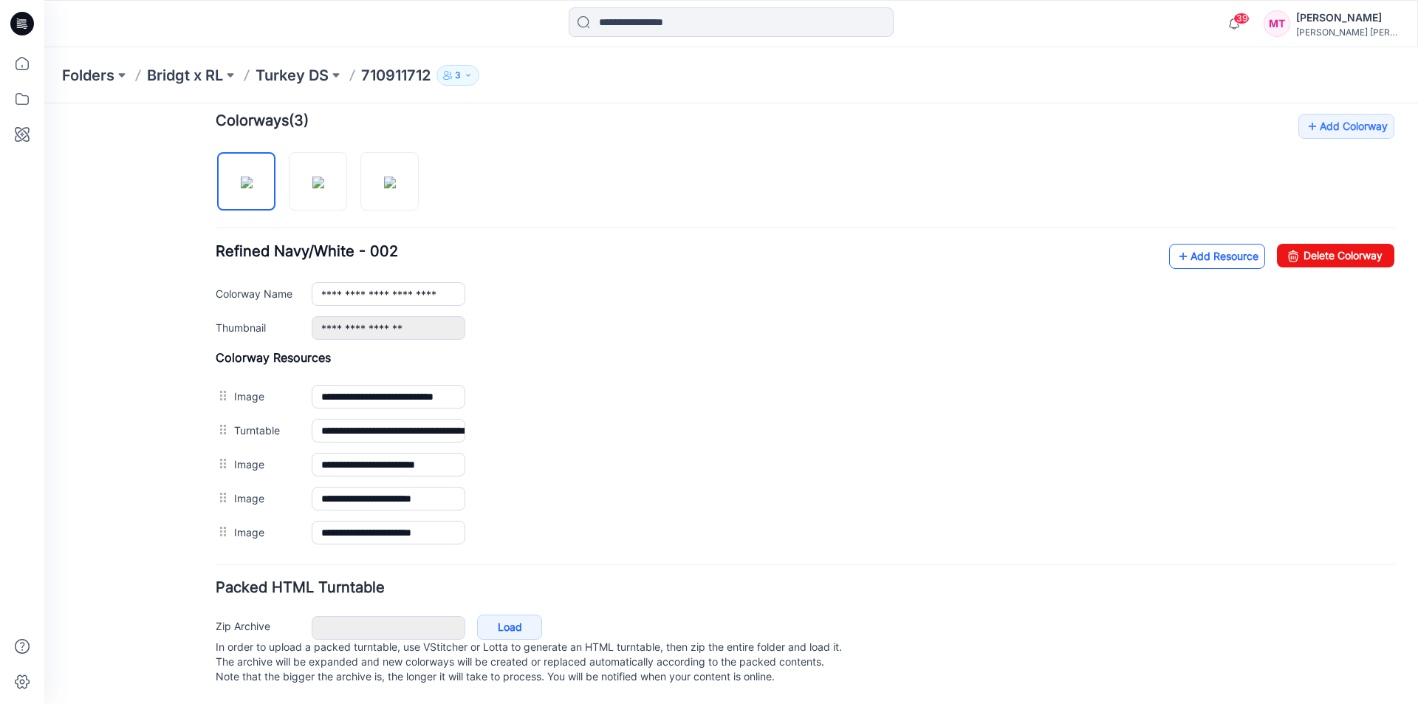
click at [1198, 244] on link "Add Resource" at bounding box center [1217, 256] width 96 height 25
click at [1199, 244] on link "Add Resource" at bounding box center [1217, 256] width 96 height 25
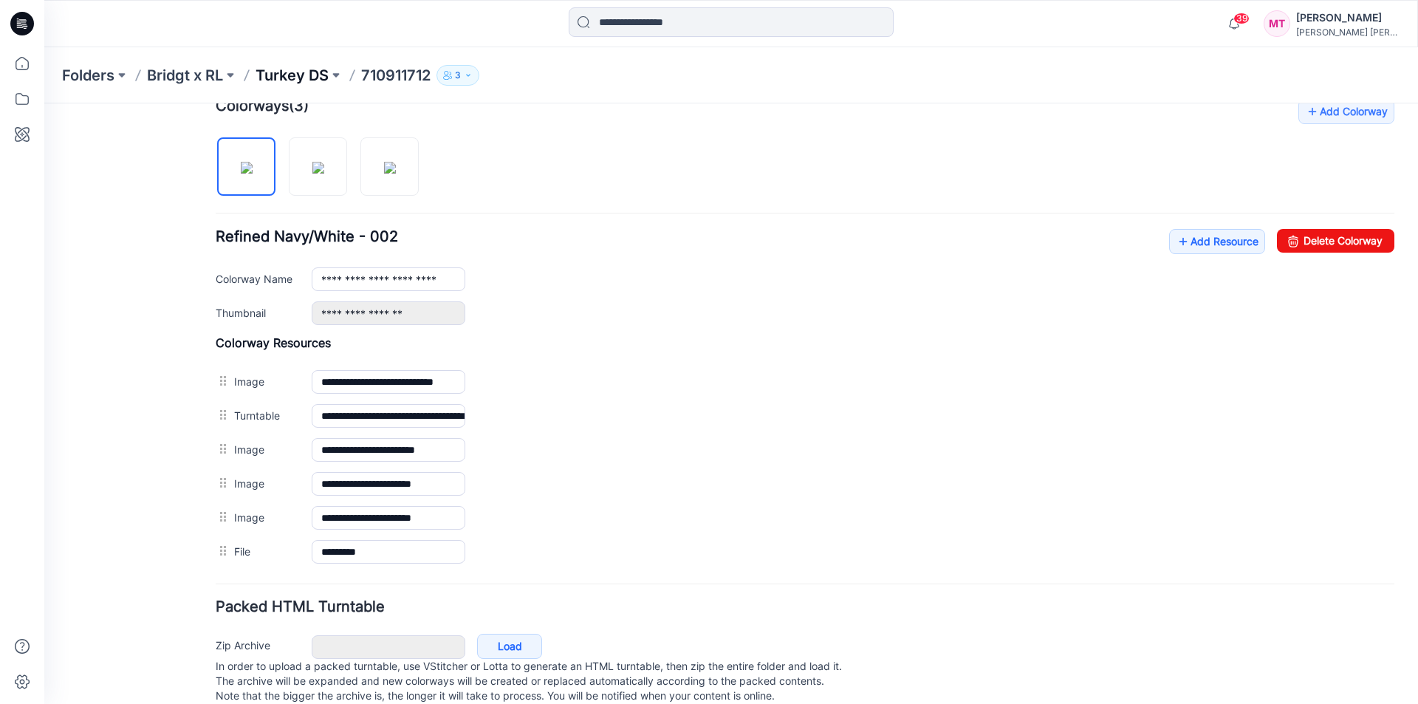
click at [299, 72] on p "Turkey DS" at bounding box center [292, 75] width 73 height 21
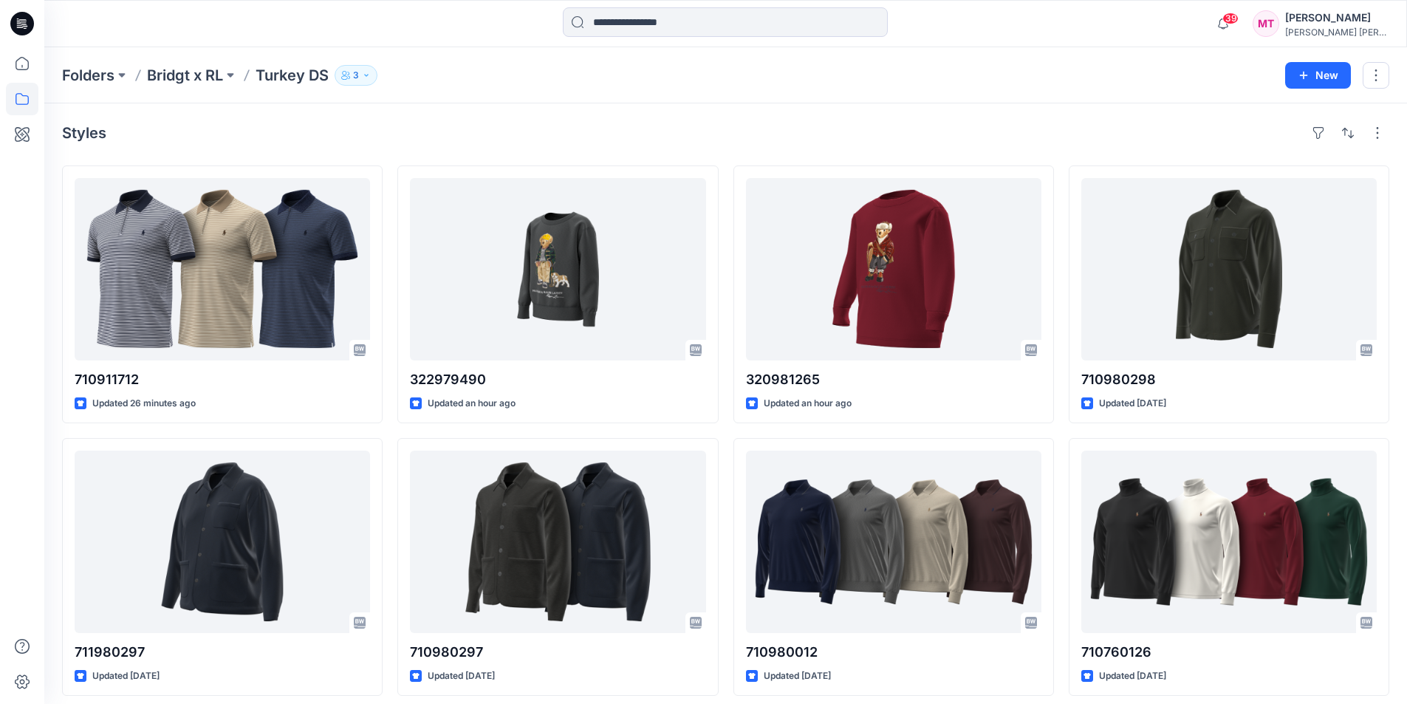
click at [709, 82] on div "Folders Bridgt x RL Turkey DS 3" at bounding box center [668, 75] width 1212 height 21
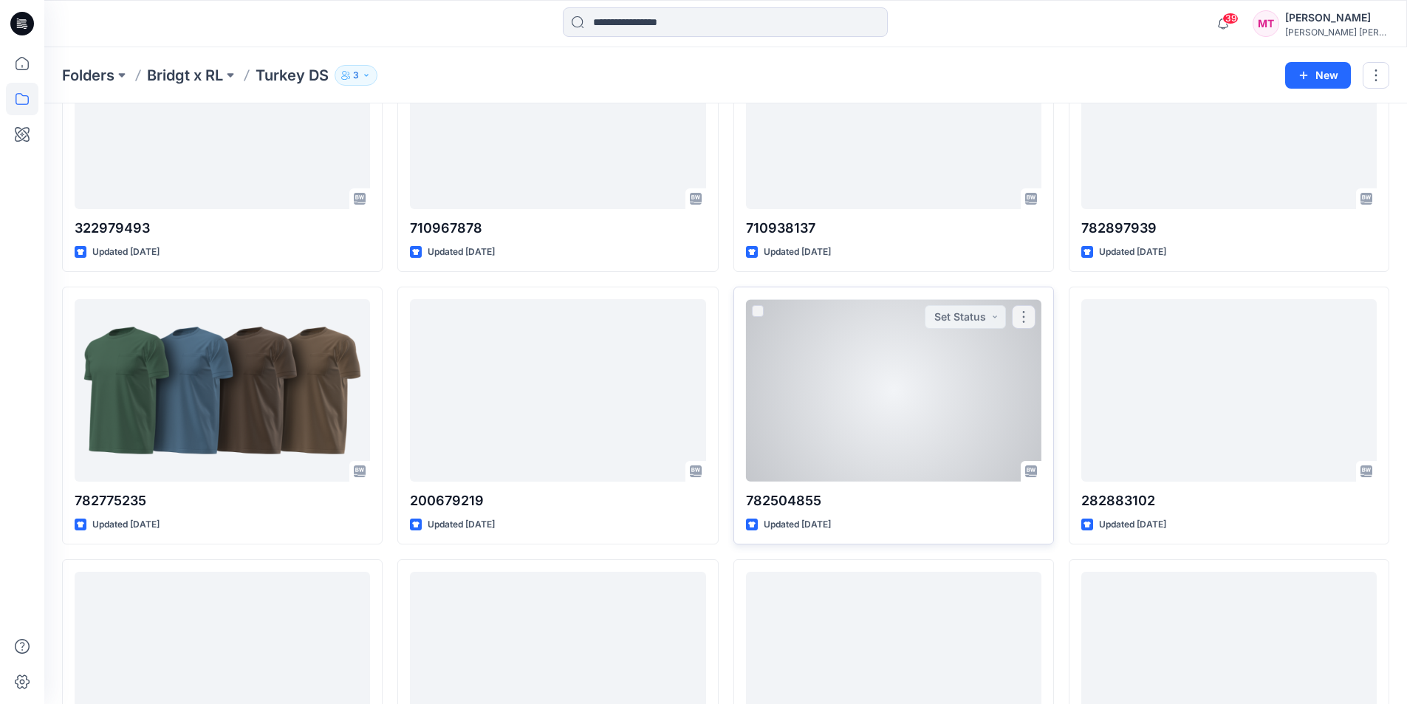
scroll to position [4645, 0]
